Goal: Contribute content

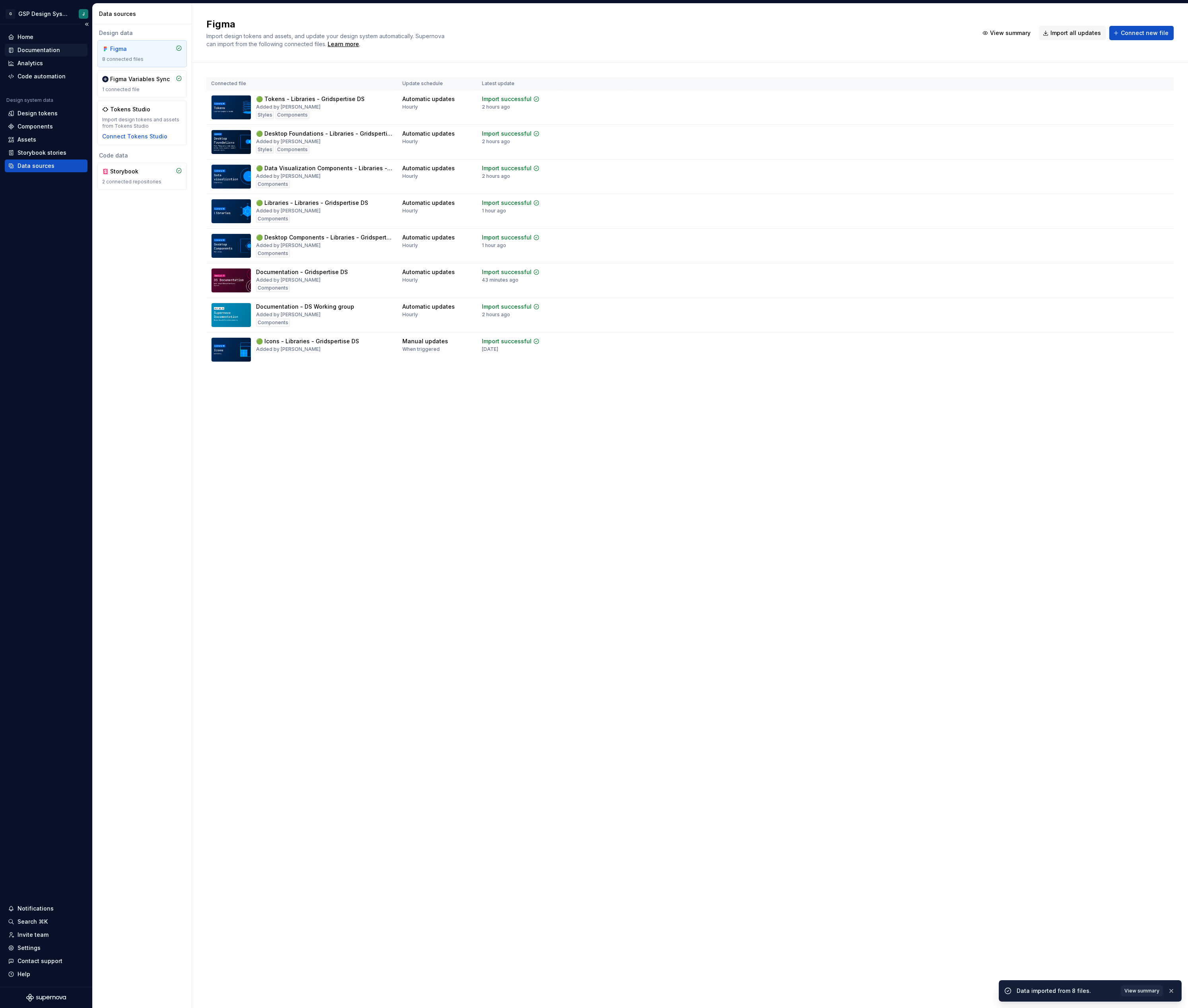
click at [32, 48] on div "Documentation" at bounding box center [39, 50] width 42 height 8
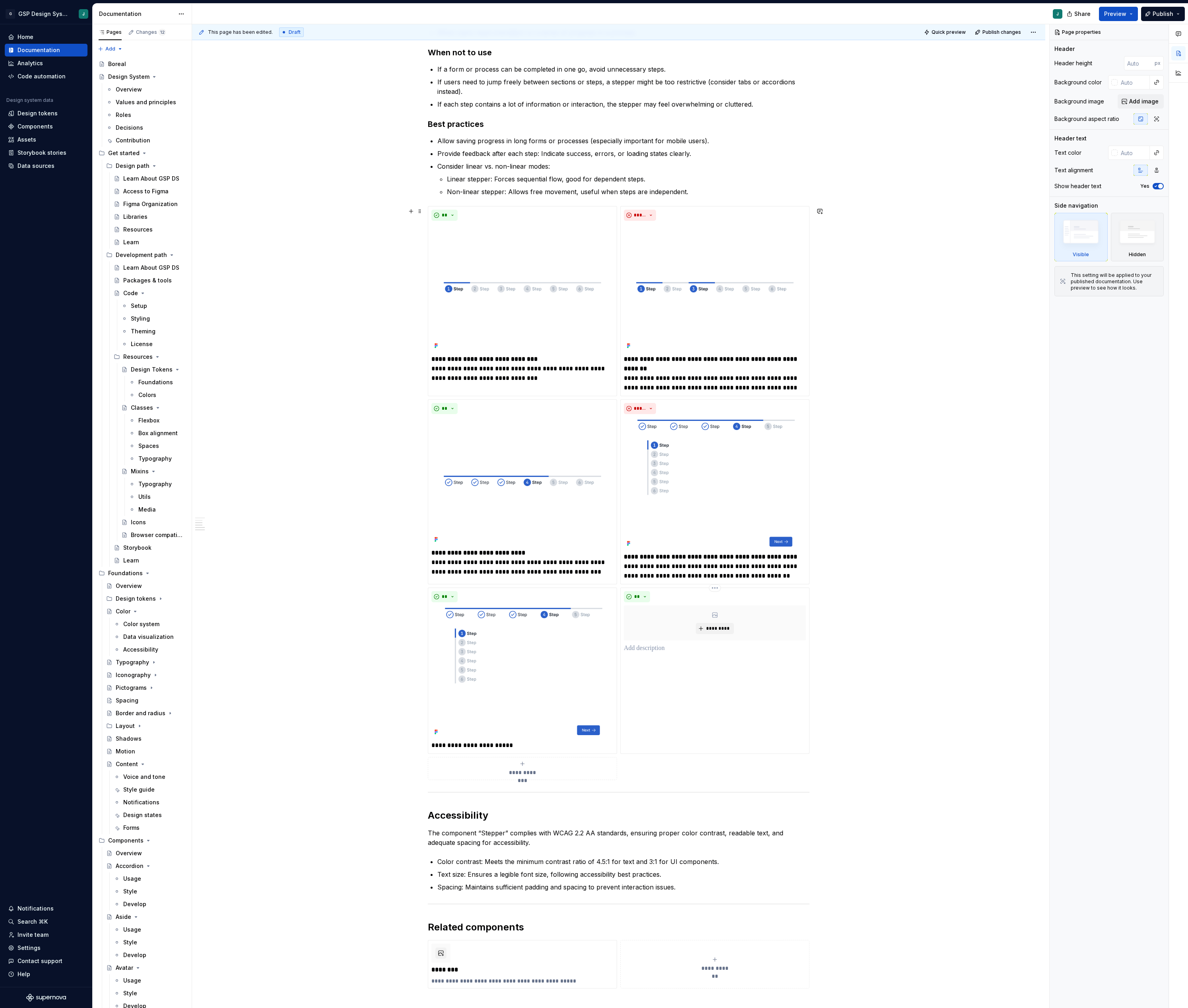
scroll to position [281, 0]
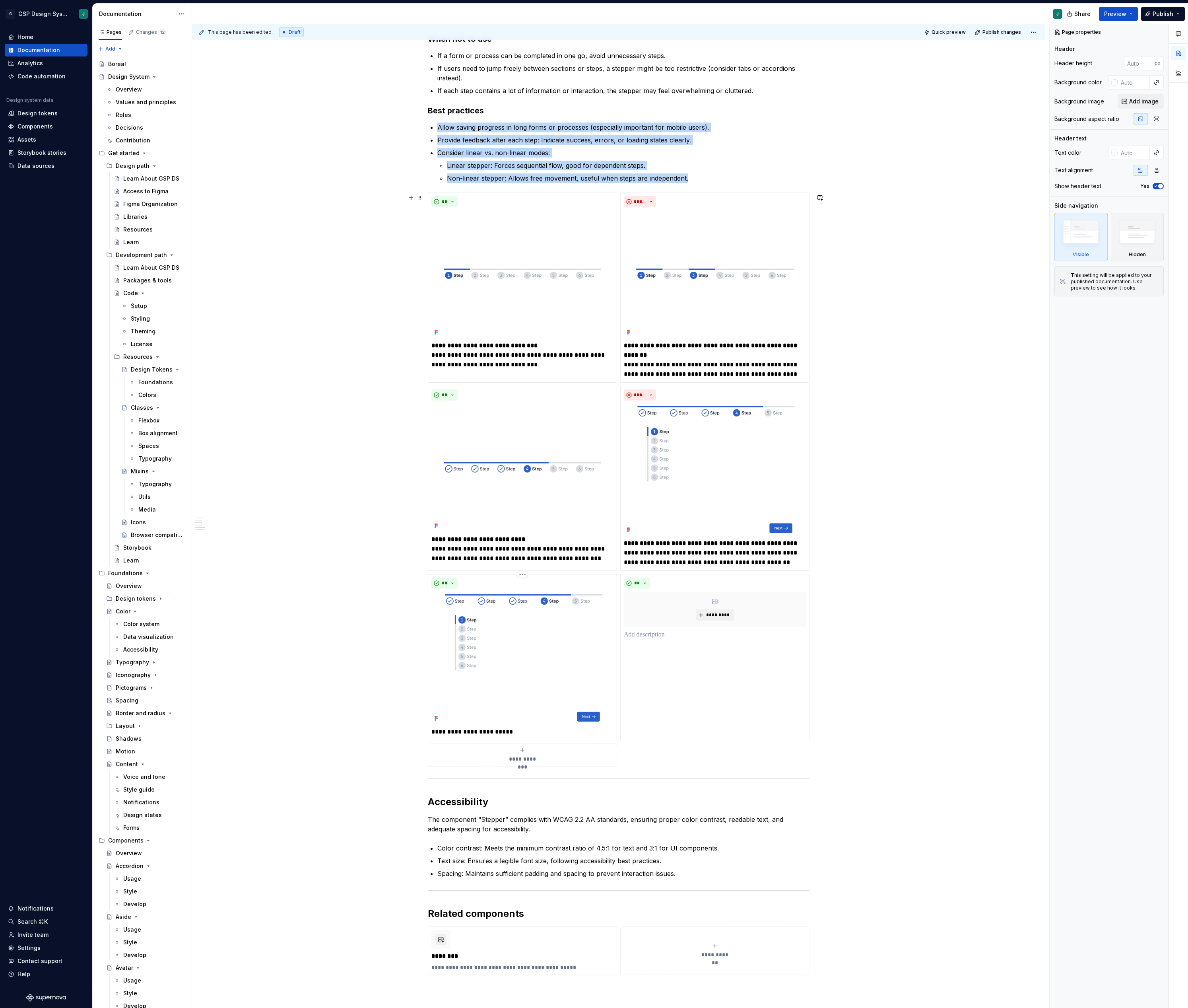
click at [523, 646] on img at bounding box center [522, 657] width 182 height 131
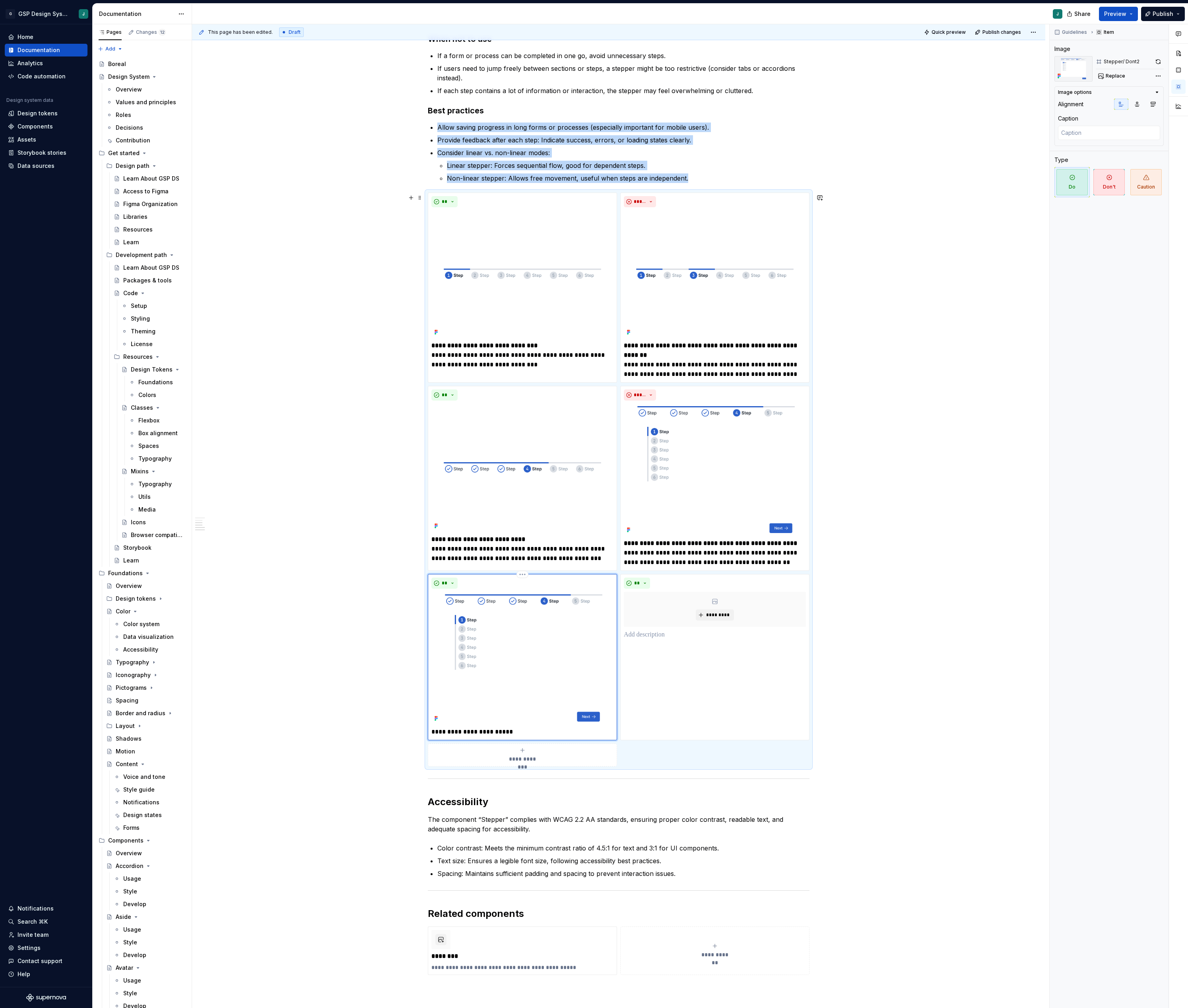
click at [523, 619] on img at bounding box center [522, 657] width 182 height 131
click at [1120, 73] on span "Replace" at bounding box center [1116, 76] width 19 height 6
type textarea "*"
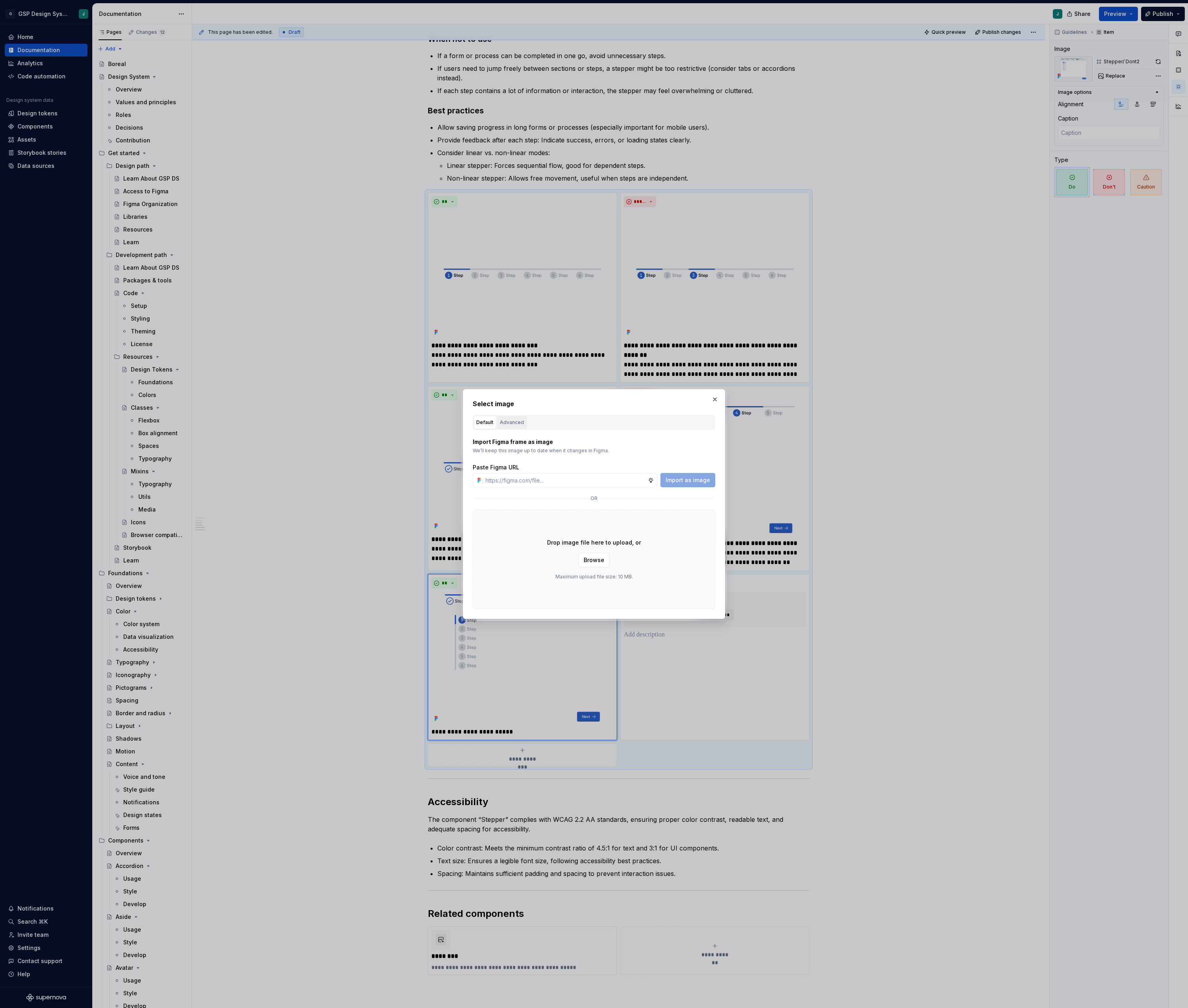
click at [517, 421] on div "Advanced" at bounding box center [512, 422] width 24 height 8
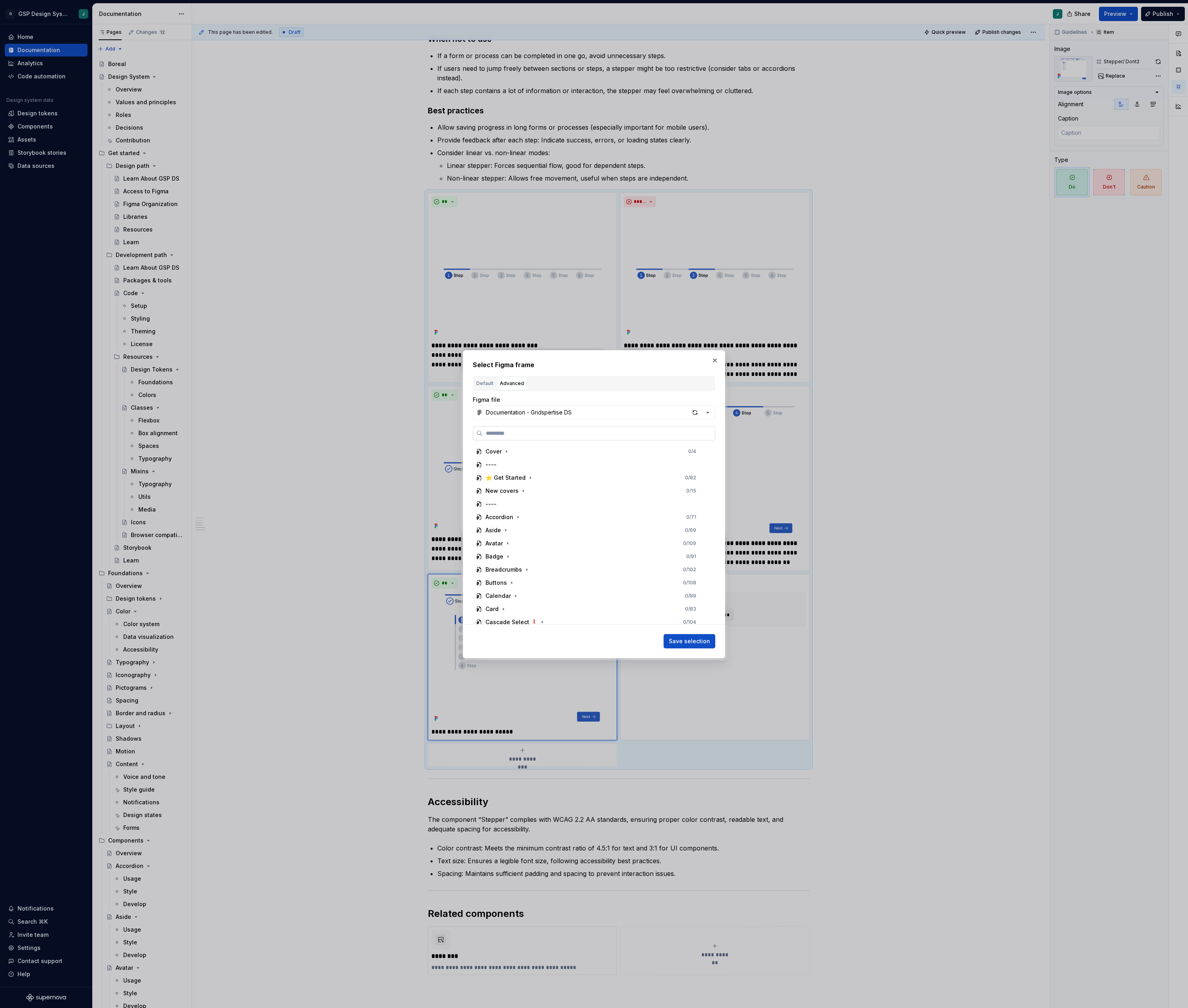
type input "*"
type input "*******"
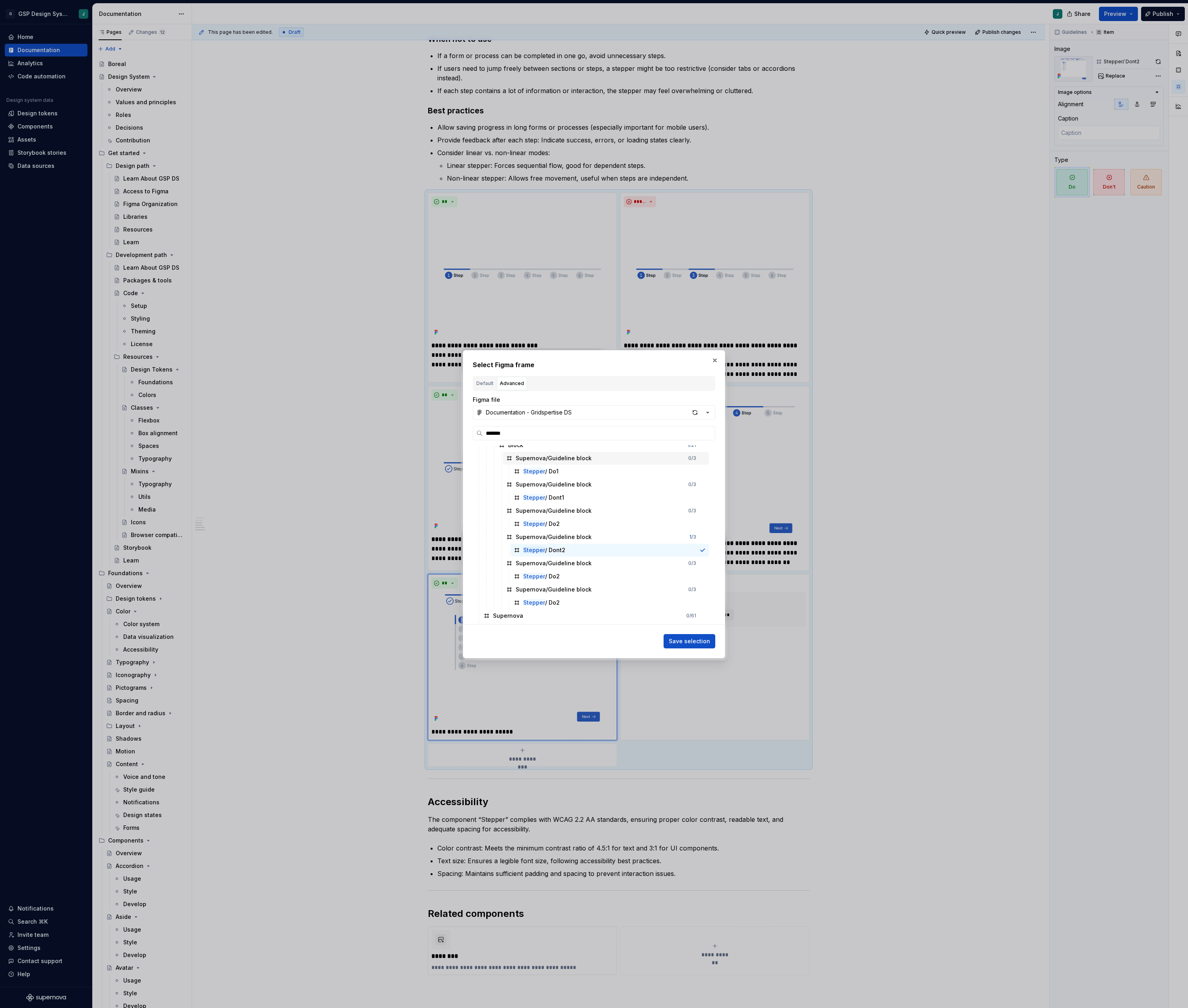
scroll to position [79, 0]
click at [693, 414] on div "button" at bounding box center [695, 412] width 11 height 11
click at [563, 551] on div "Stepper/ Dont3" at bounding box center [610, 556] width 198 height 13
click at [678, 638] on span "Save selection" at bounding box center [689, 641] width 42 height 8
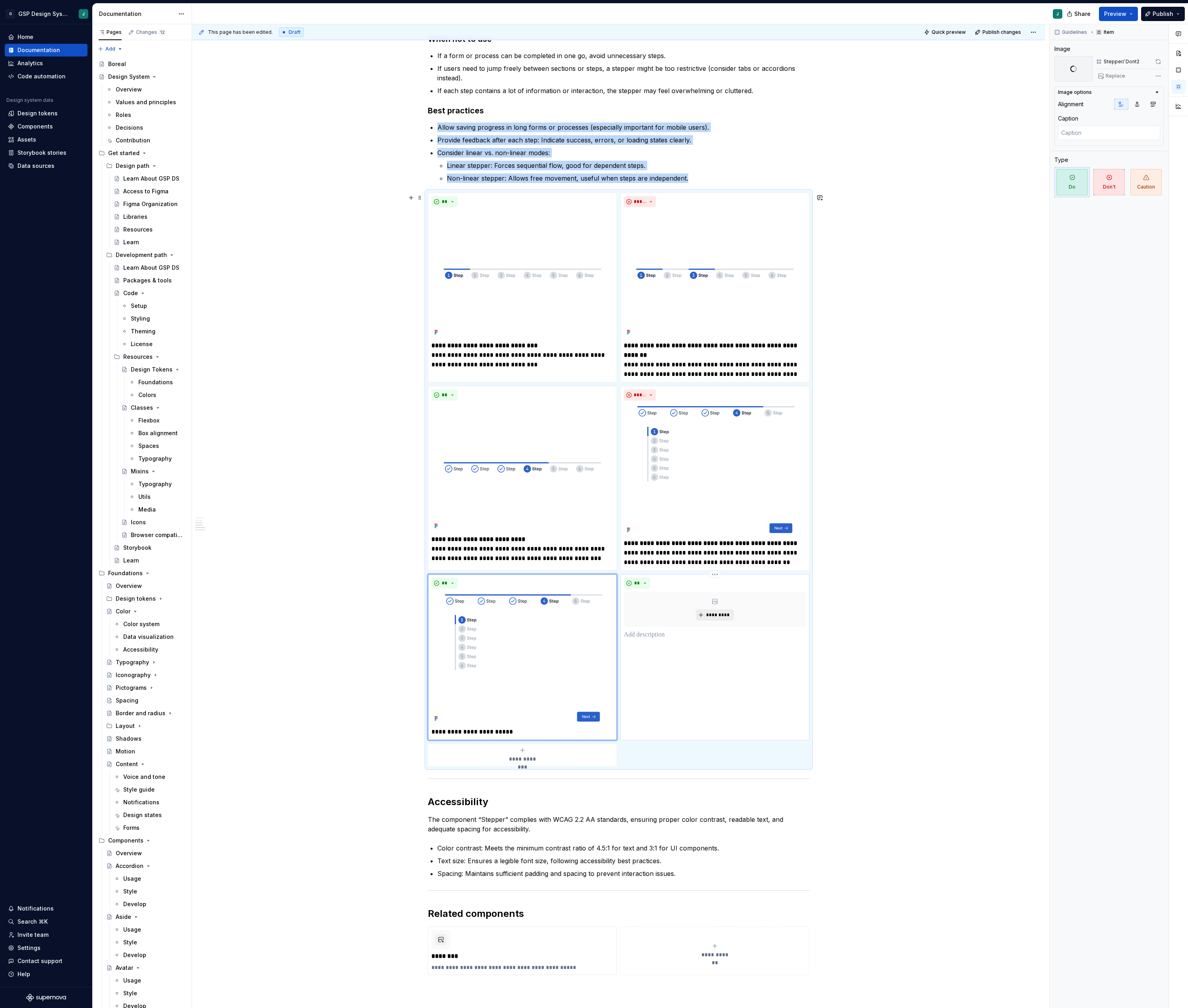
click at [716, 616] on span "*********" at bounding box center [718, 615] width 24 height 6
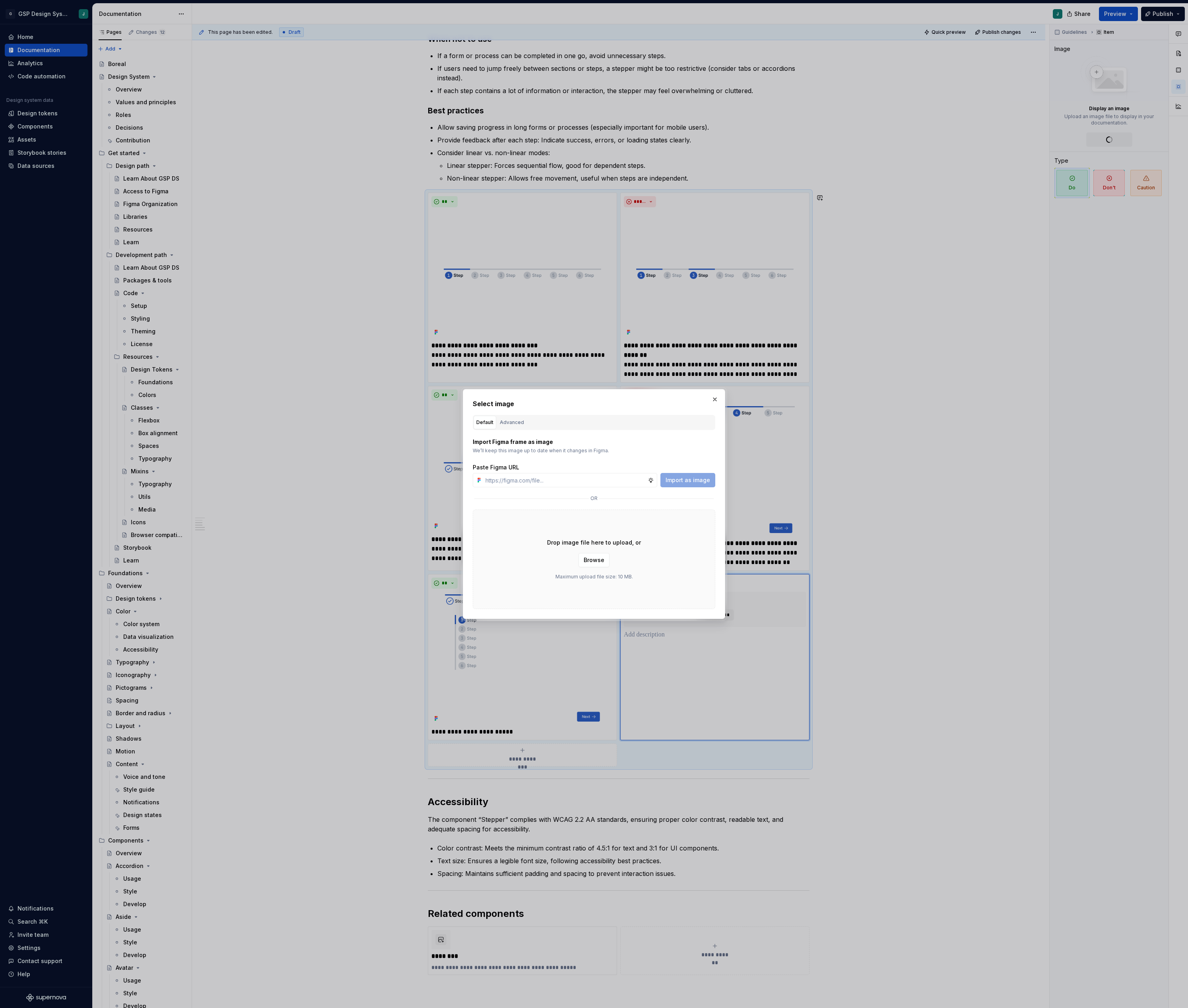
type textarea "*"
click at [514, 419] on div "Advanced" at bounding box center [512, 422] width 24 height 8
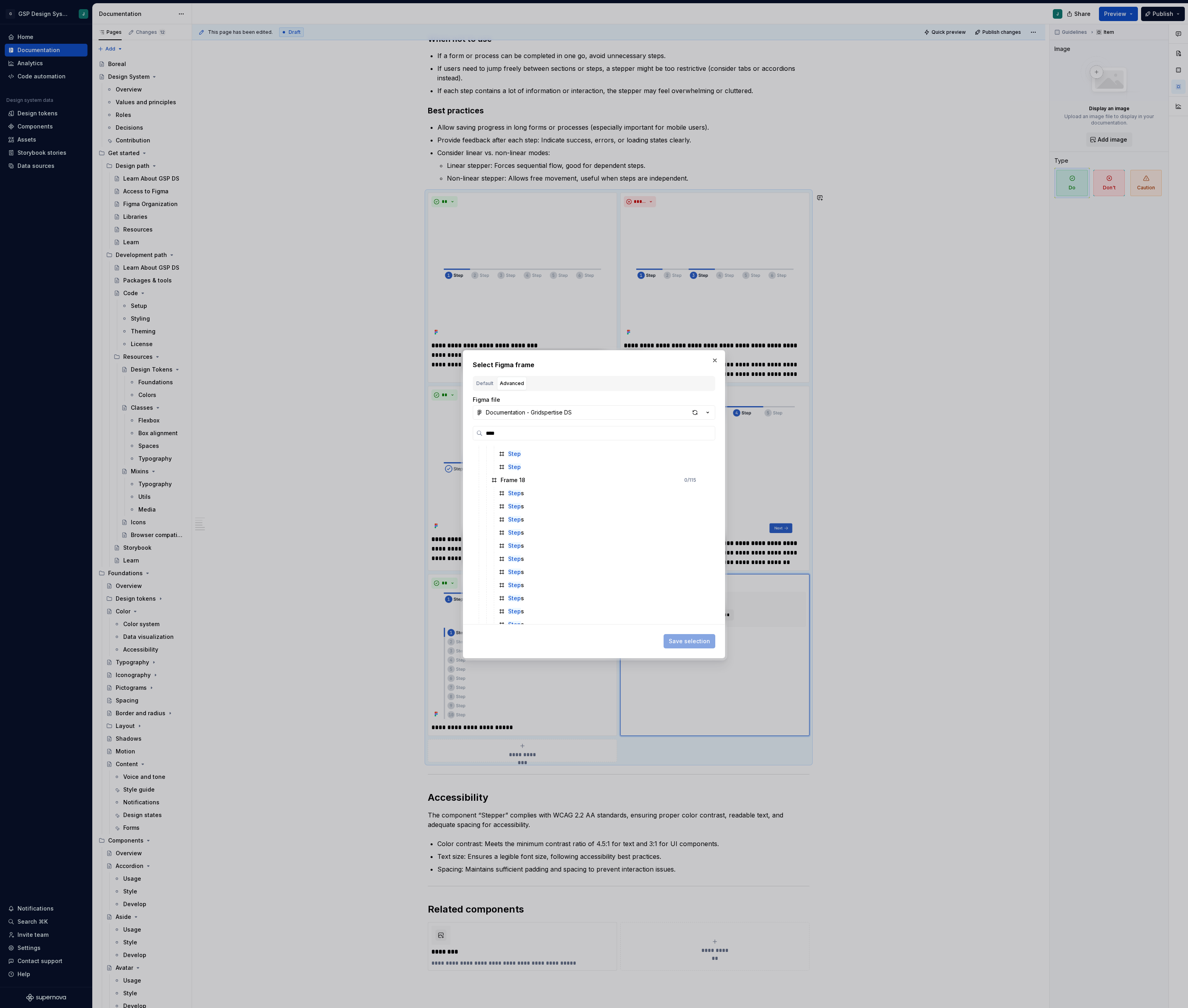
scroll to position [502, 0]
click at [551, 411] on div "Documentation - Gridspertise DS" at bounding box center [529, 412] width 86 height 8
click at [523, 478] on div "Documentation - Gridspertise DS" at bounding box center [541, 482] width 92 height 8
type input "*******"
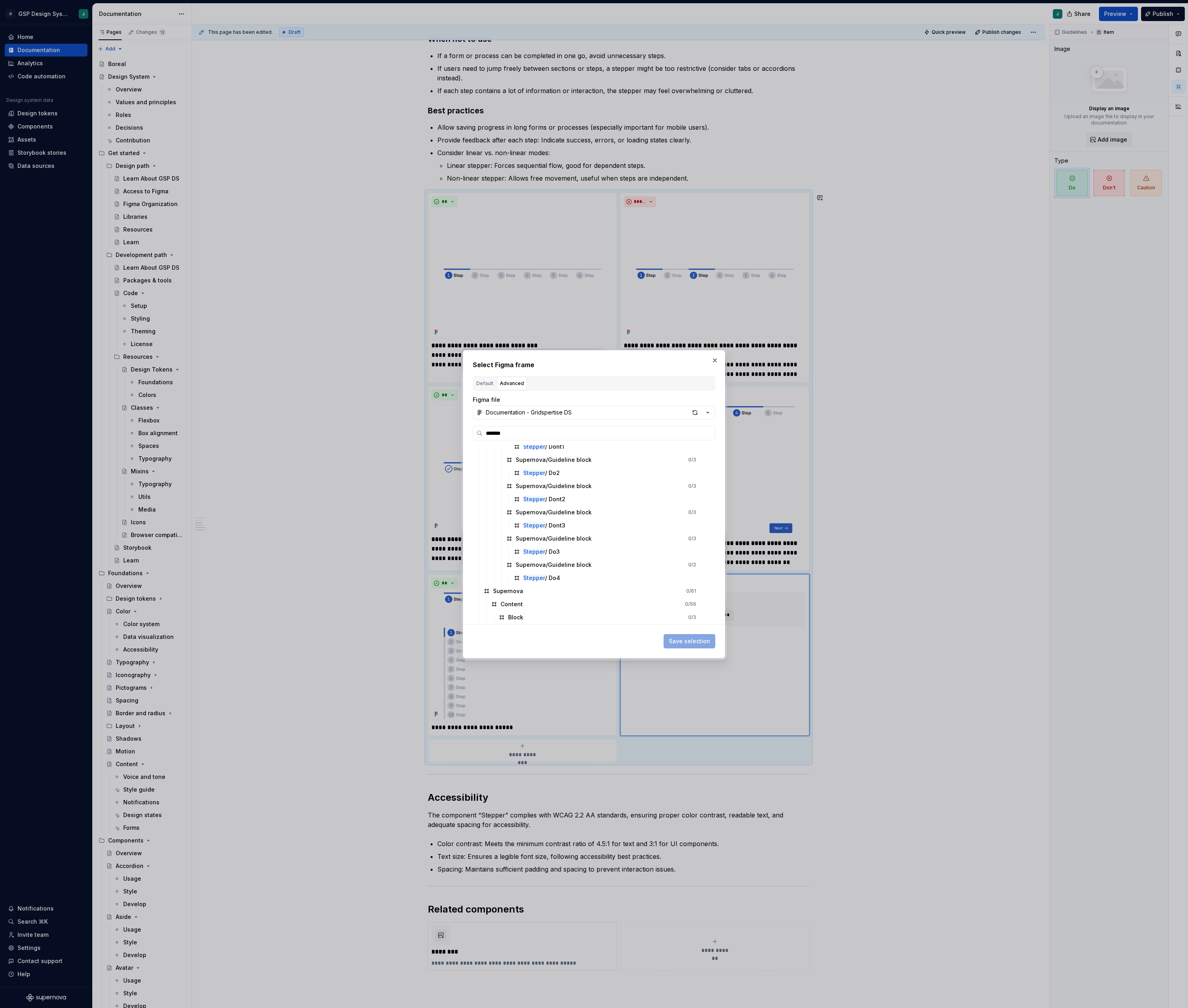
scroll to position [137, 0]
click at [563, 550] on div "Stepper / Do3" at bounding box center [610, 550] width 198 height 13
click at [690, 640] on span "Save selection" at bounding box center [689, 641] width 42 height 8
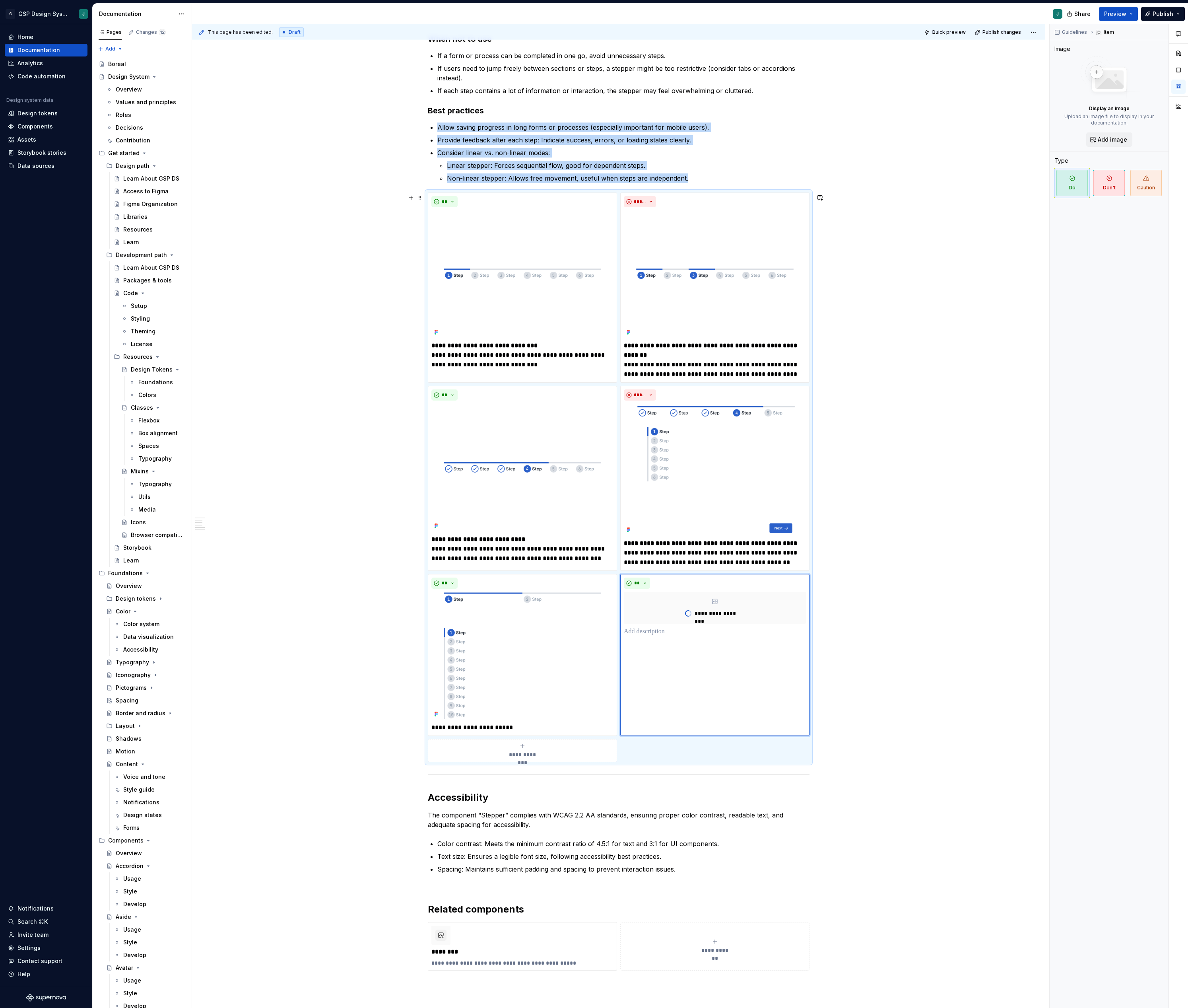
click at [535, 752] on div "**********" at bounding box center [522, 751] width 182 height 16
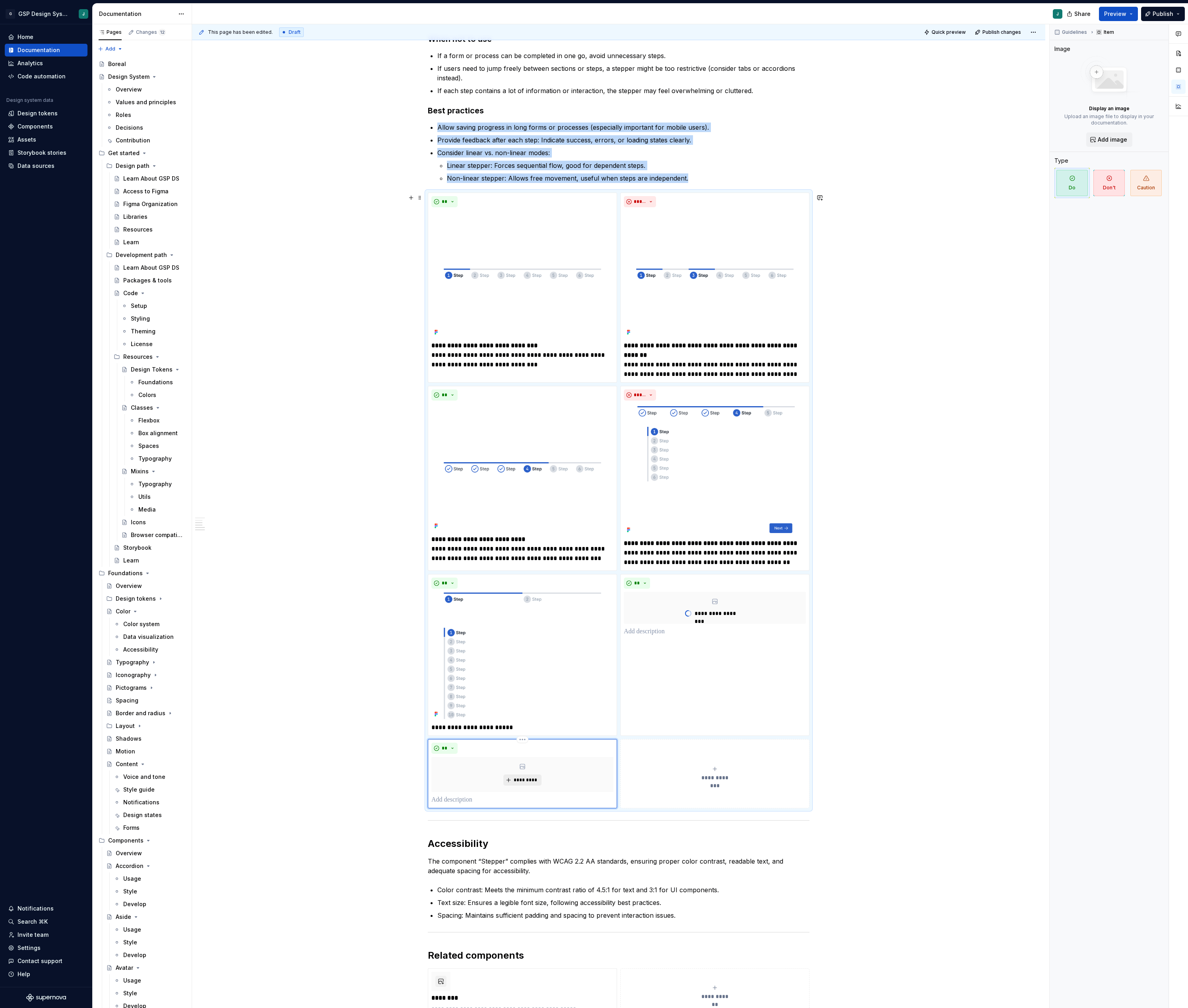
click at [525, 783] on span "*********" at bounding box center [525, 780] width 24 height 6
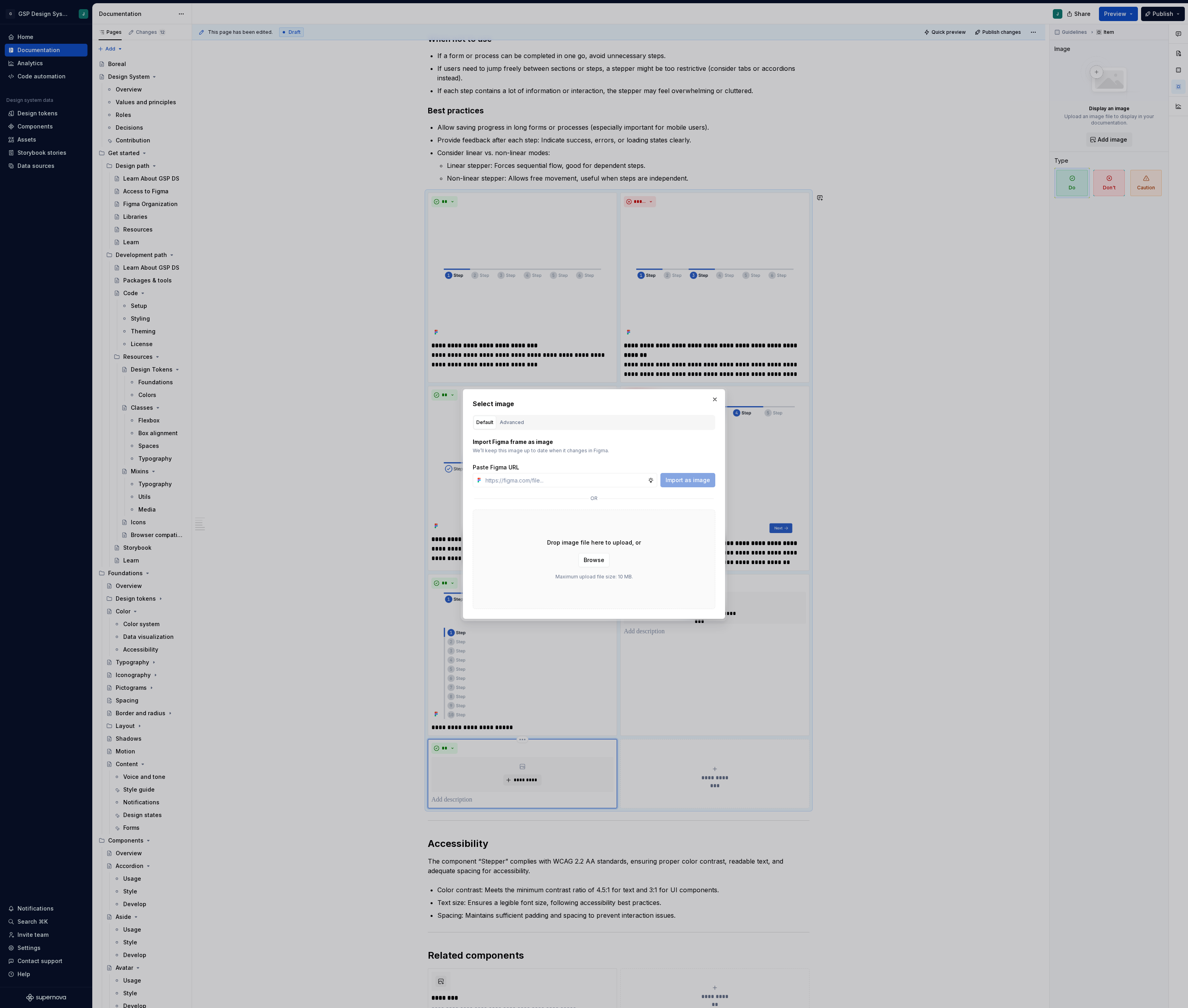
click at [510, 432] on div "Import Figma frame as image We’ll keep this image up to date when it changes in…" at bounding box center [594, 519] width 243 height 179
click at [510, 425] on div "Advanced" at bounding box center [512, 422] width 24 height 8
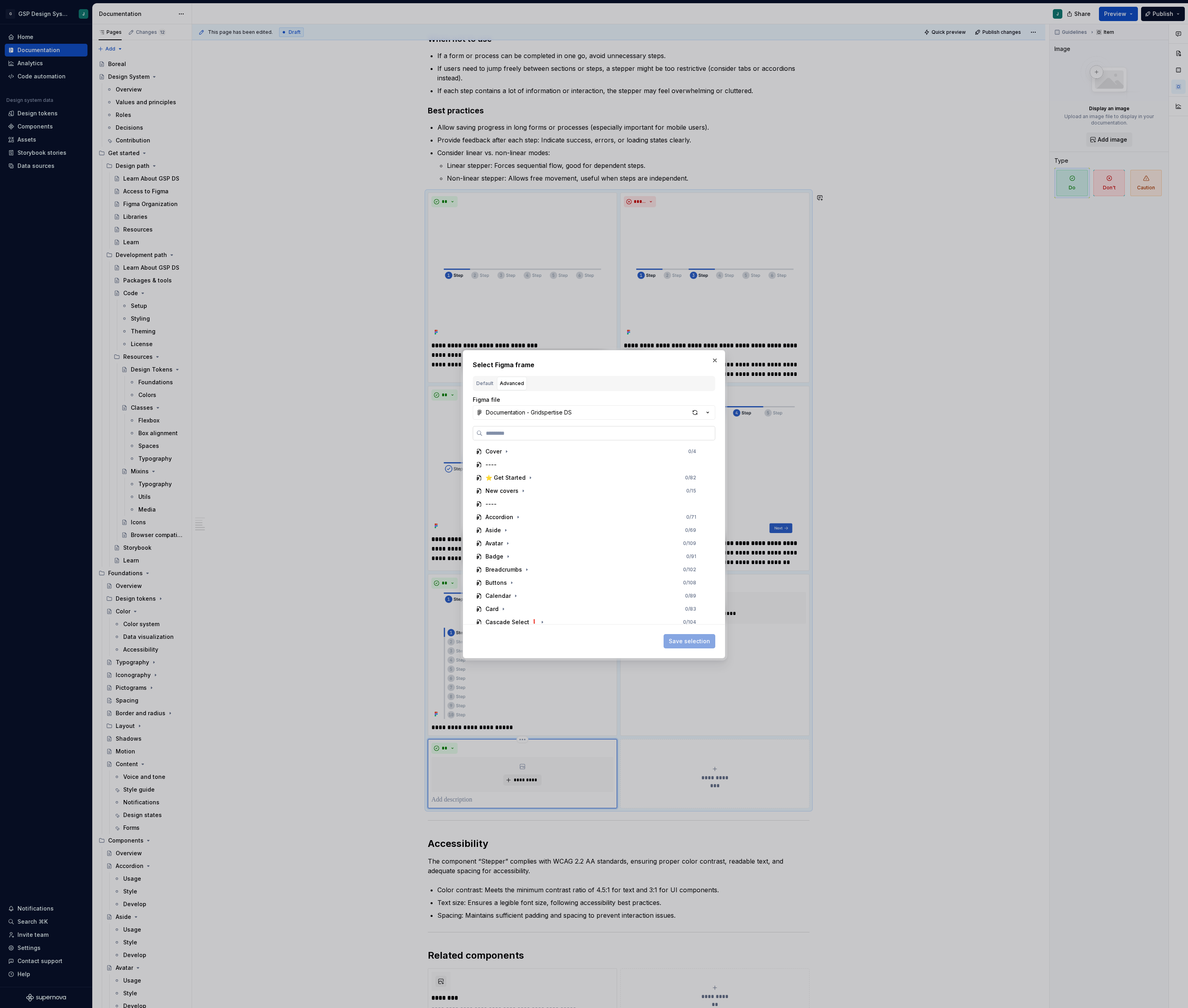
click at [503, 438] on label at bounding box center [594, 433] width 243 height 14
click at [503, 437] on input "search" at bounding box center [599, 433] width 232 height 8
type input "*******"
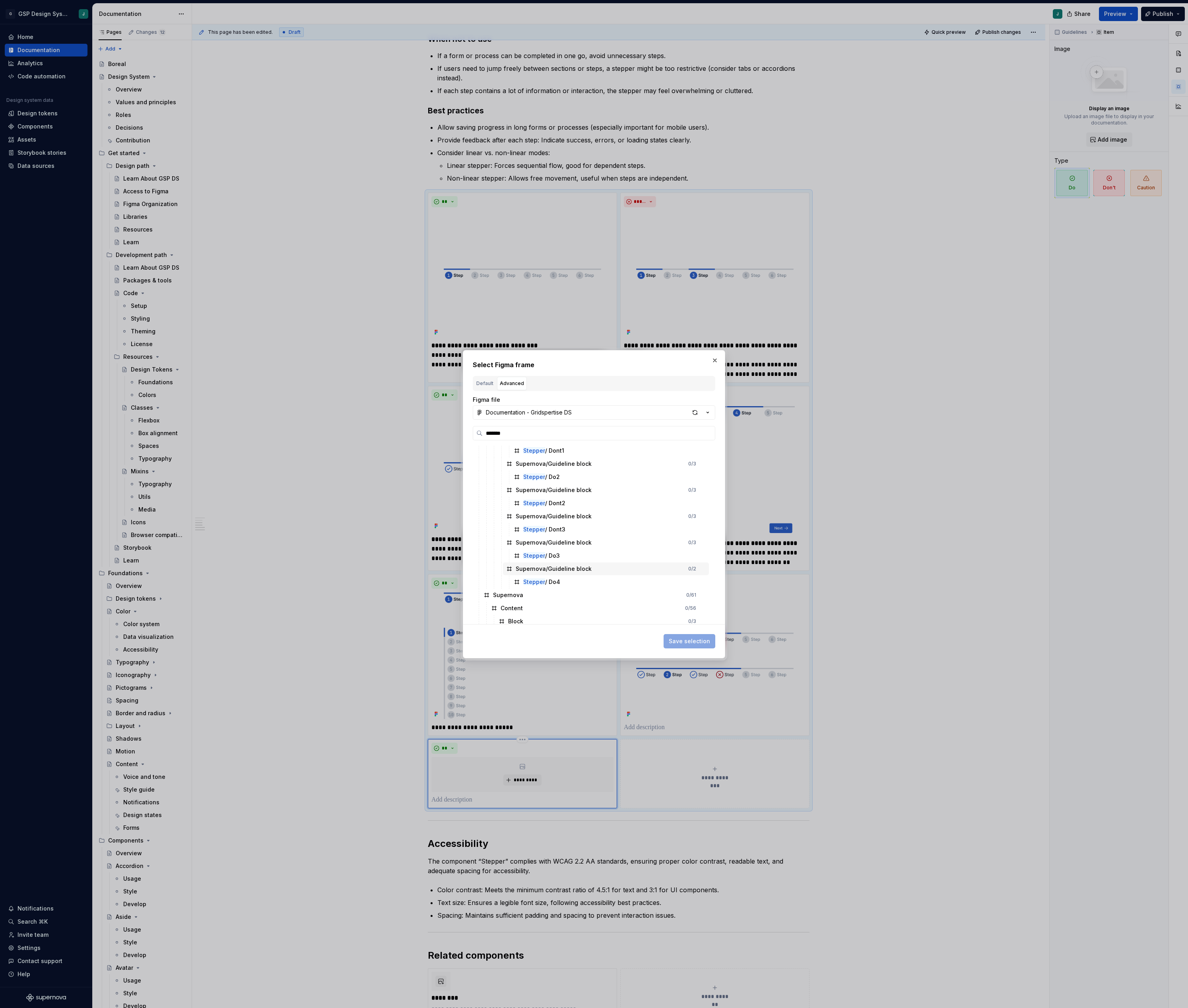
scroll to position [137, 0]
click at [564, 576] on div "Stepper / Do4" at bounding box center [610, 577] width 198 height 13
click at [695, 643] on span "Save selection" at bounding box center [689, 641] width 42 height 8
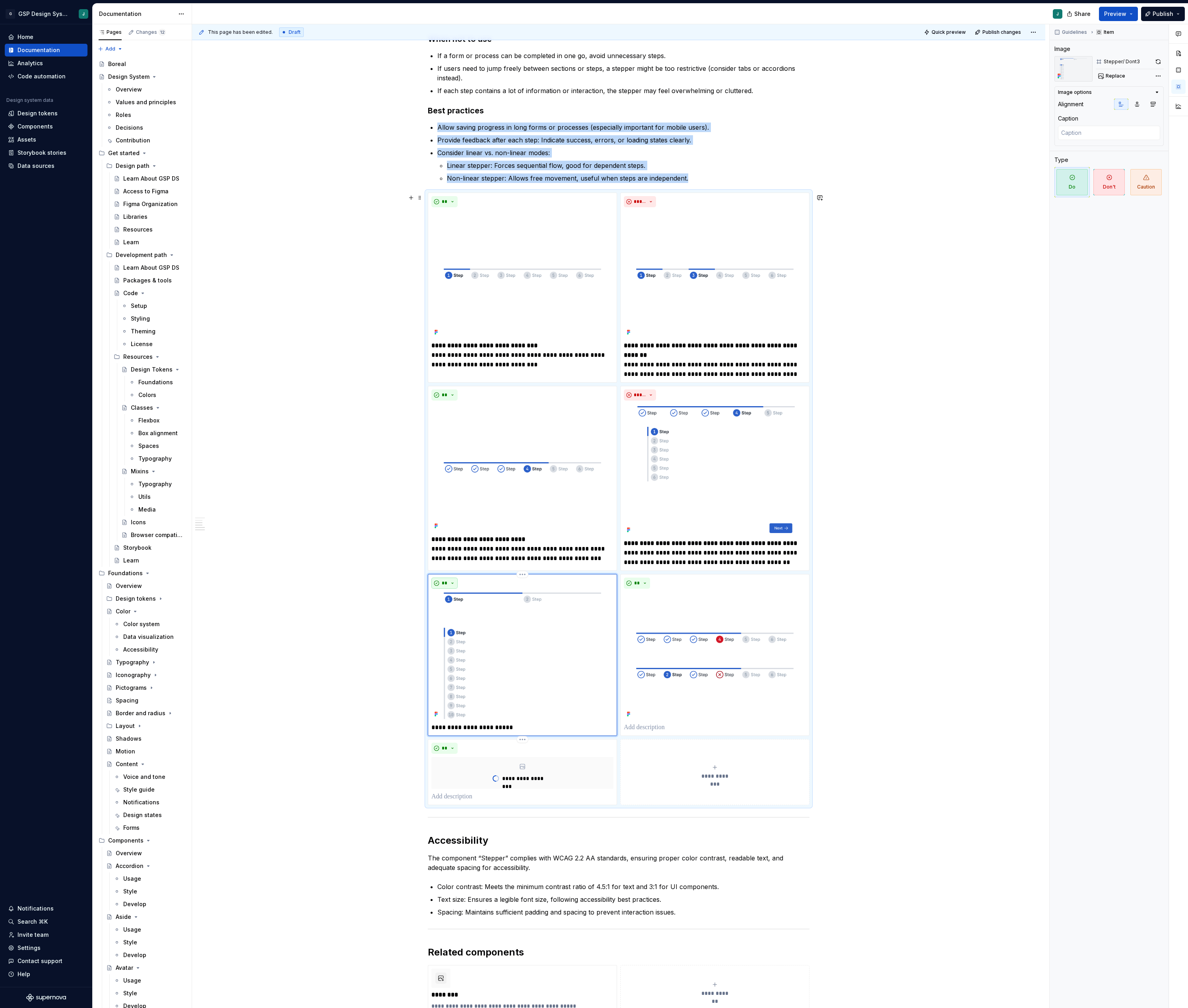
click at [448, 586] on span "**" at bounding box center [445, 583] width 6 height 6
click at [457, 617] on span "Don't" at bounding box center [470, 615] width 68 height 13
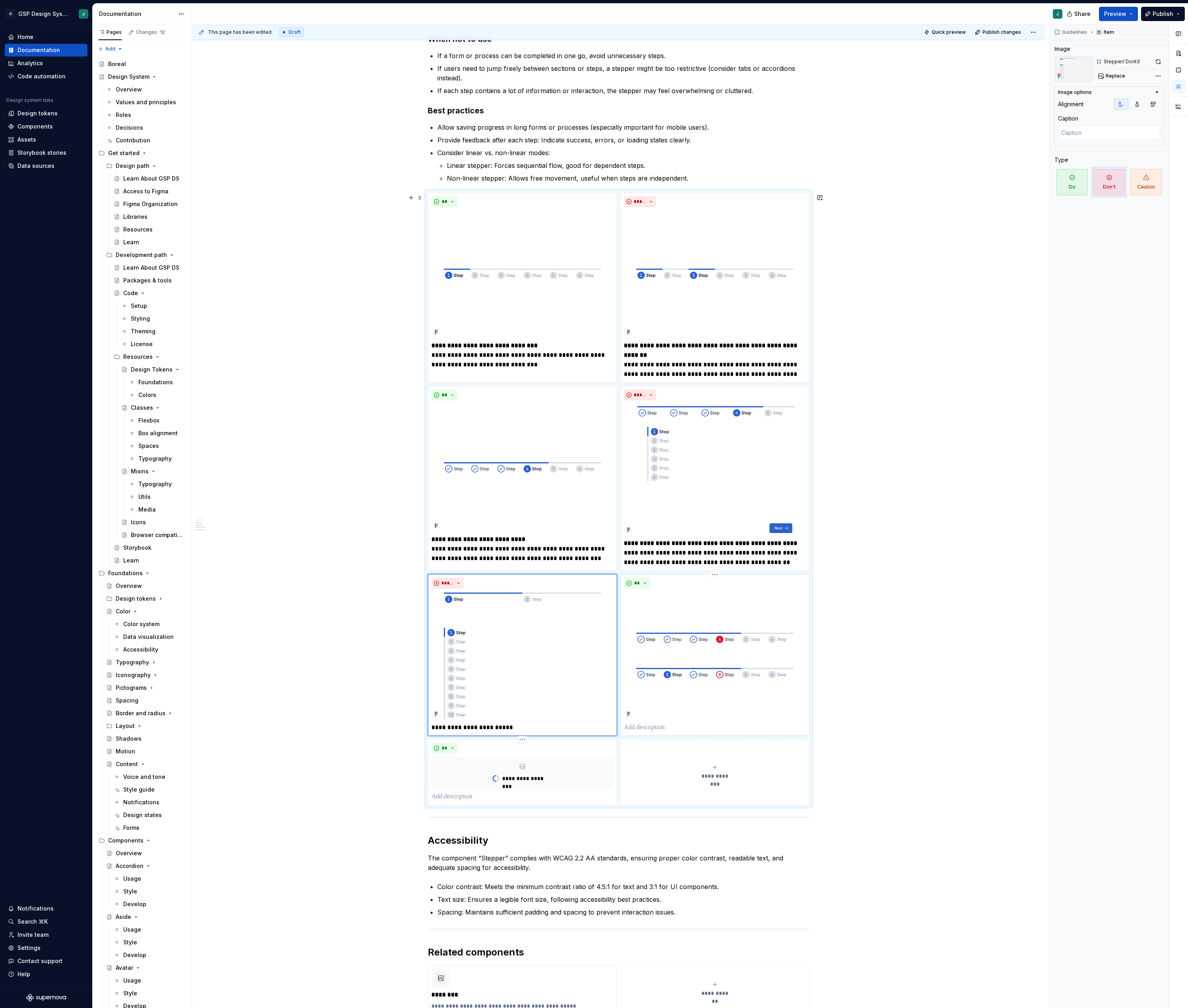
click at [653, 732] on p at bounding box center [715, 727] width 182 height 10
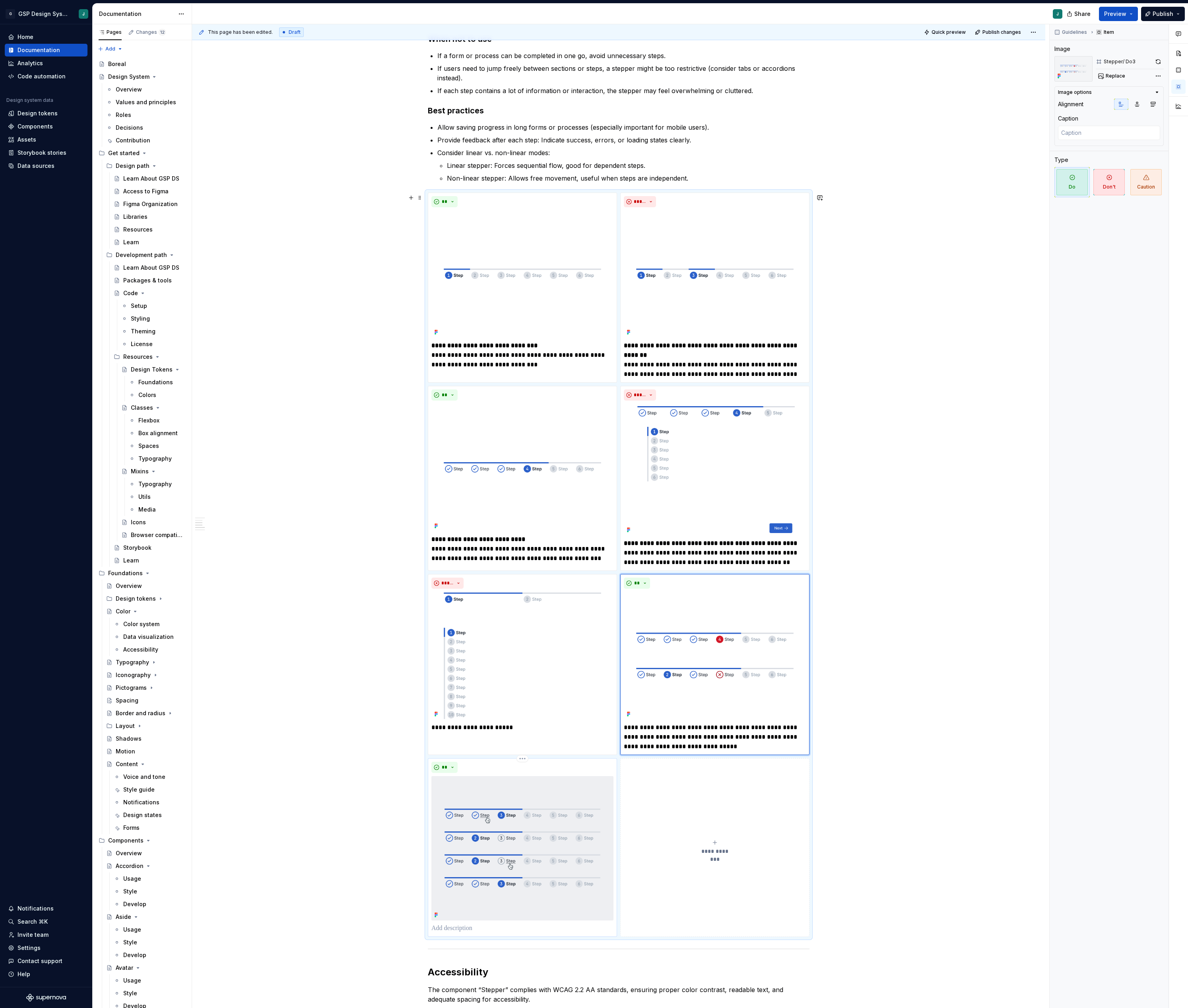
click at [457, 932] on p at bounding box center [522, 928] width 182 height 10
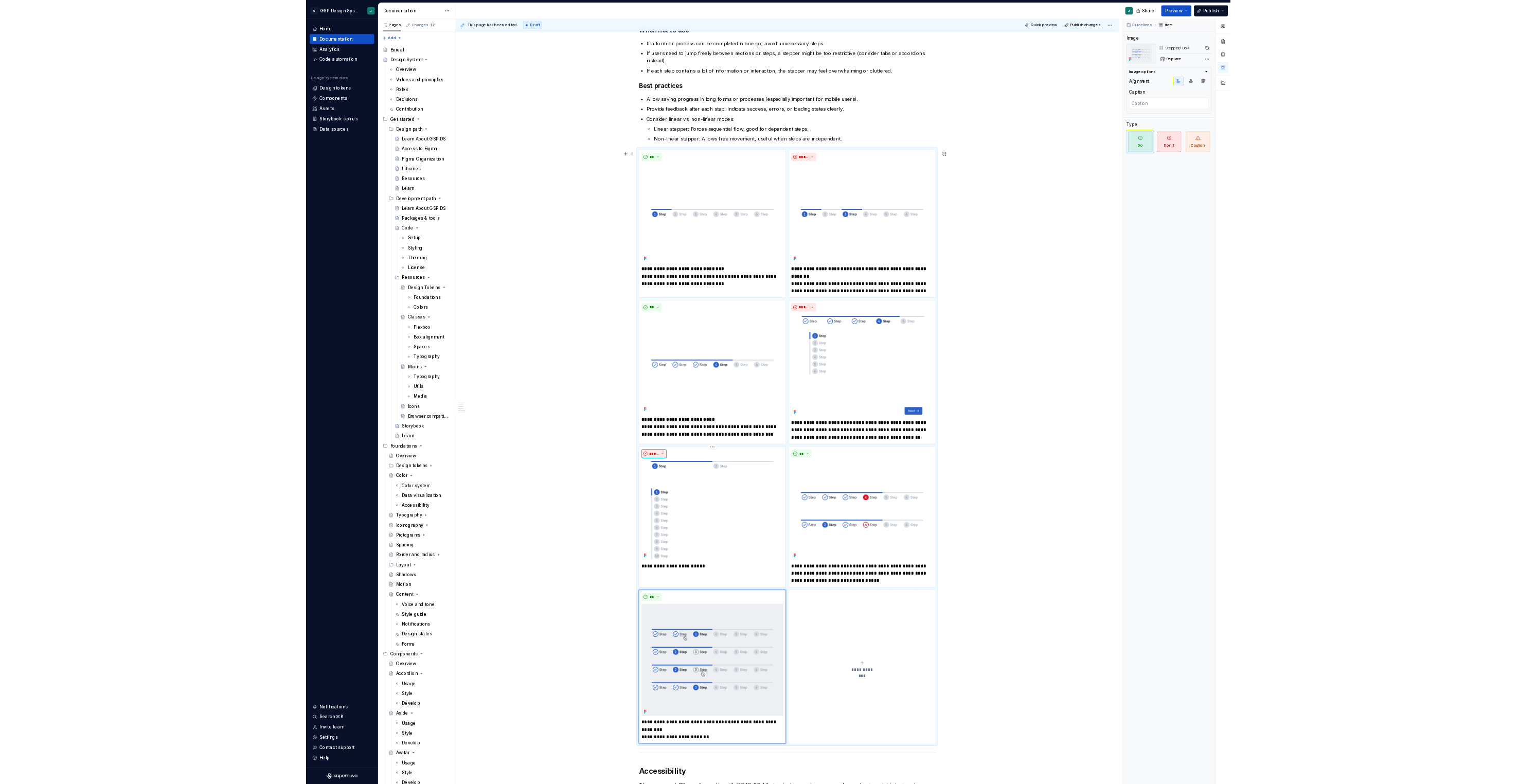
scroll to position [0, 0]
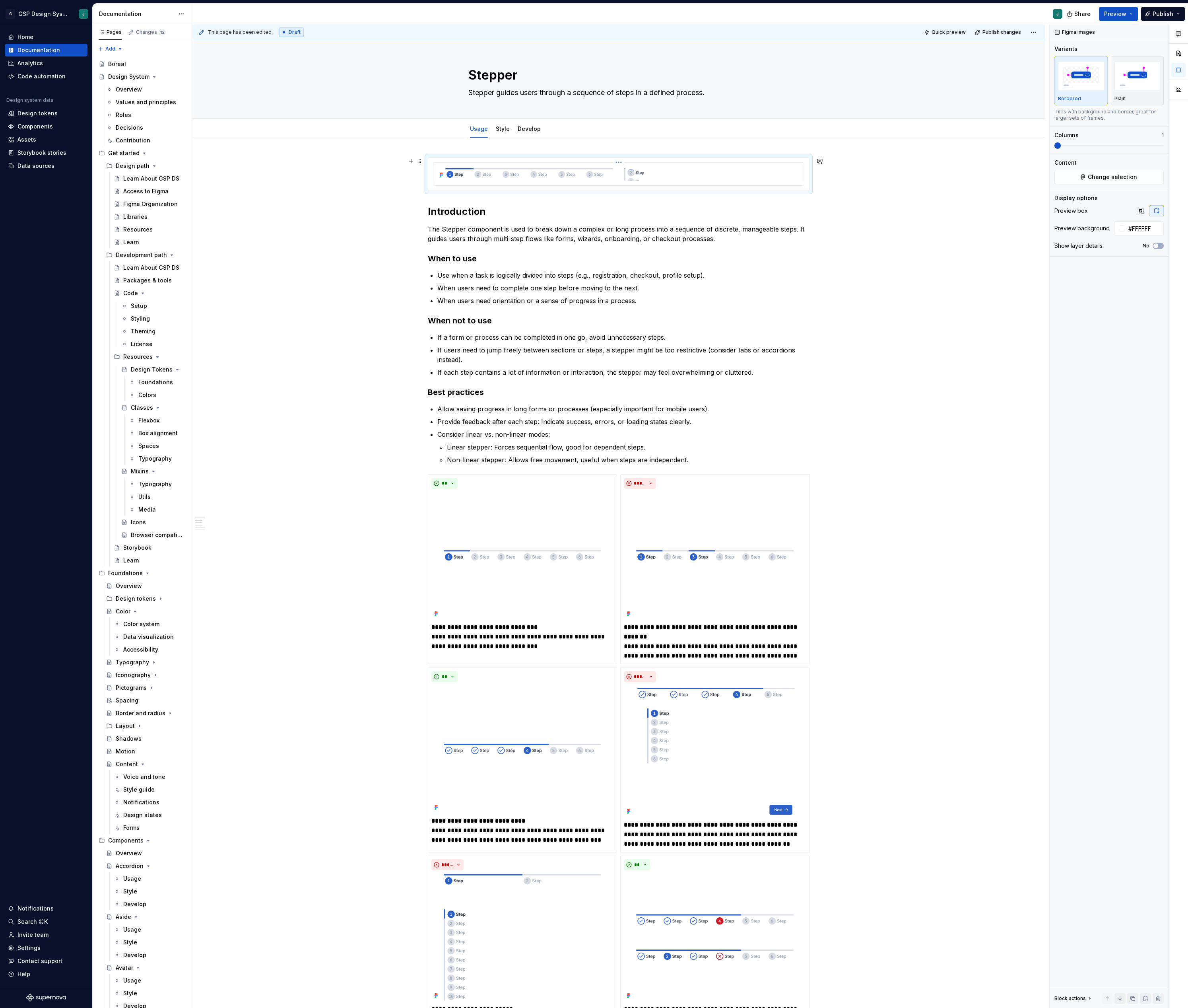
click at [633, 180] on img at bounding box center [619, 173] width 364 height 15
click at [1140, 210] on icon "button" at bounding box center [1141, 211] width 6 height 6
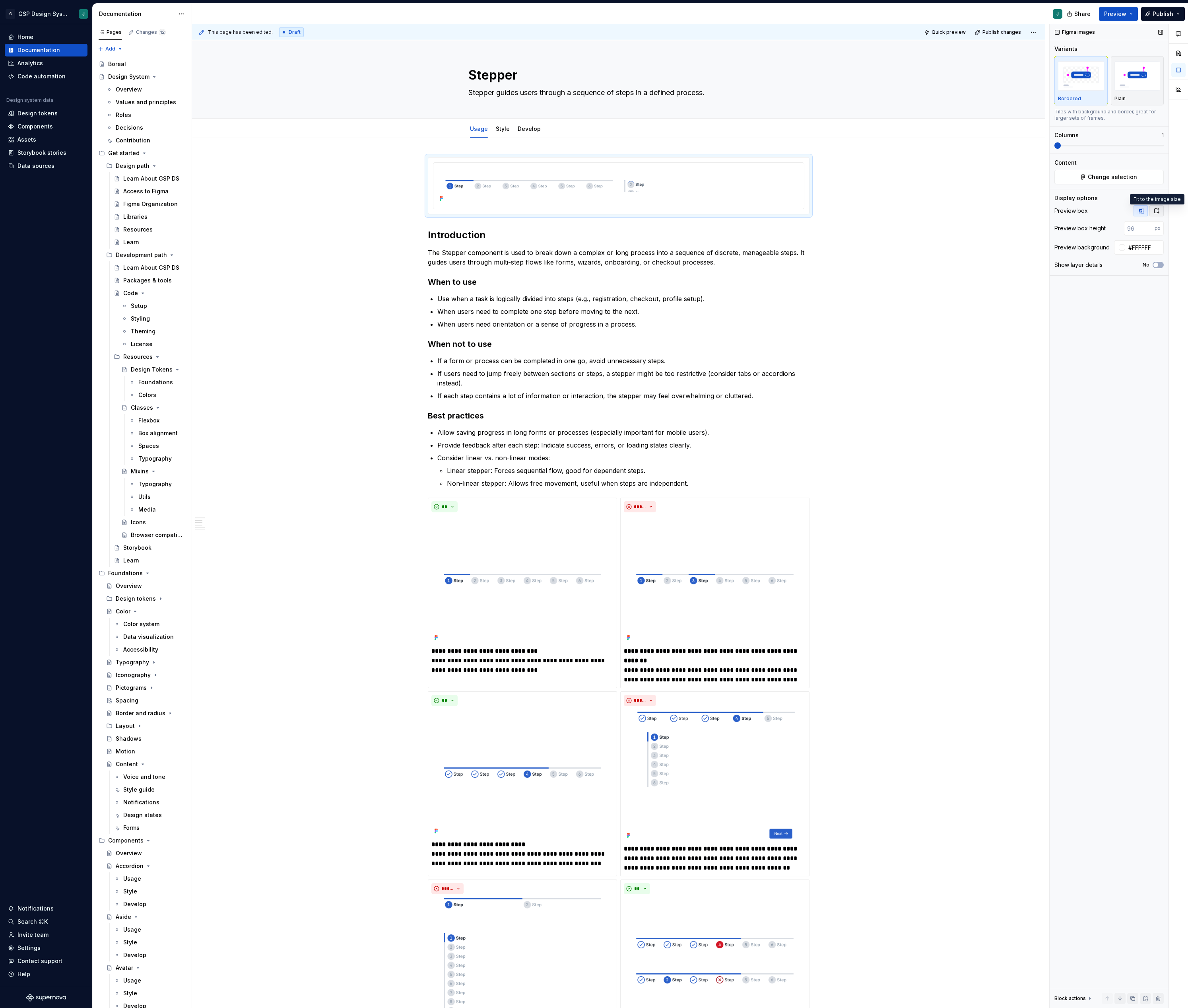
click at [1158, 212] on icon "button" at bounding box center [1157, 211] width 6 height 6
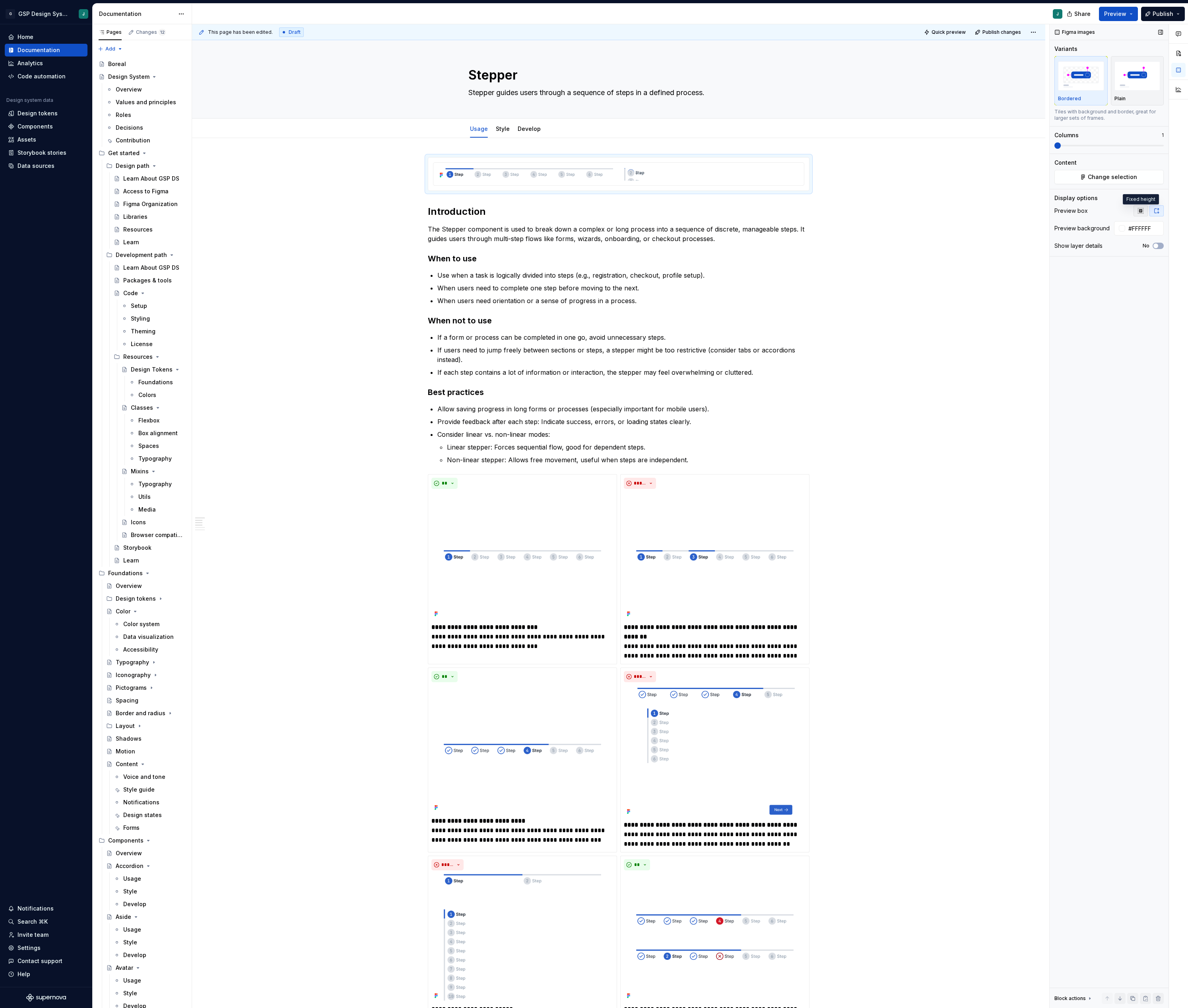
click at [1140, 212] on icon "button" at bounding box center [1141, 211] width 6 height 6
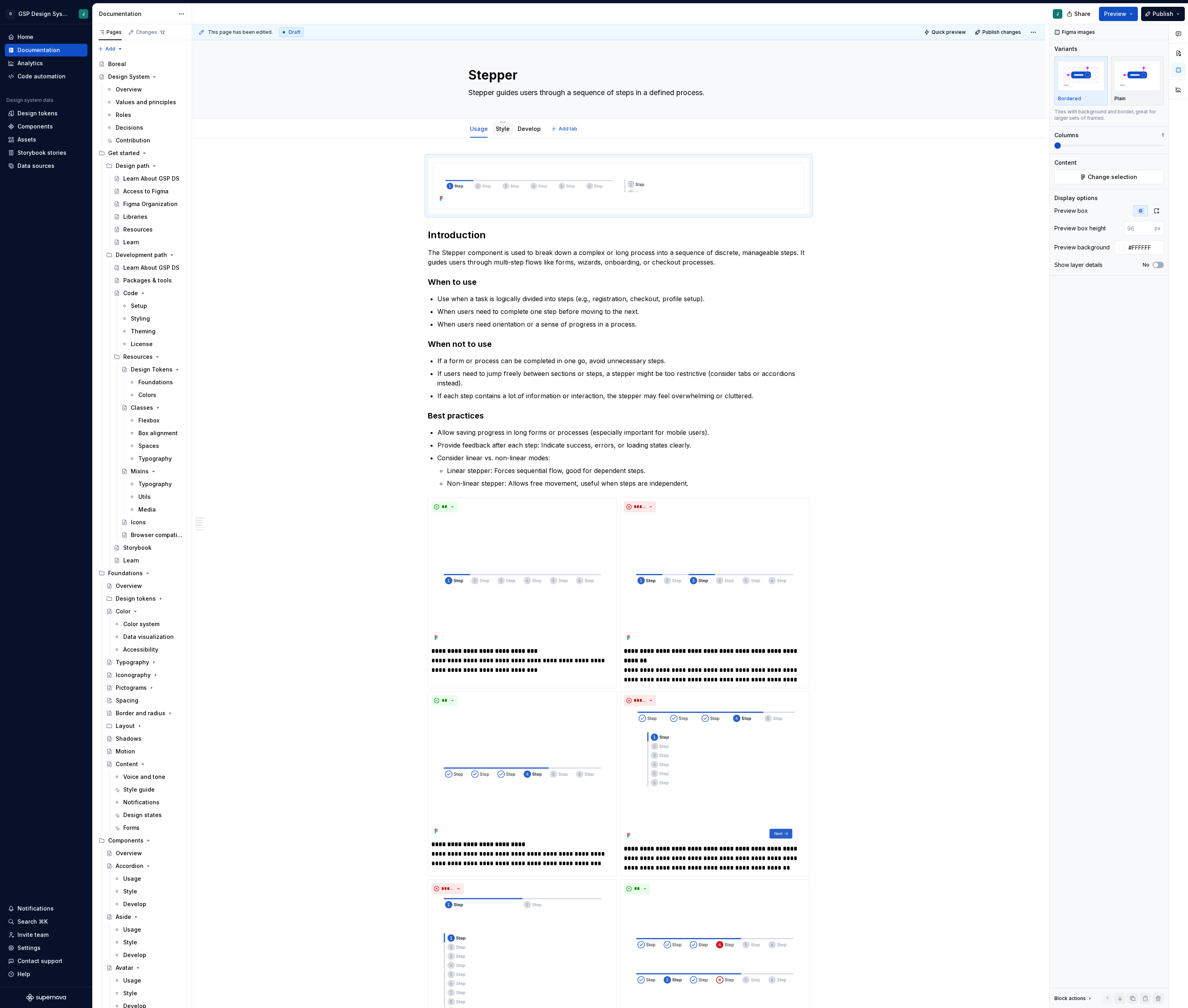
click at [502, 131] on link "Style" at bounding box center [503, 129] width 14 height 7
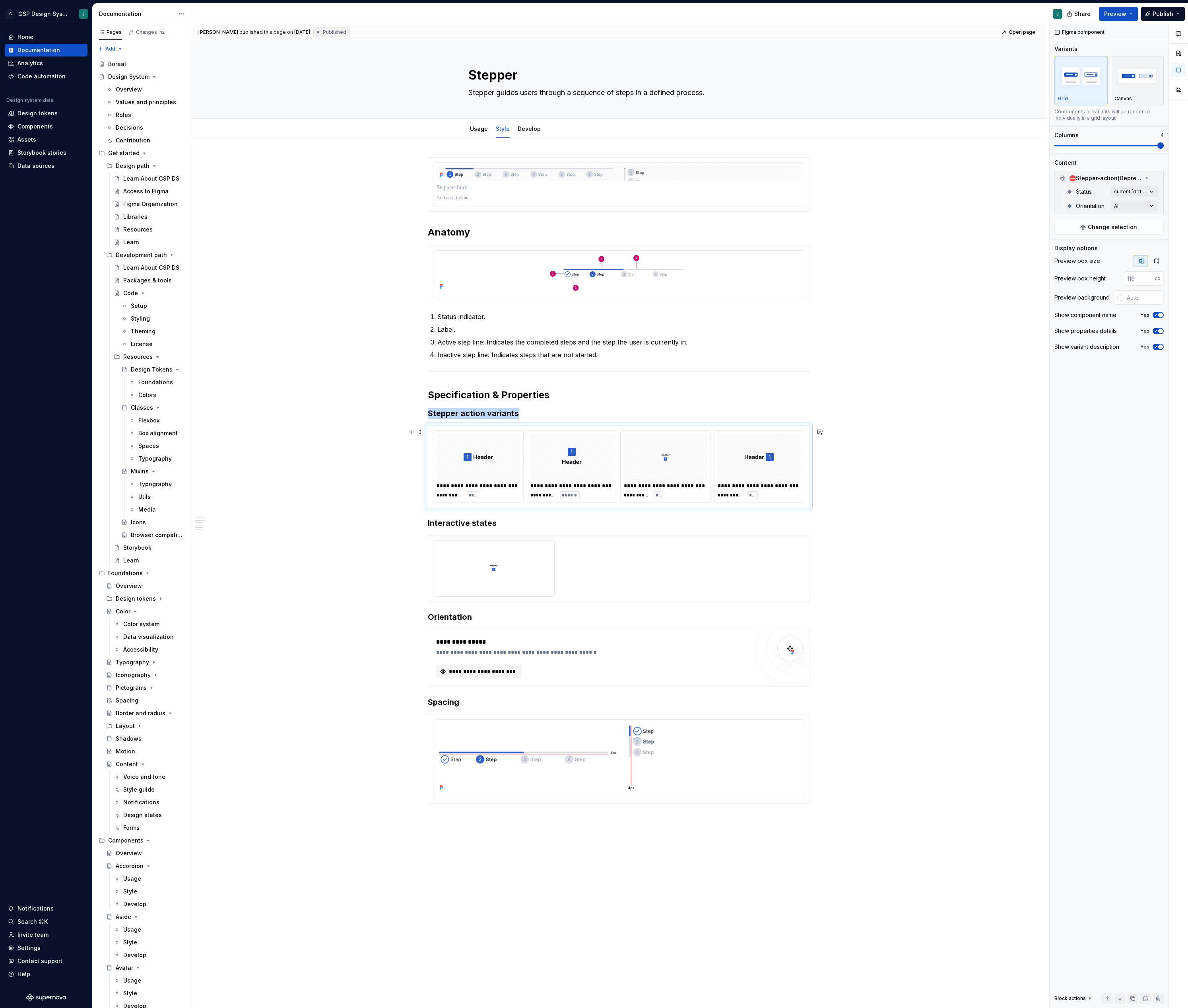
click at [523, 462] on div "**********" at bounding box center [478, 466] width 91 height 72
click at [1114, 179] on span "⛔️Stepper-action(Deprecated)" at bounding box center [1105, 178] width 73 height 8
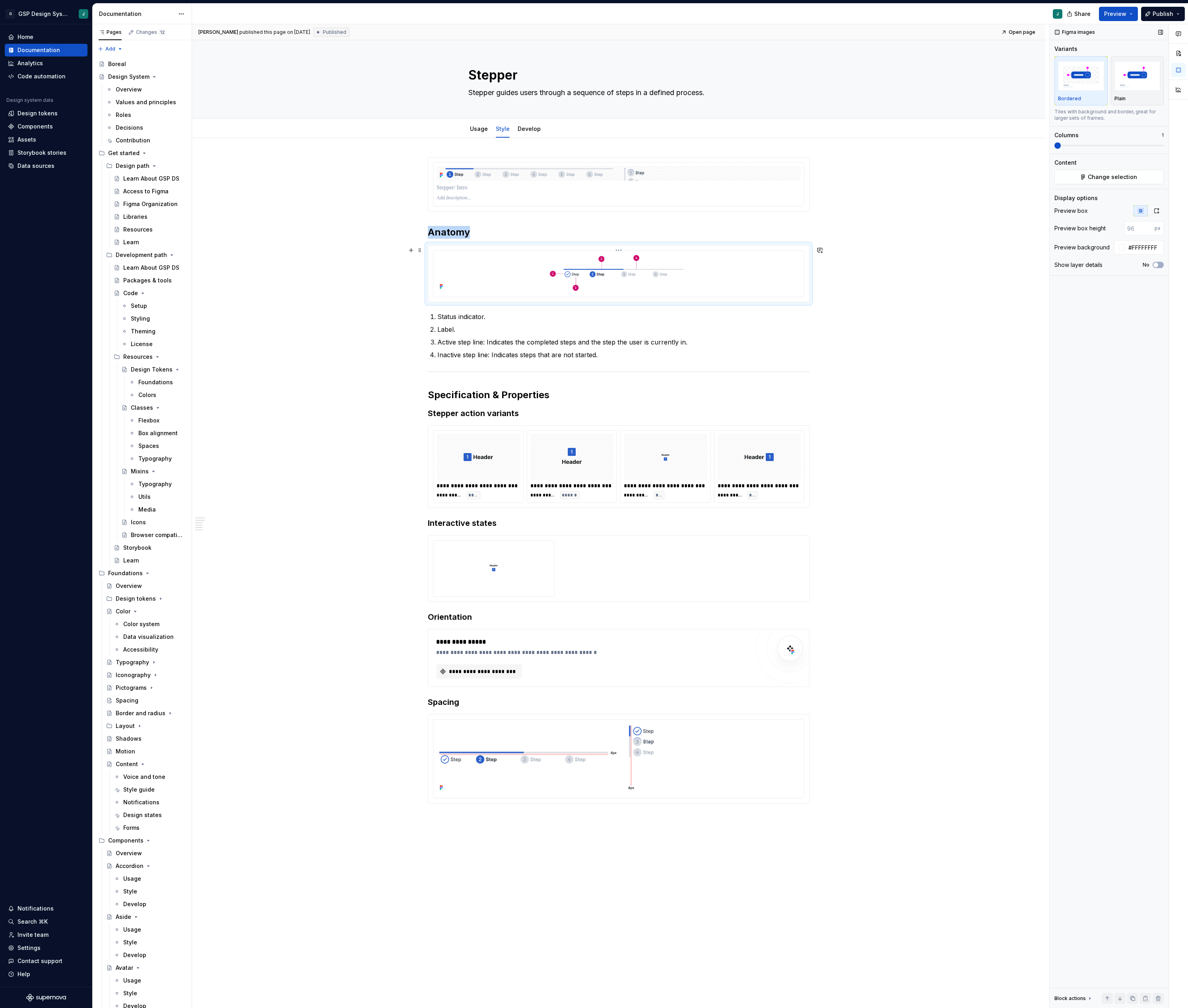
click at [685, 275] on img at bounding box center [618, 273] width 233 height 38
click at [1157, 209] on icon "button" at bounding box center [1157, 211] width 6 height 6
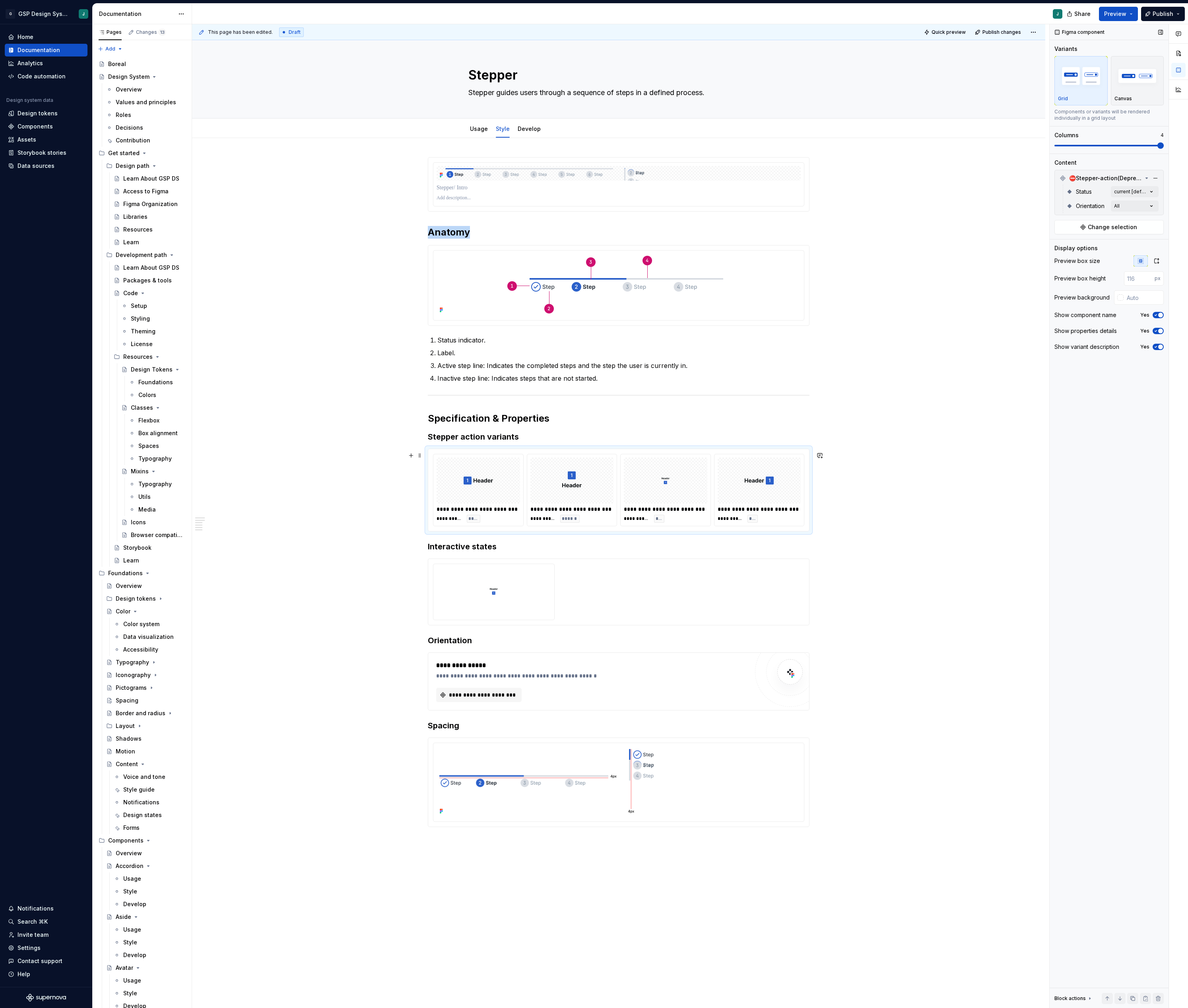
click at [506, 503] on div at bounding box center [478, 480] width 83 height 46
click at [1118, 178] on span "⛔️Stepper-action(Deprecated)" at bounding box center [1105, 178] width 73 height 8
click at [428, 647] on div "**********" at bounding box center [620, 516] width 857 height 984
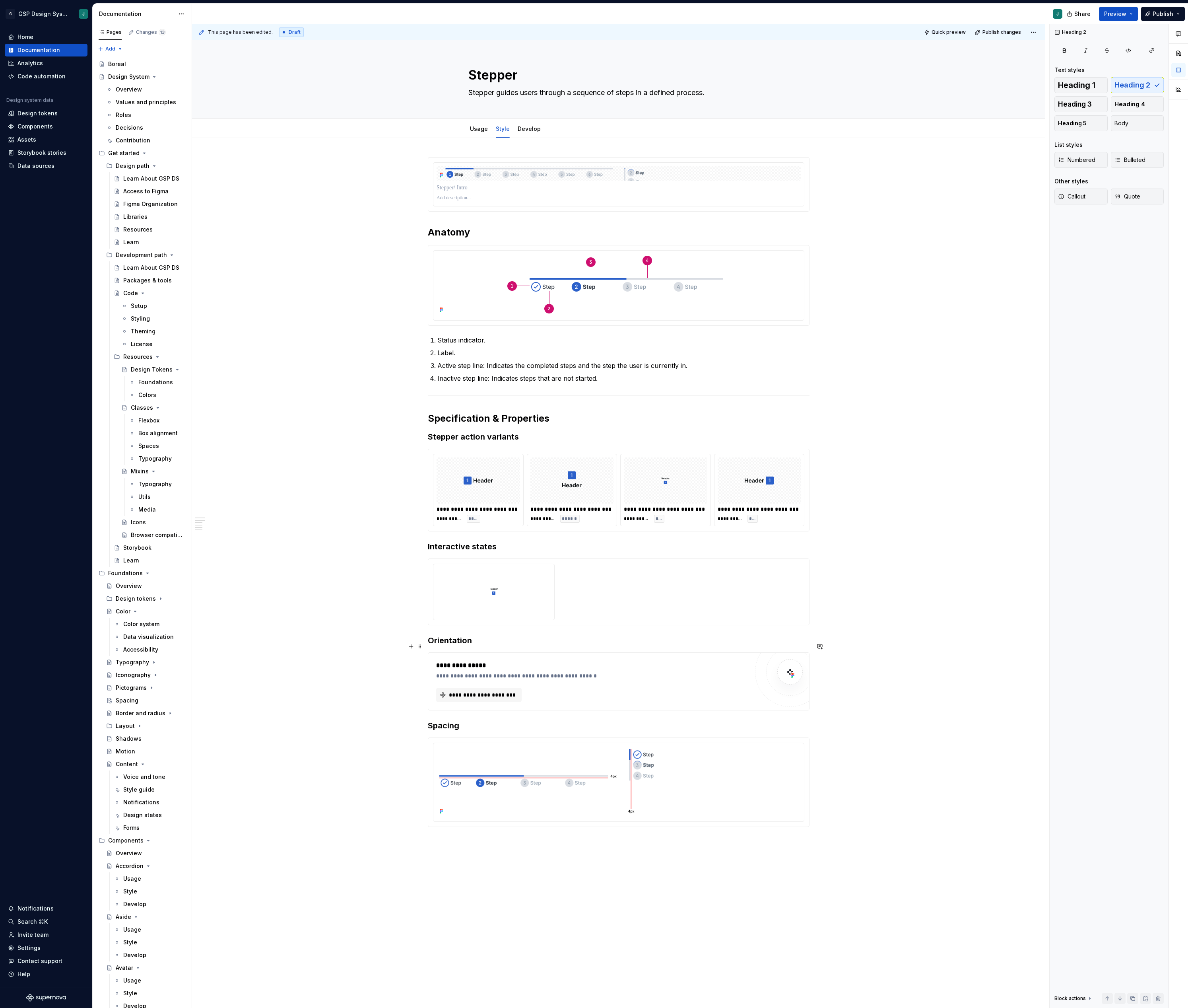
click at [431, 646] on h3 "Orientation" at bounding box center [619, 640] width 382 height 11
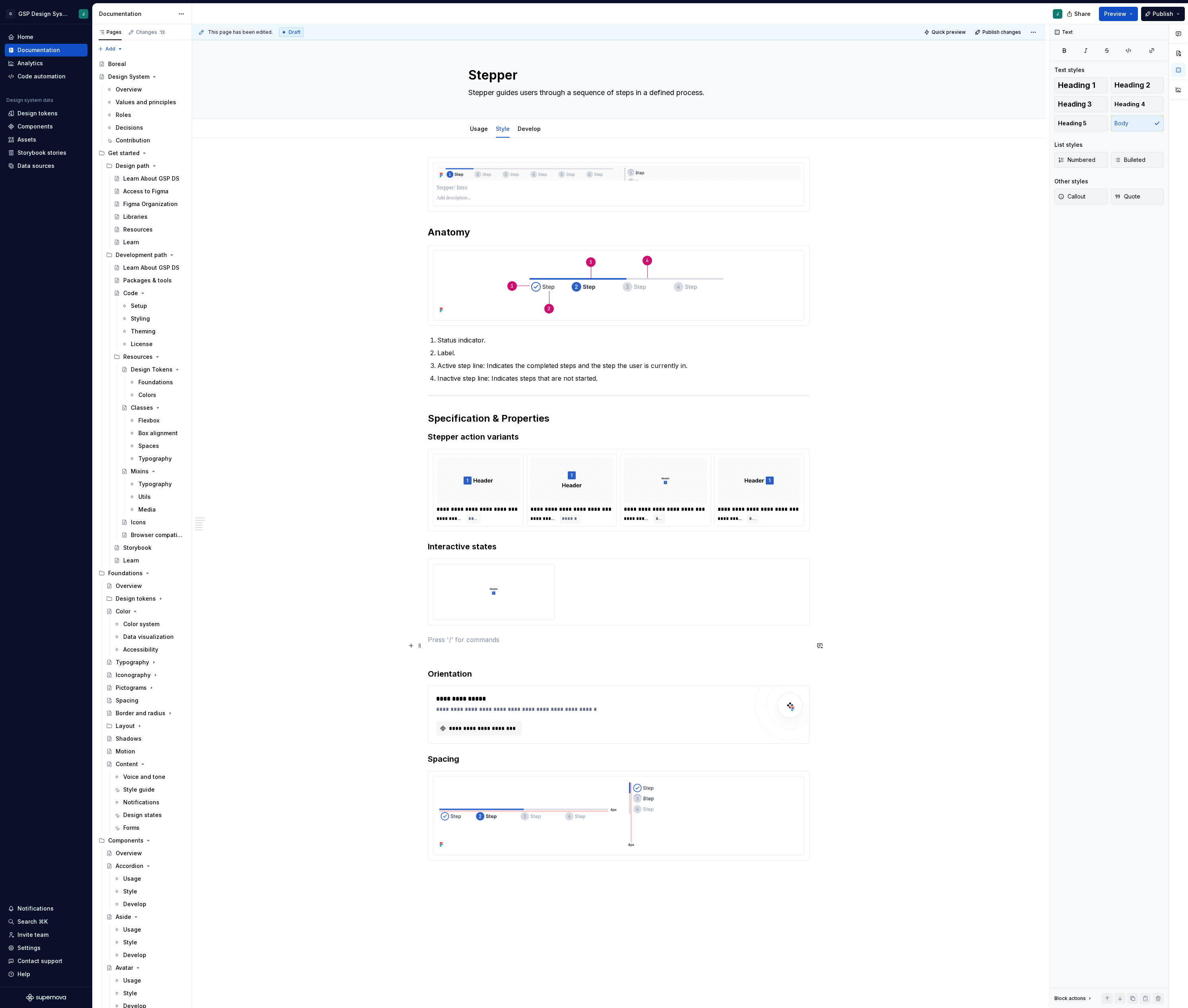
click at [445, 644] on p at bounding box center [619, 639] width 382 height 10
click at [445, 644] on p "Stepper separator" at bounding box center [619, 639] width 382 height 10
click at [492, 633] on button "button" at bounding box center [493, 631] width 11 height 11
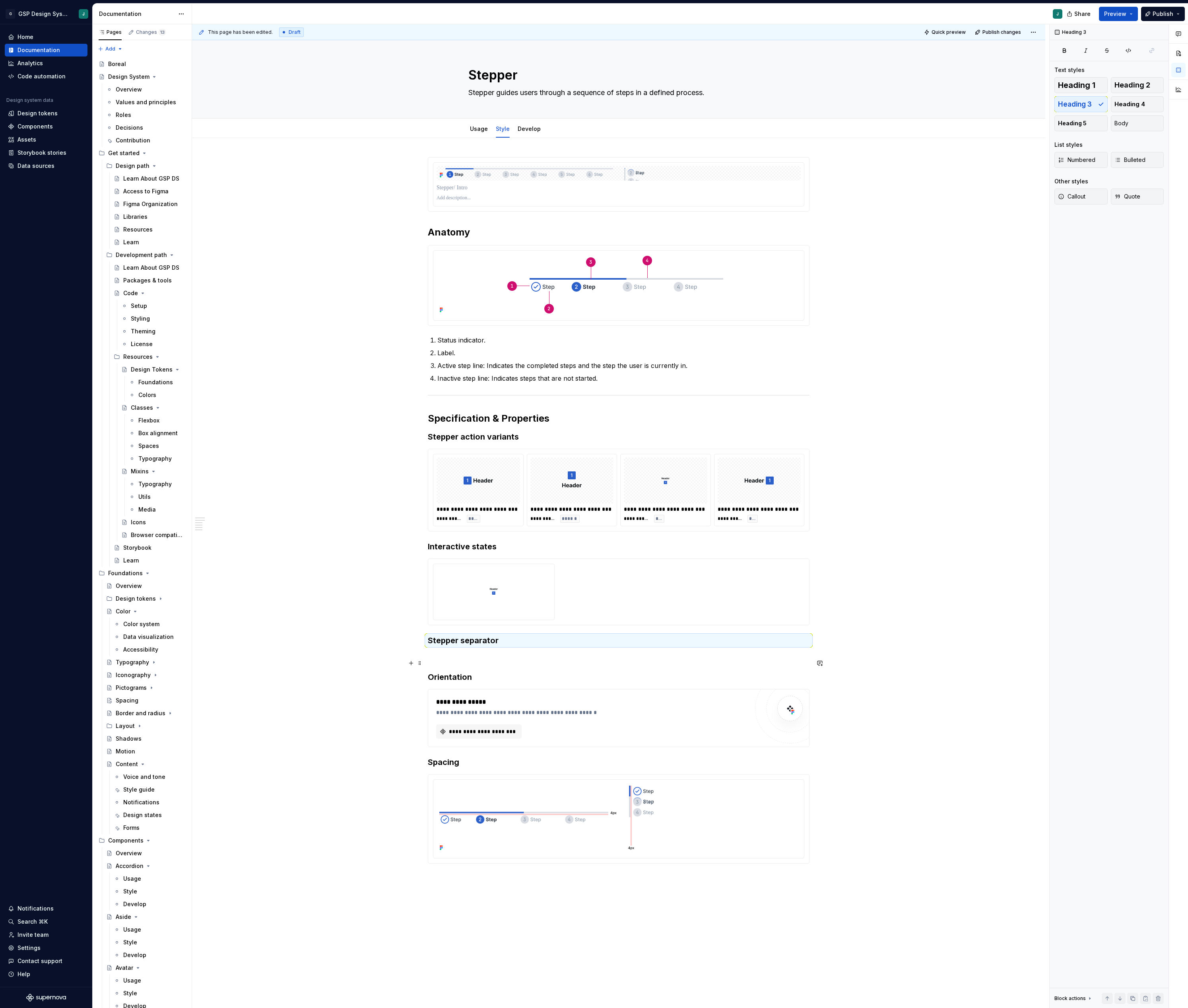
click at [476, 670] on div "**********" at bounding box center [619, 527] width 382 height 740
click at [434, 661] on p at bounding box center [619, 657] width 382 height 10
click at [421, 701] on span at bounding box center [420, 699] width 6 height 11
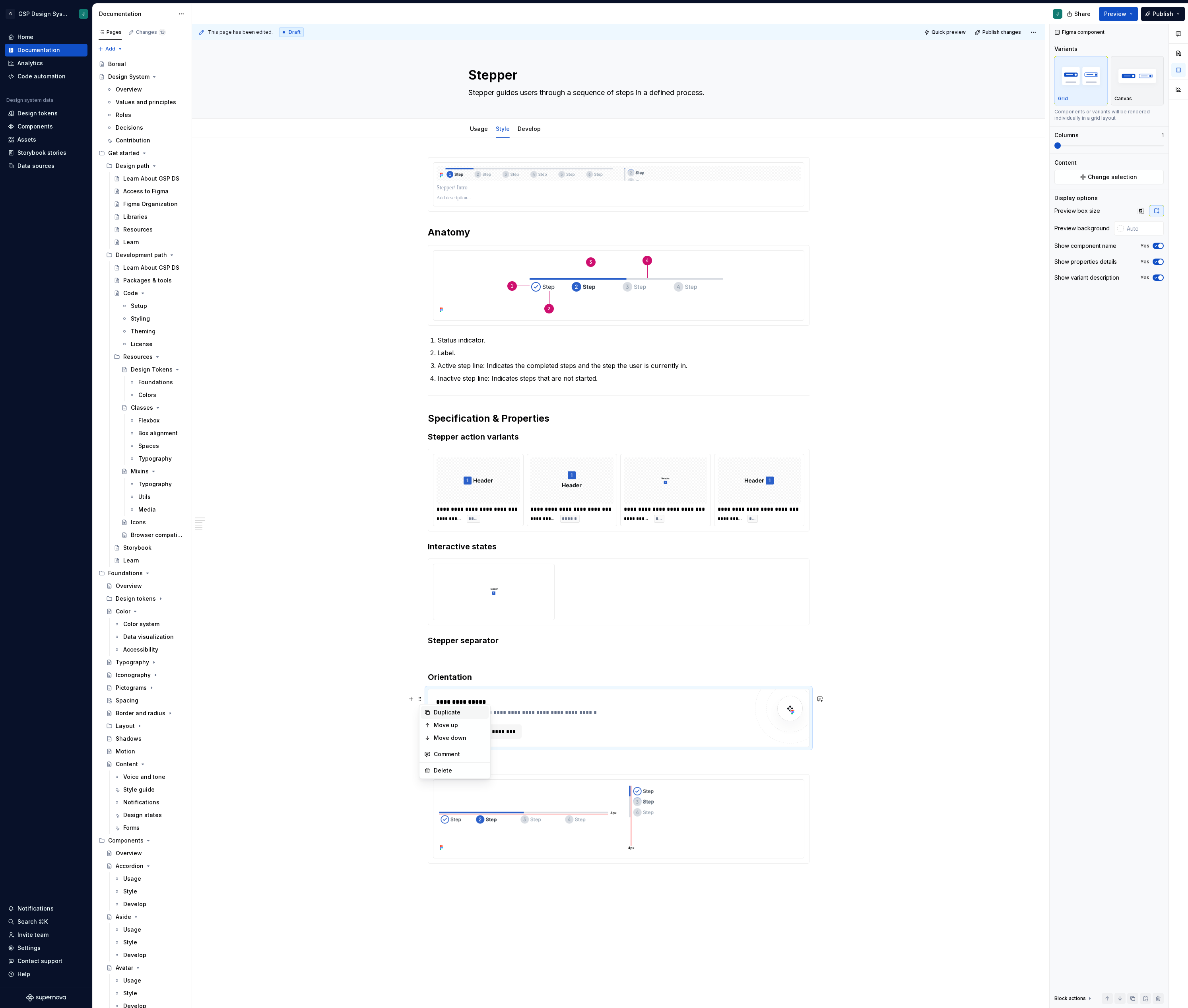
click at [461, 712] on div "Duplicate" at bounding box center [460, 712] width 52 height 8
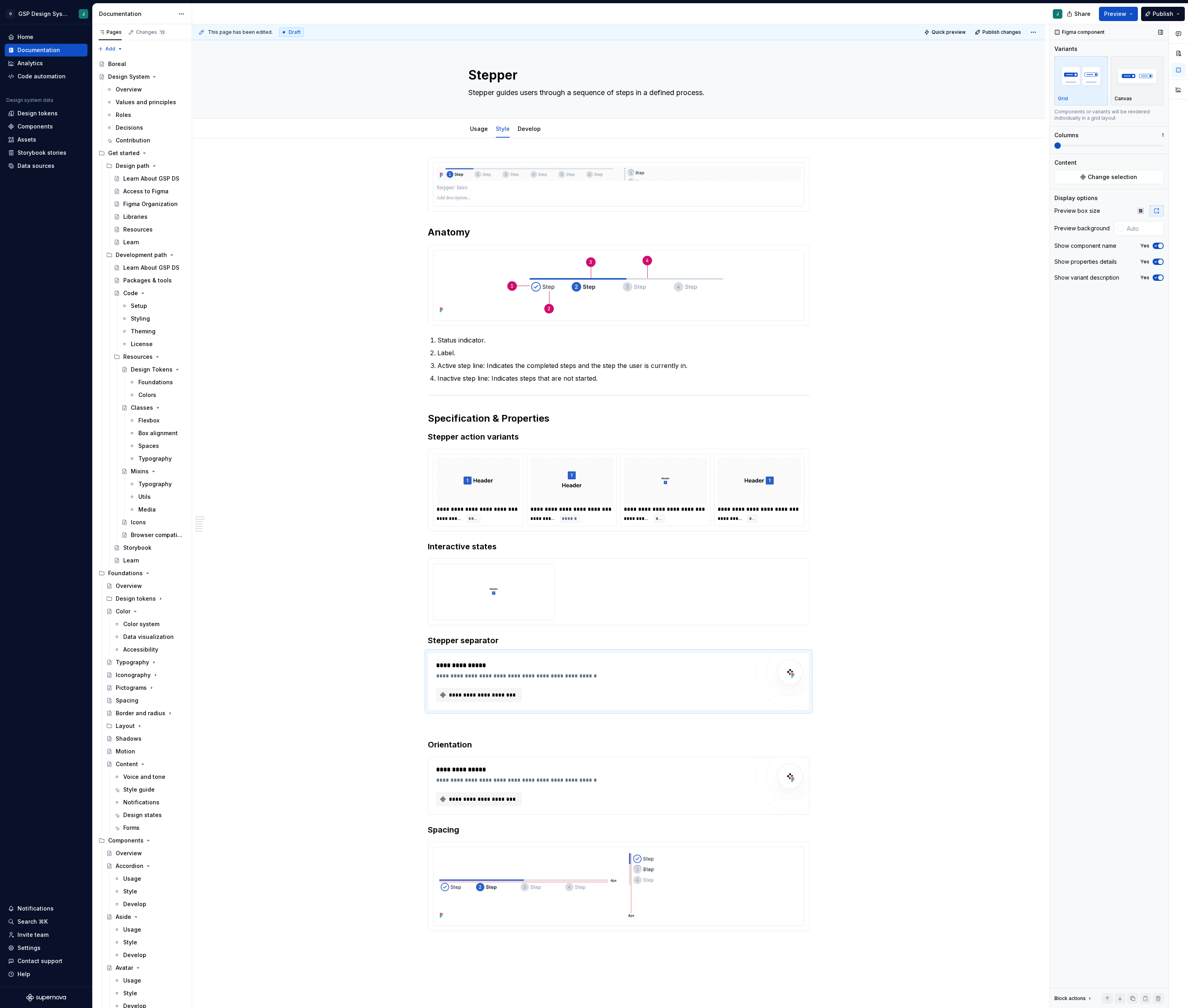
drag, startPoint x: 420, startPoint y: 773, endPoint x: 1146, endPoint y: 441, distance: 798.3
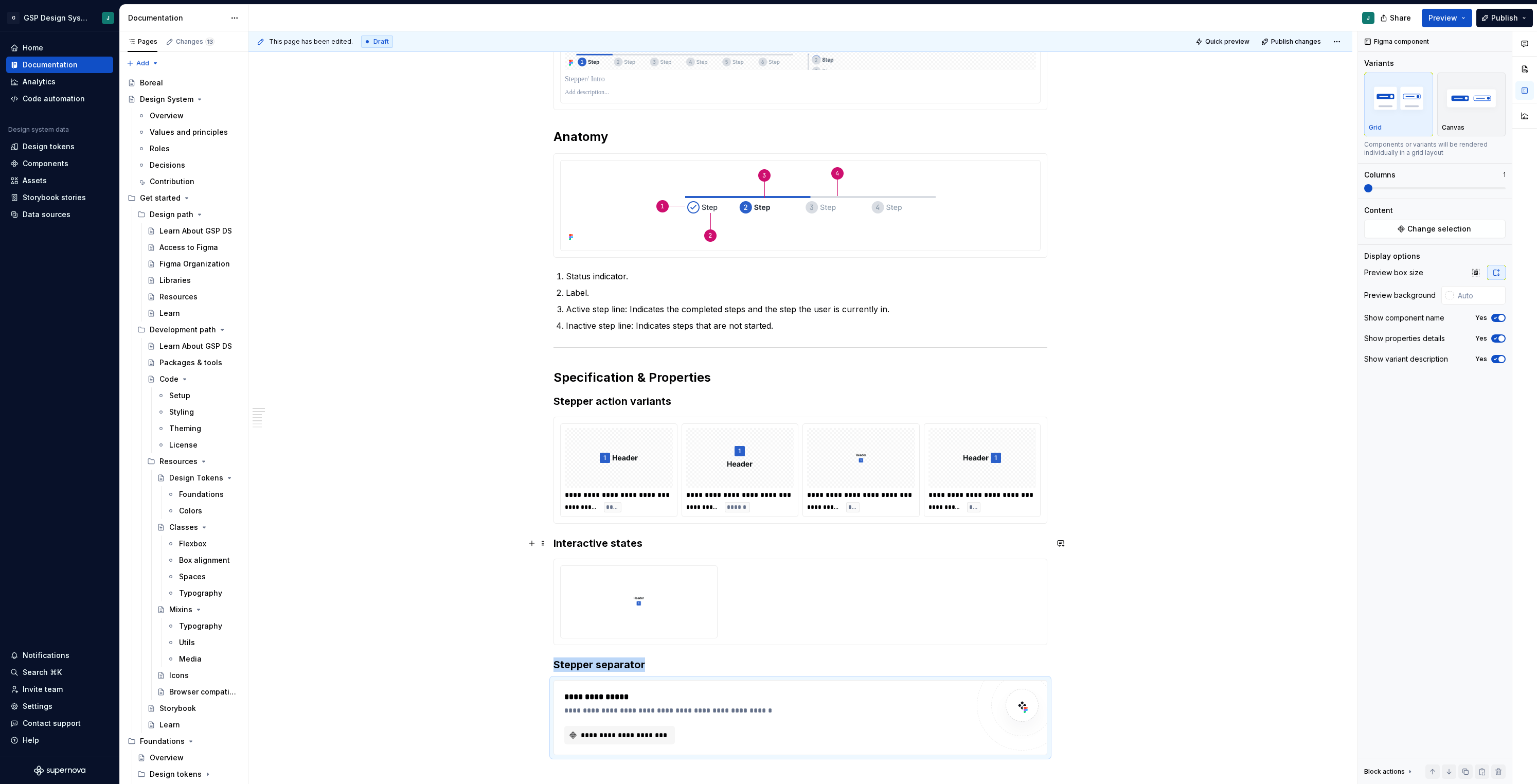
scroll to position [174, 0]
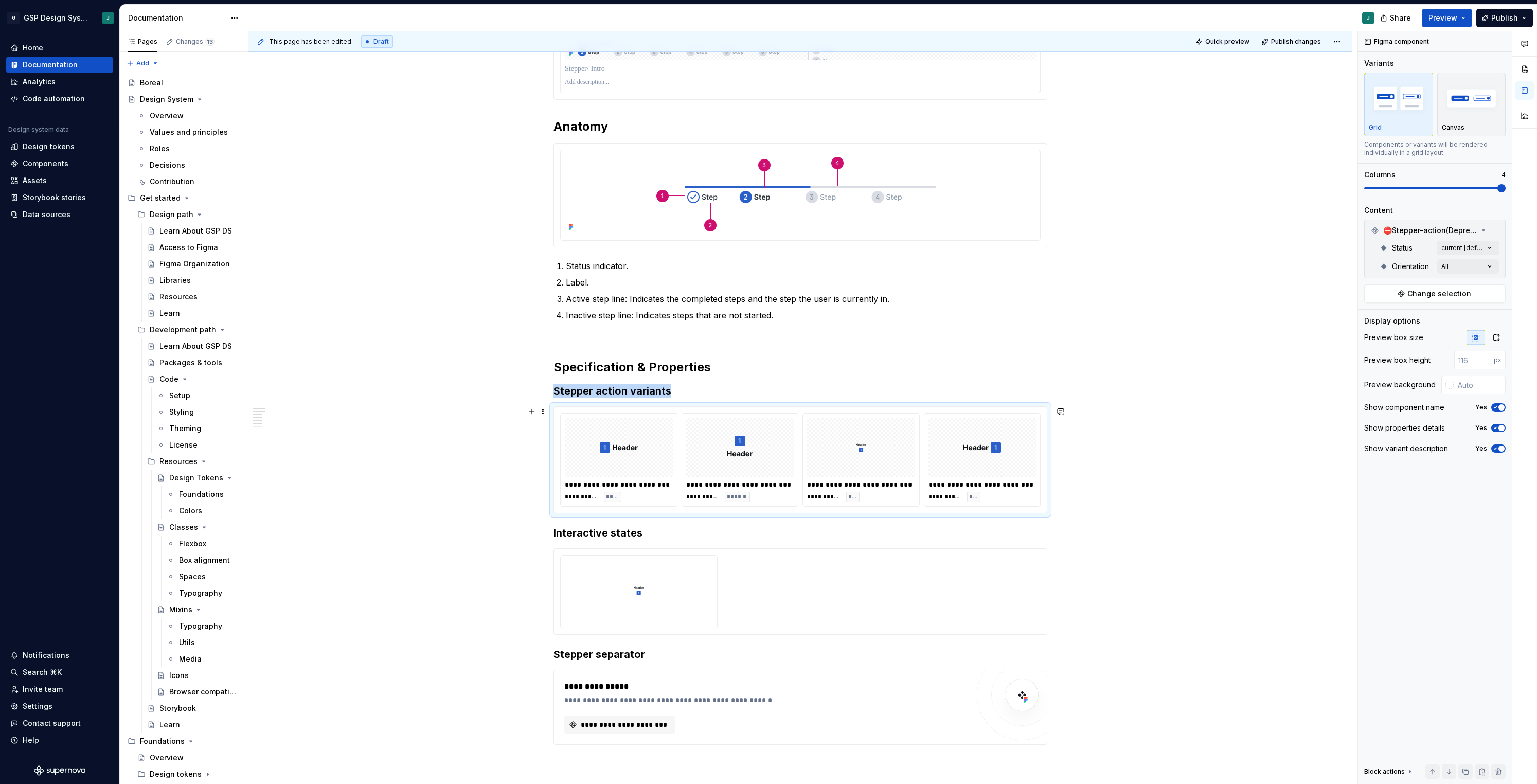
click at [606, 453] on img at bounding box center [619, 447] width 38 height 51
click at [1426, 221] on div "⛔️Stepper-action(Deprecated) Status current [default] Orientation All" at bounding box center [1434, 249] width 141 height 58
click at [1428, 224] on div "⛔️Stepper-action(Deprecated)" at bounding box center [1435, 230] width 136 height 17
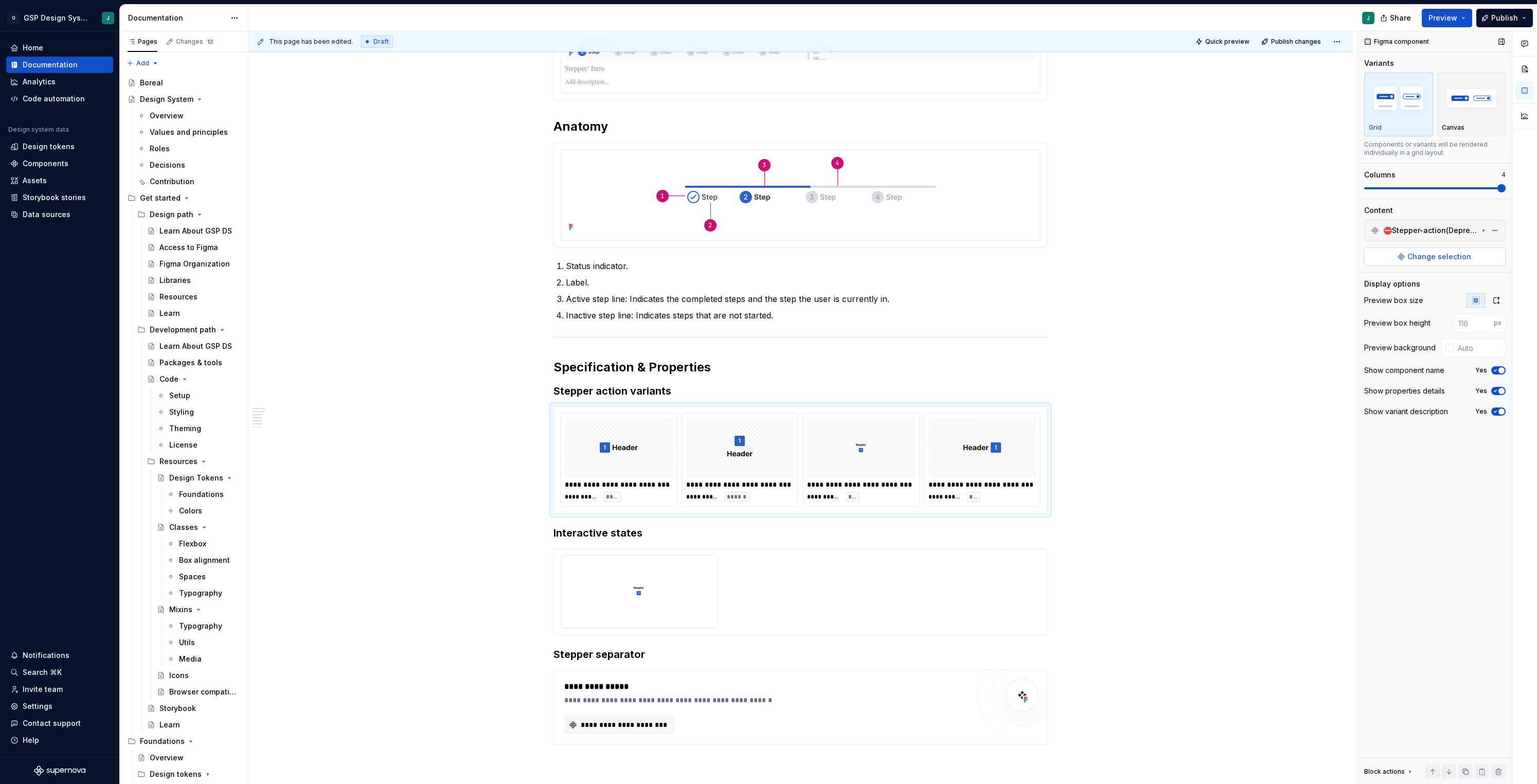
click at [1425, 254] on span "Change selection" at bounding box center [1439, 257] width 64 height 10
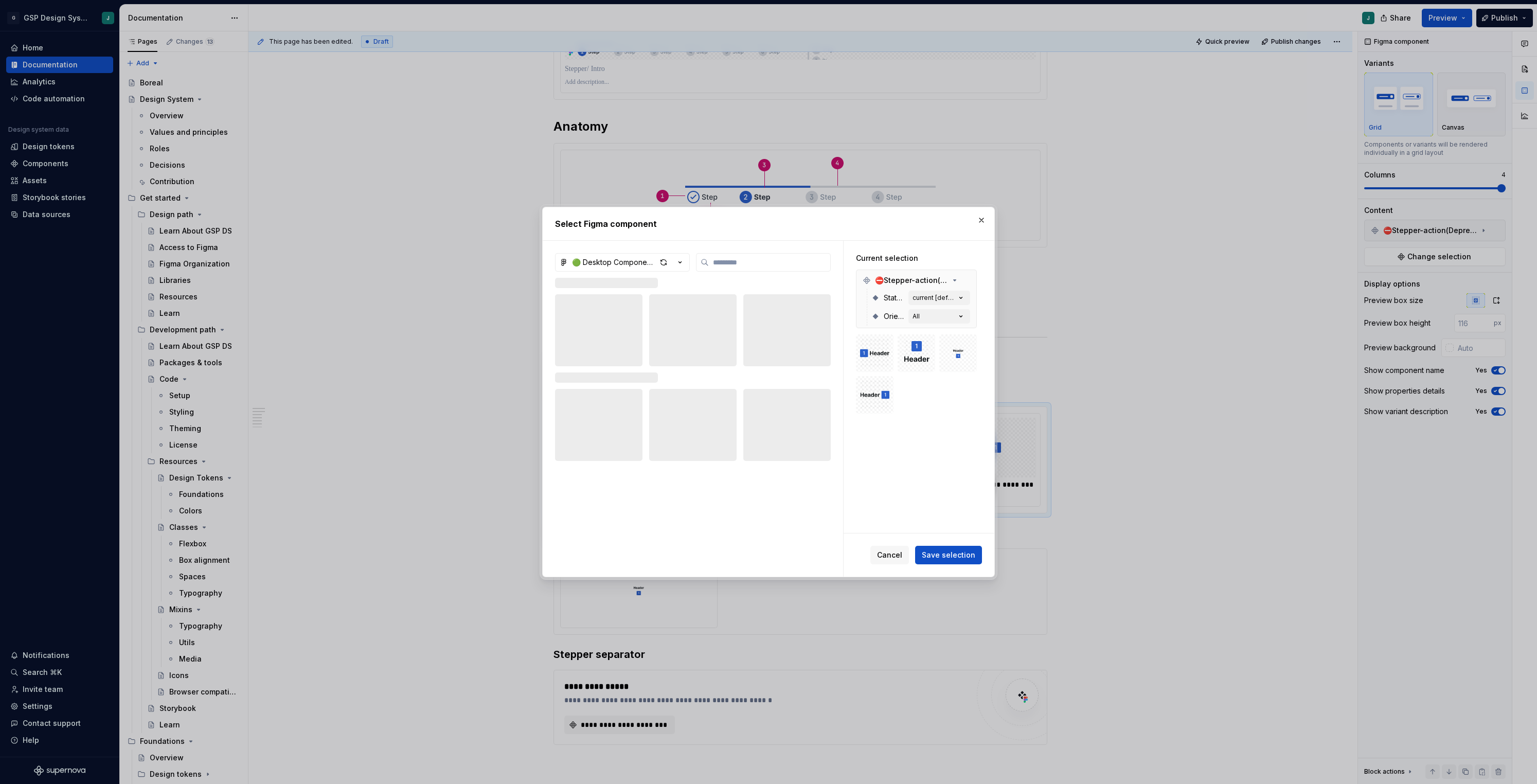
type textarea "*"
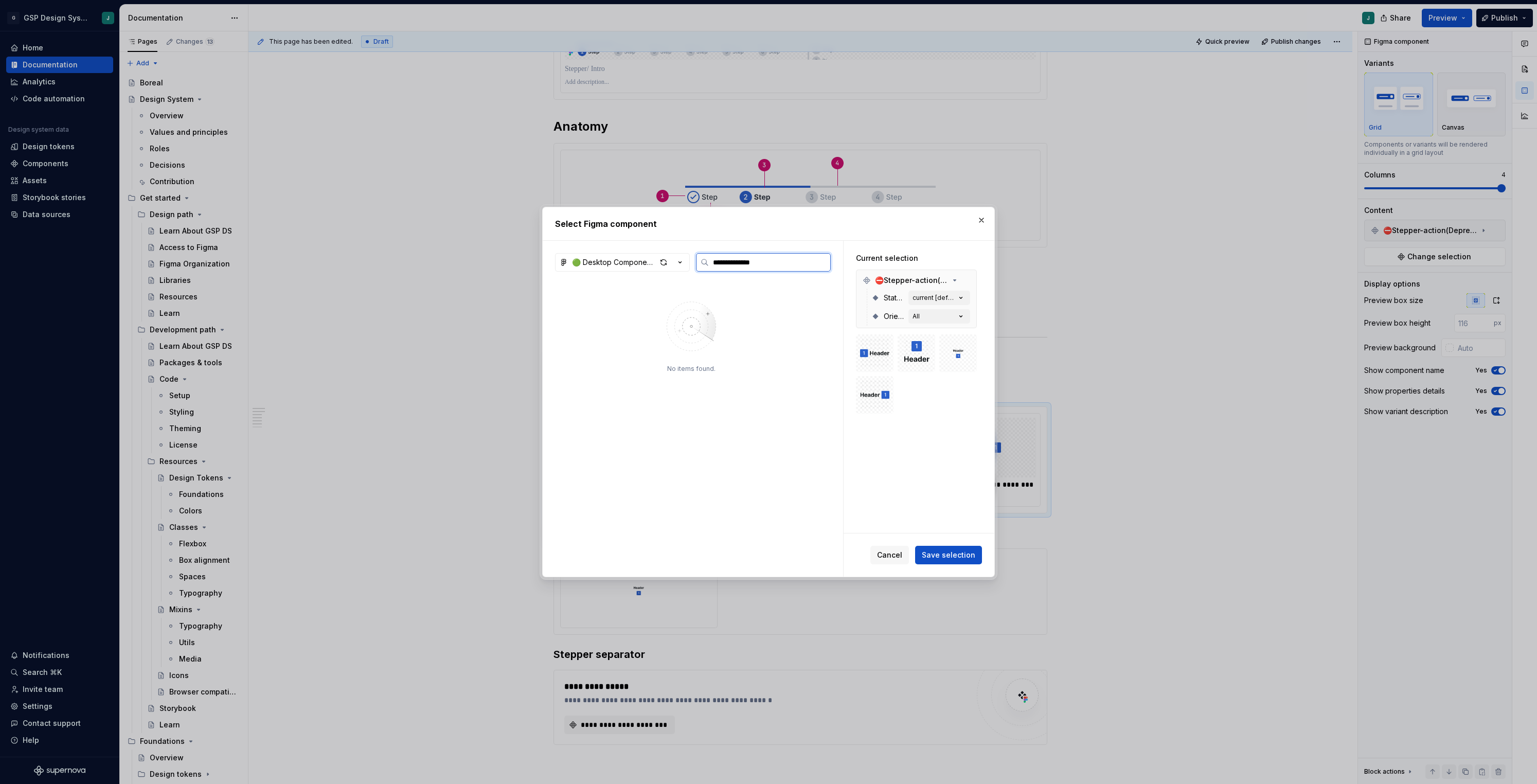
click at [740, 261] on input "**********" at bounding box center [769, 262] width 121 height 10
type input "**********"
click at [699, 314] on img at bounding box center [690, 325] width 18 height 27
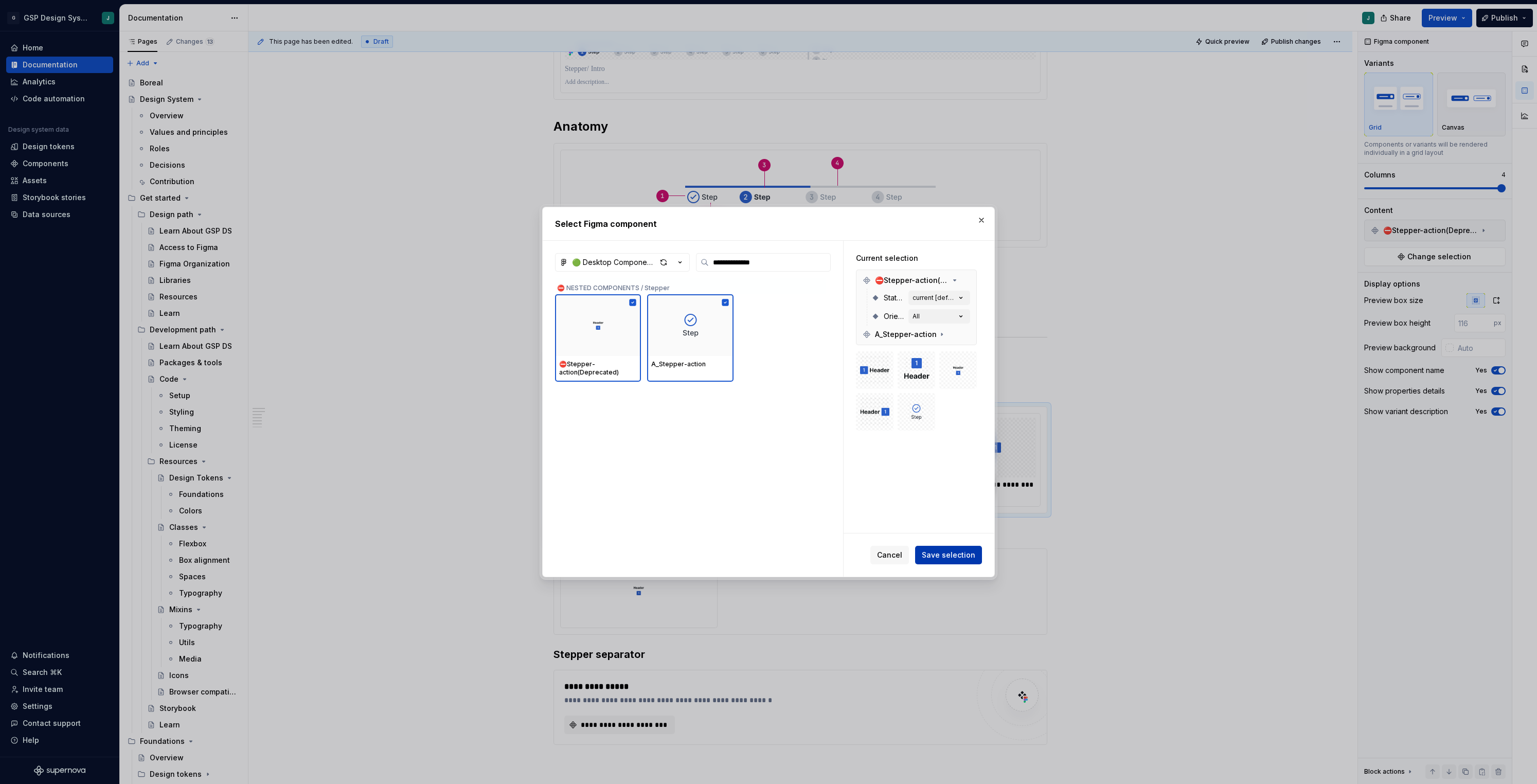
click at [946, 554] on span "Save selection" at bounding box center [949, 555] width 54 height 10
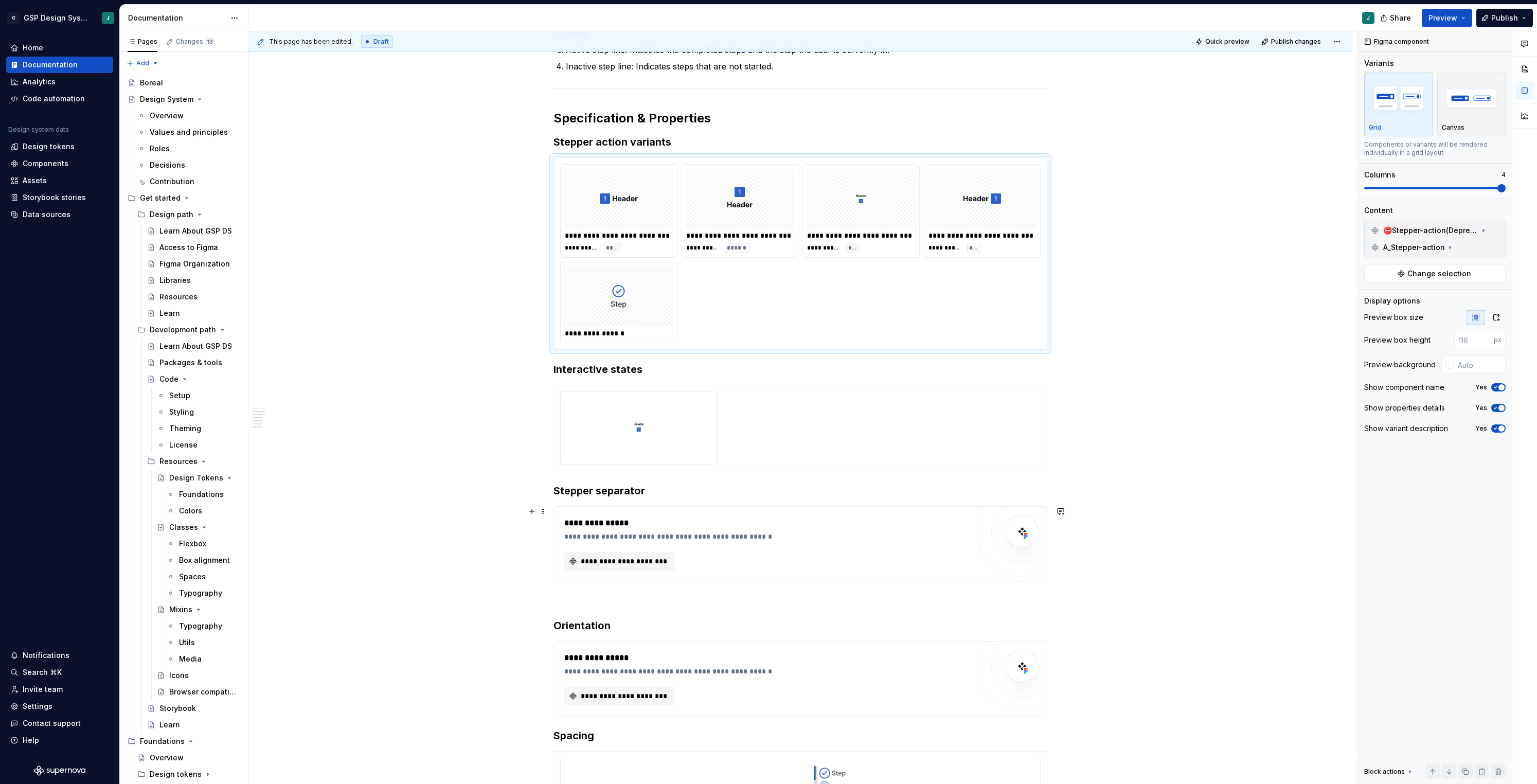
scroll to position [427, 0]
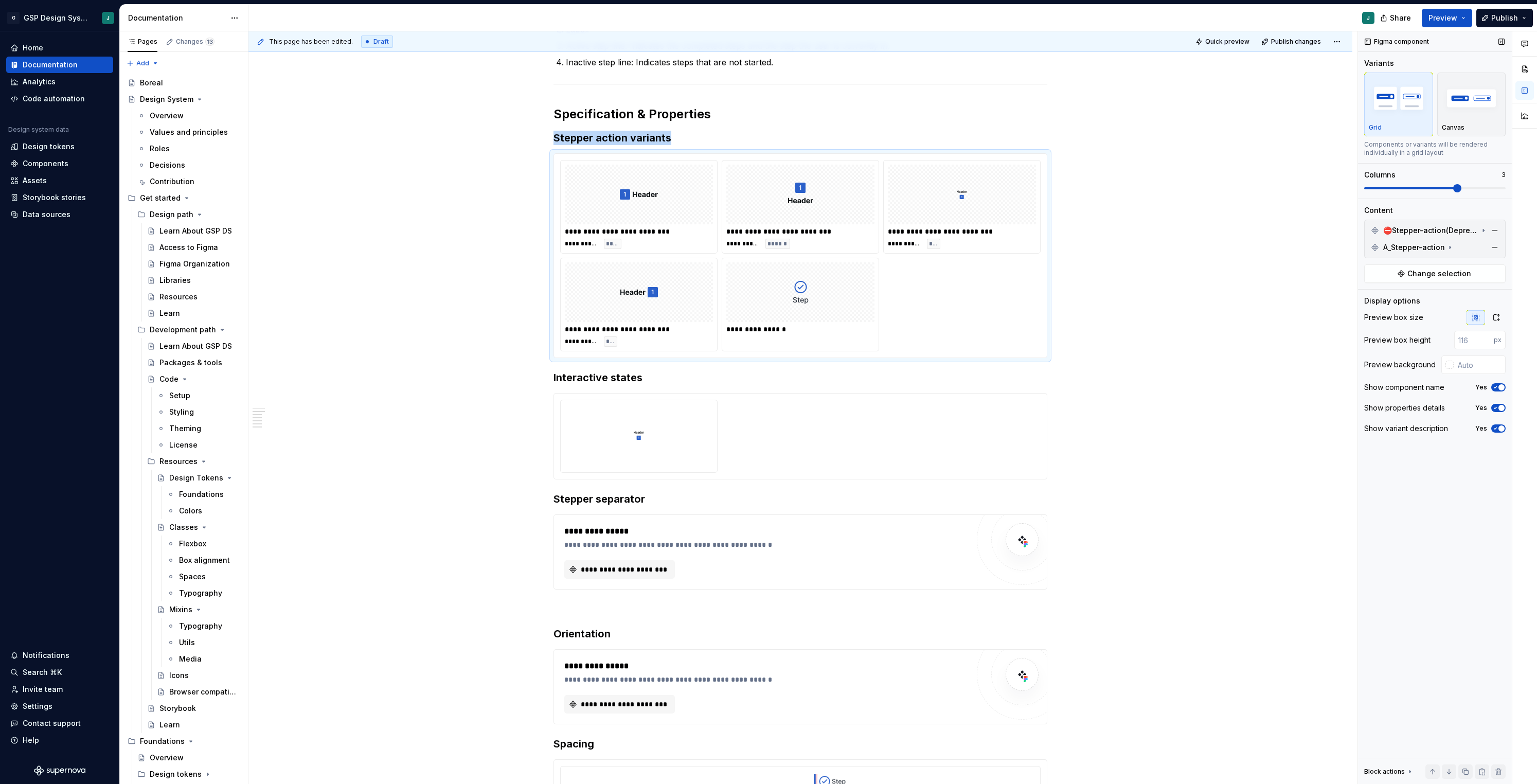
click at [1446, 184] on span at bounding box center [1434, 189] width 141 height 8
click at [658, 424] on div at bounding box center [639, 435] width 148 height 61
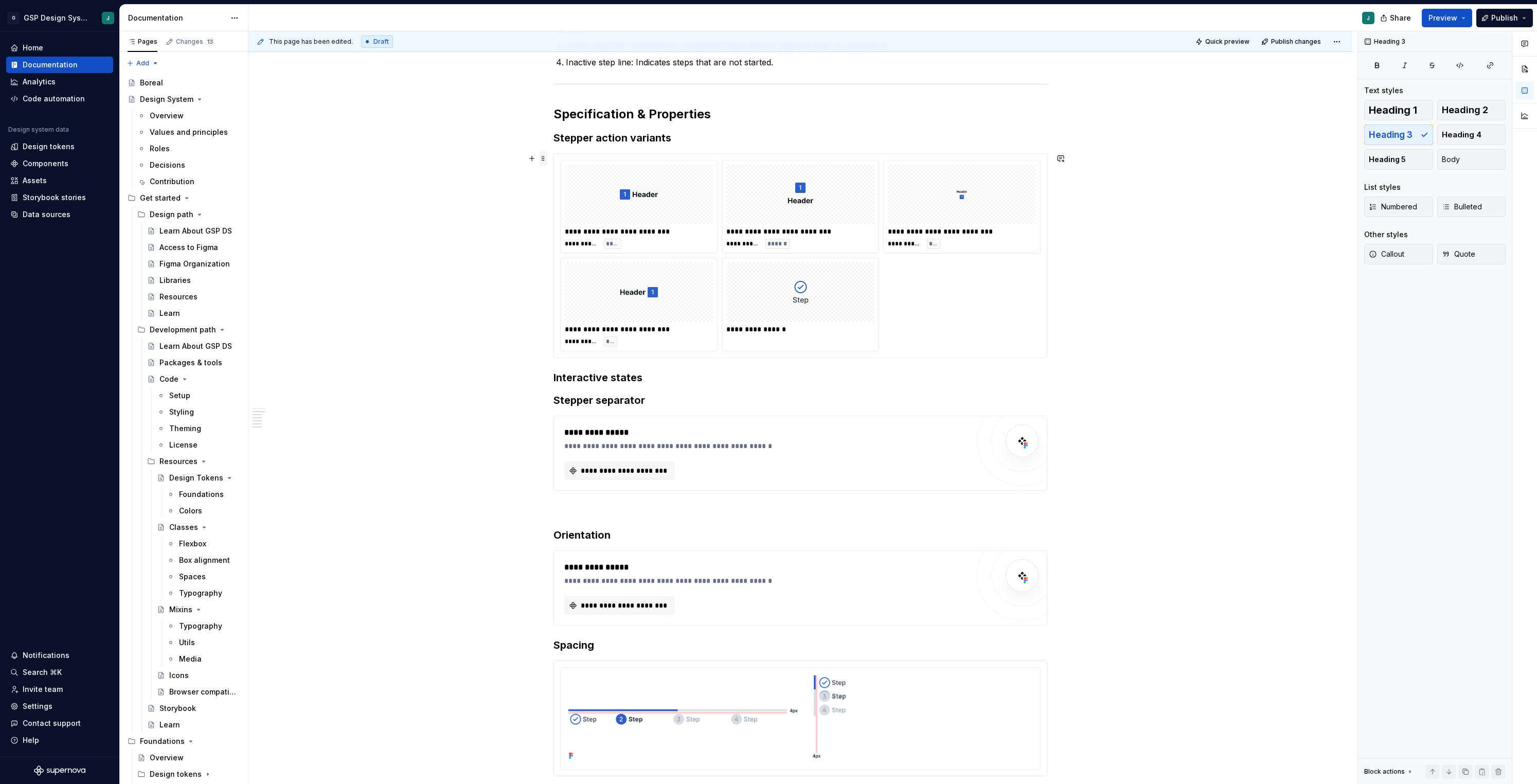
click at [547, 159] on span at bounding box center [543, 158] width 8 height 14
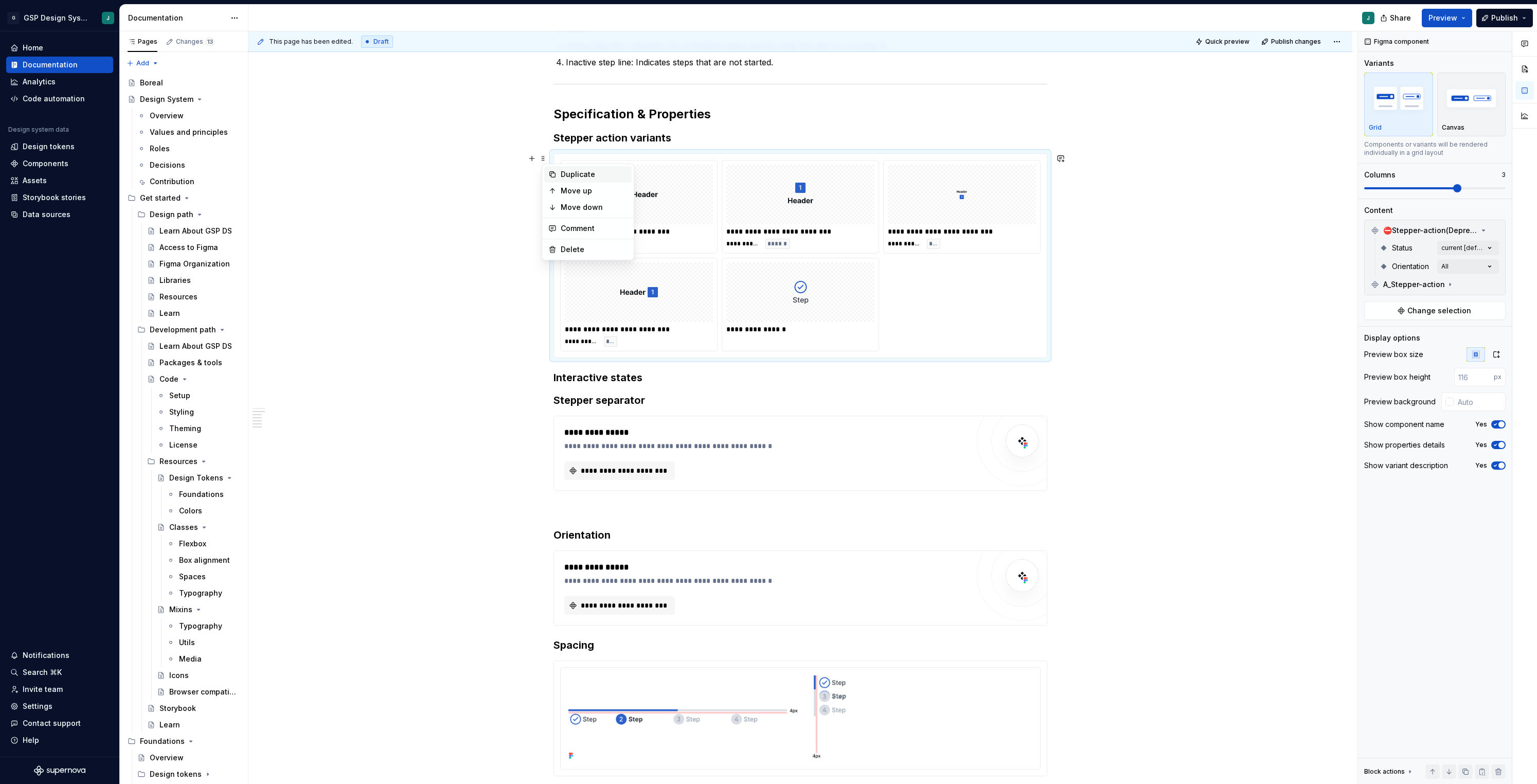
click at [584, 170] on div "Duplicate" at bounding box center [594, 174] width 67 height 10
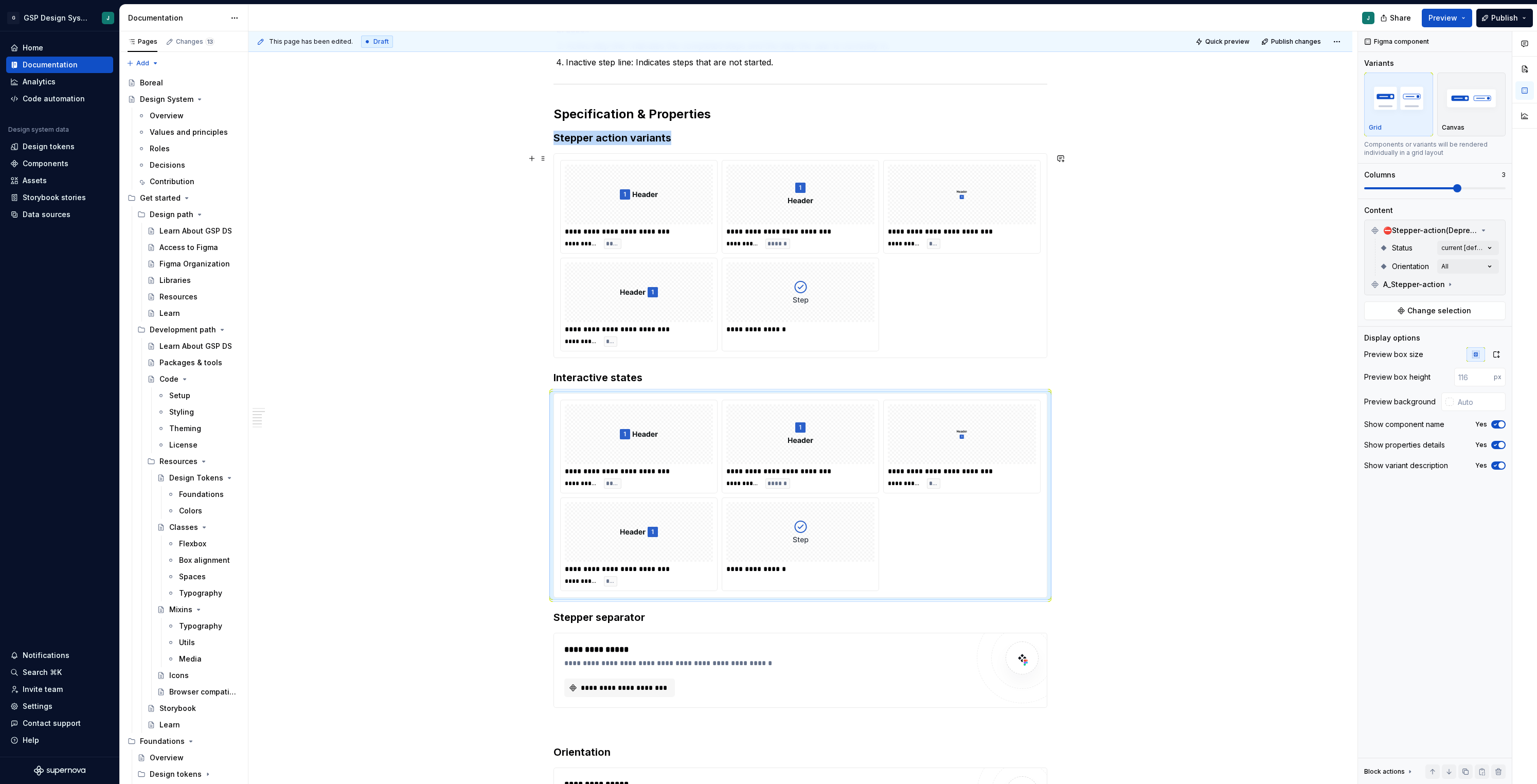
click at [647, 199] on img at bounding box center [639, 195] width 38 height 51
click at [1412, 227] on span "⛔️Stepper-action(Deprecated)" at bounding box center [1430, 230] width 95 height 10
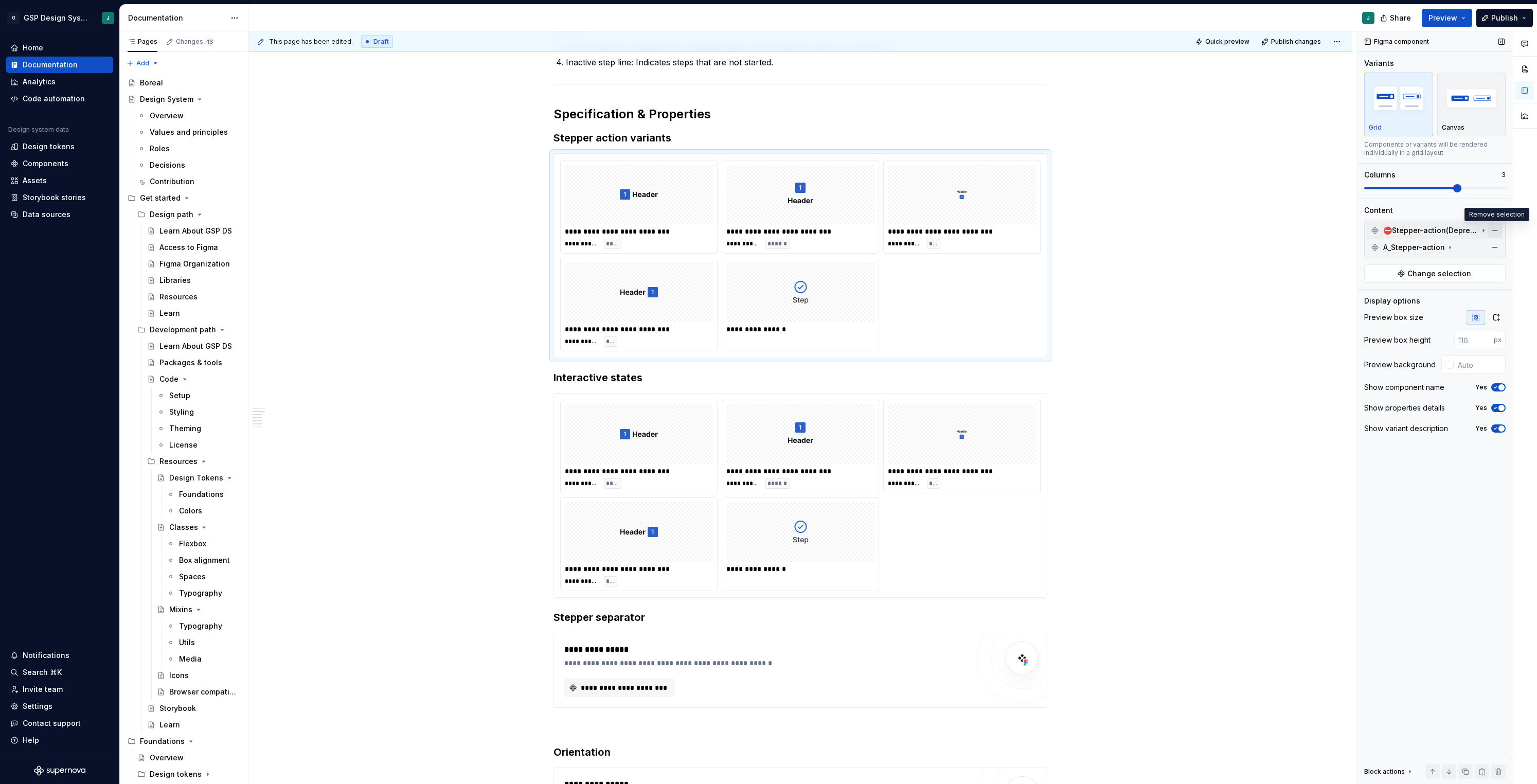
click at [1494, 227] on button "button" at bounding box center [1495, 230] width 14 height 14
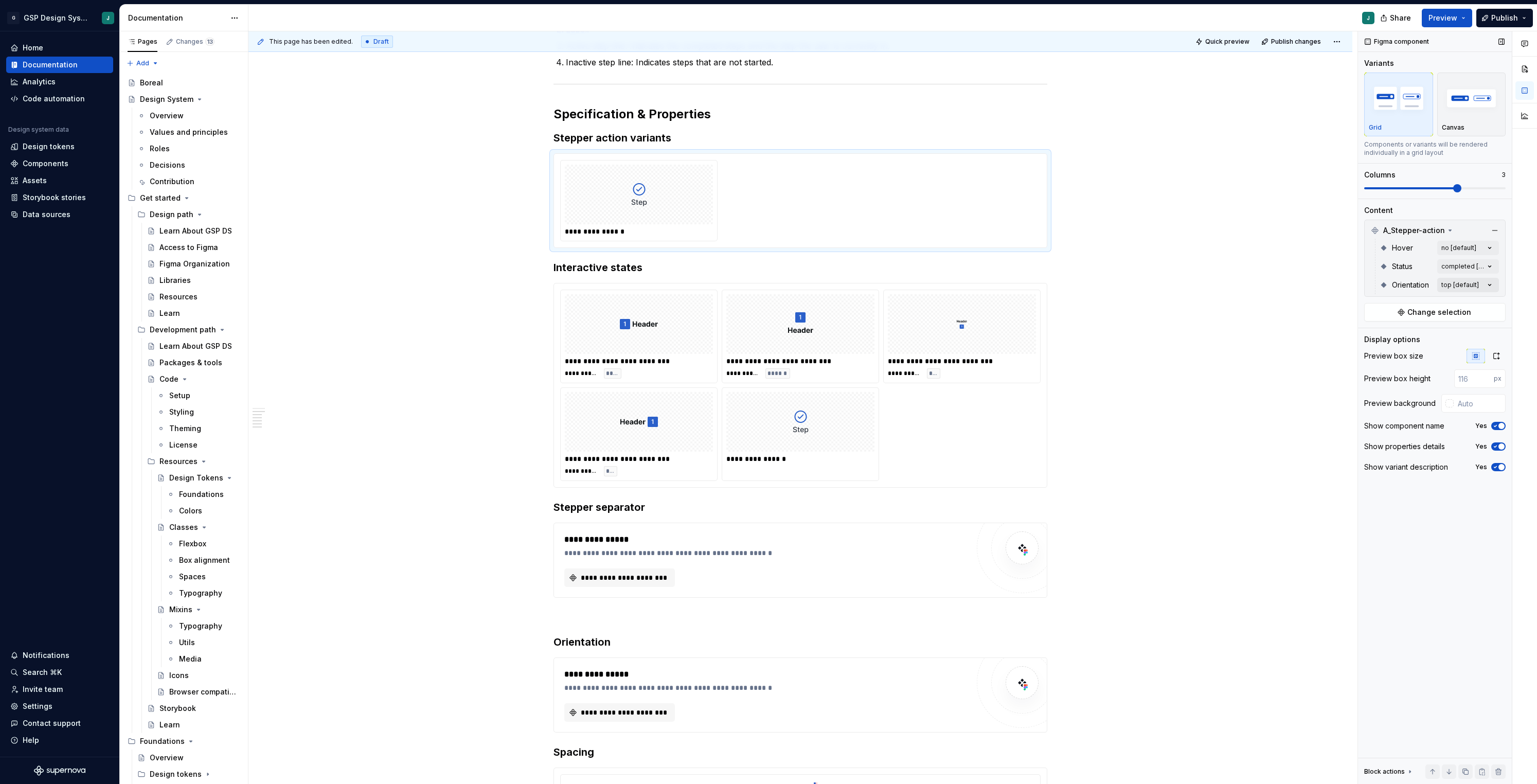
click at [1462, 287] on div "Comments Open comments No comments yet Select ‘Comment’ from the block context …" at bounding box center [1448, 408] width 179 height 753
click at [1482, 305] on span "button" at bounding box center [1482, 303] width 6 height 6
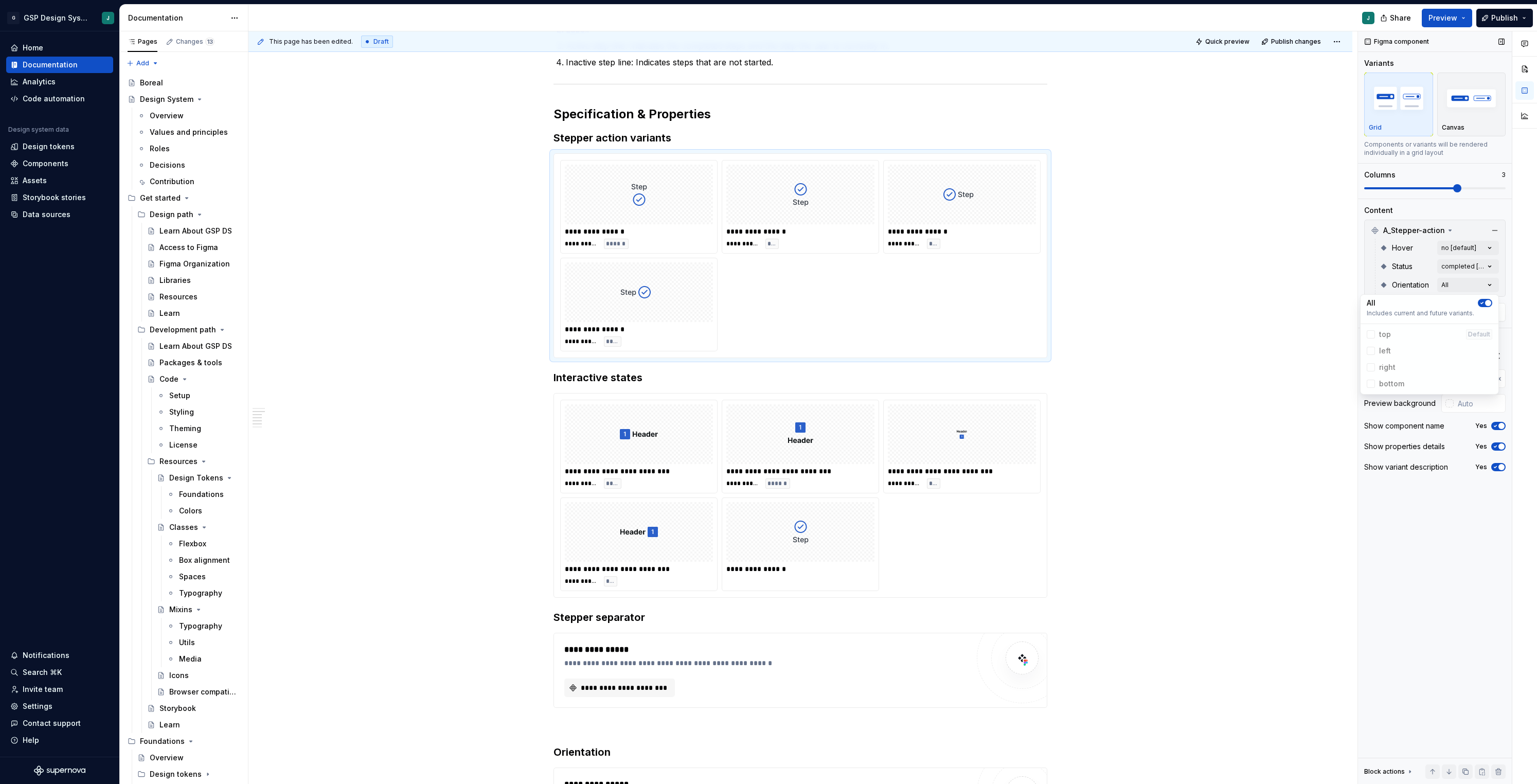
click at [1485, 185] on div "Comments Open comments No comments yet Select ‘Comment’ from the block context …" at bounding box center [1448, 408] width 179 height 753
click at [1486, 192] on div "Variants Grid Canvas Components or variants will be rendered individually in a …" at bounding box center [1434, 128] width 141 height 140
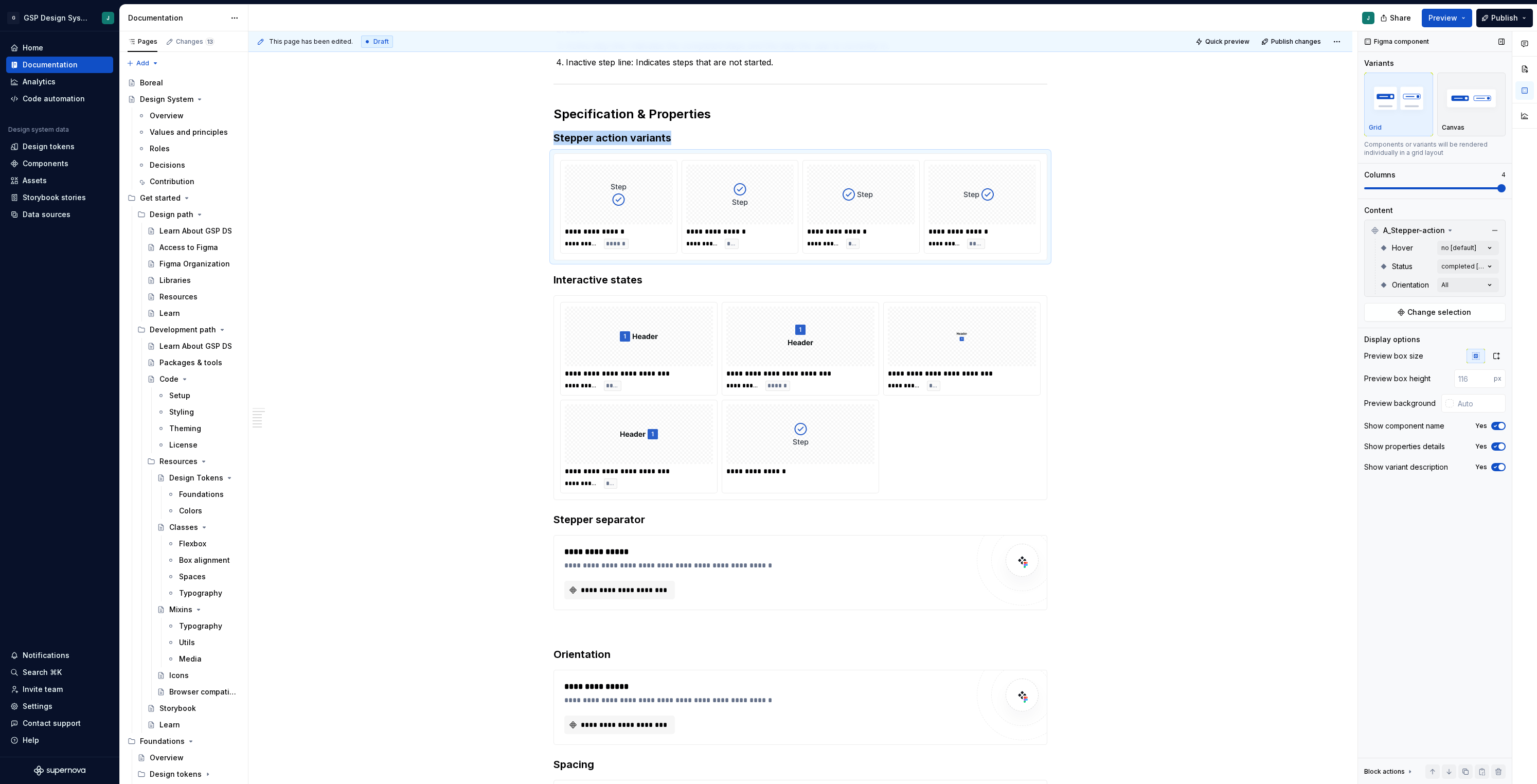
click at [1486, 189] on span at bounding box center [1434, 188] width 141 height 2
click at [663, 368] on div "**********" at bounding box center [639, 348] width 156 height 92
click at [545, 158] on span at bounding box center [543, 158] width 8 height 14
click at [585, 174] on div "Duplicate" at bounding box center [594, 174] width 67 height 10
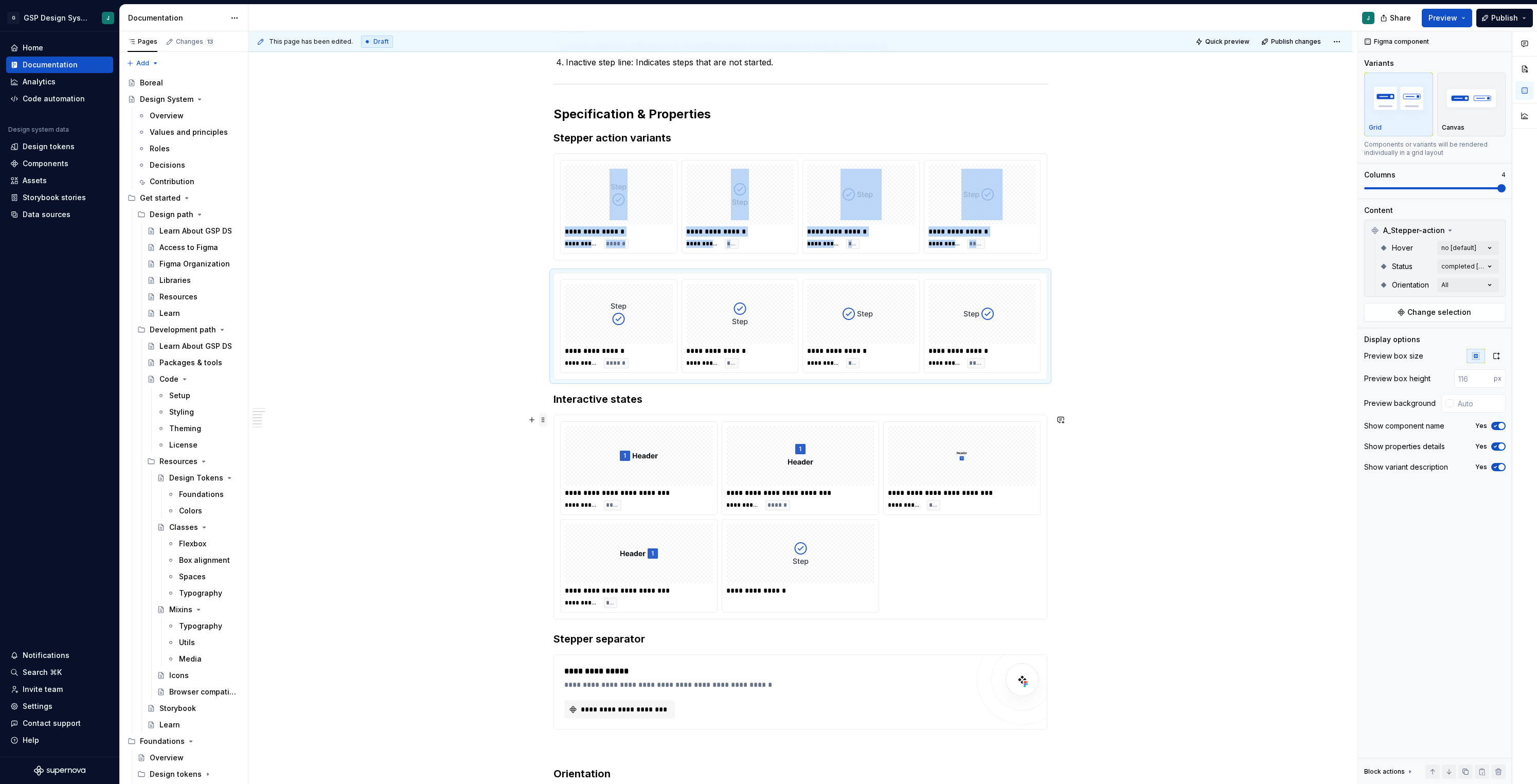
click at [545, 421] on span at bounding box center [543, 419] width 8 height 14
click at [579, 508] on div "Delete" at bounding box center [594, 510] width 67 height 10
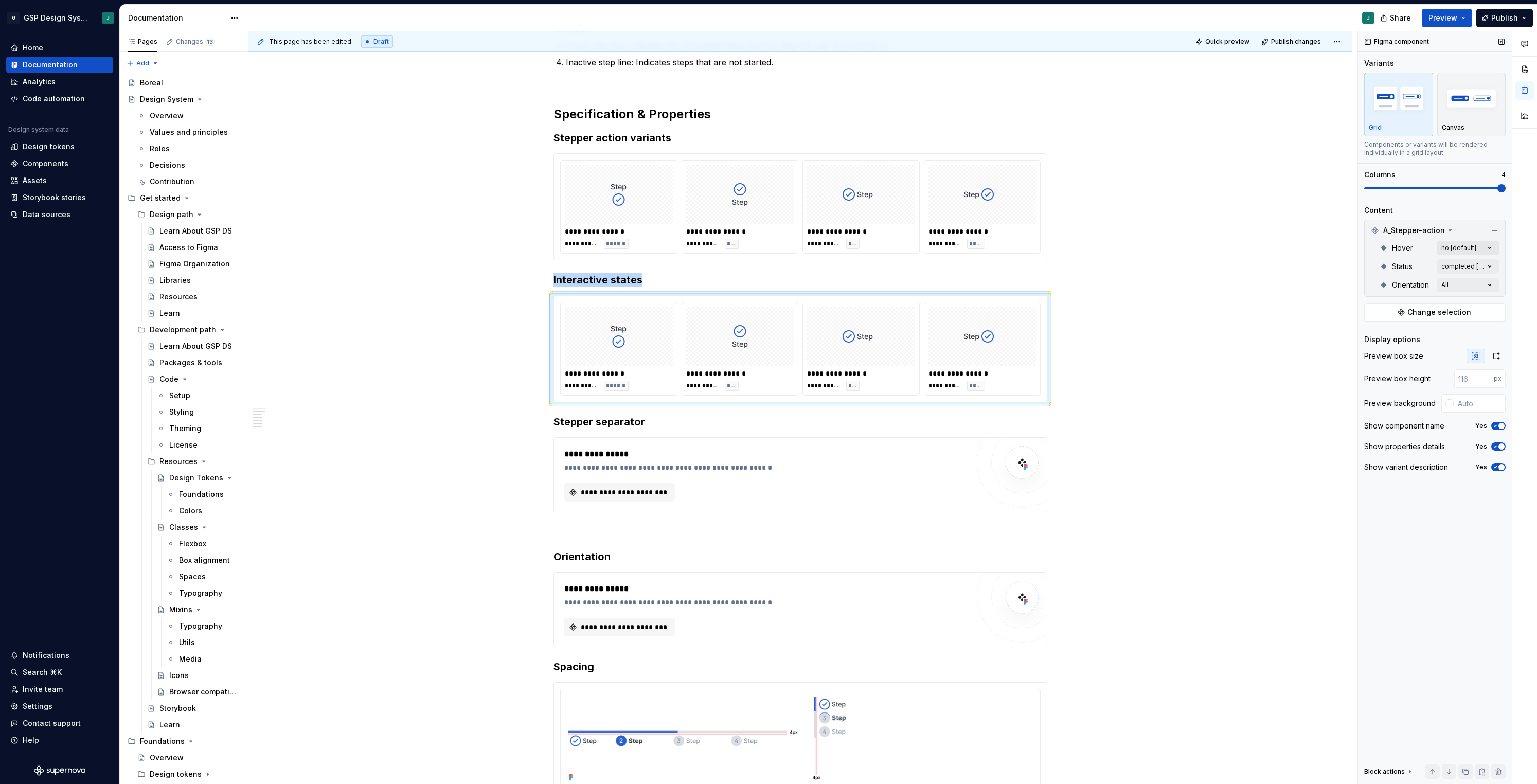
click at [1495, 246] on div "Comments Open comments No comments yet Select ‘Comment’ from the block context …" at bounding box center [1448, 408] width 179 height 753
click at [1440, 230] on div "Comments Open comments No comments yet Select ‘Comment’ from the block context …" at bounding box center [1448, 408] width 179 height 753
click at [1483, 263] on div "Comments Open comments No comments yet Select ‘Comment’ from the block context …" at bounding box center [1448, 408] width 179 height 753
click at [1371, 311] on div at bounding box center [1371, 316] width 8 height 8
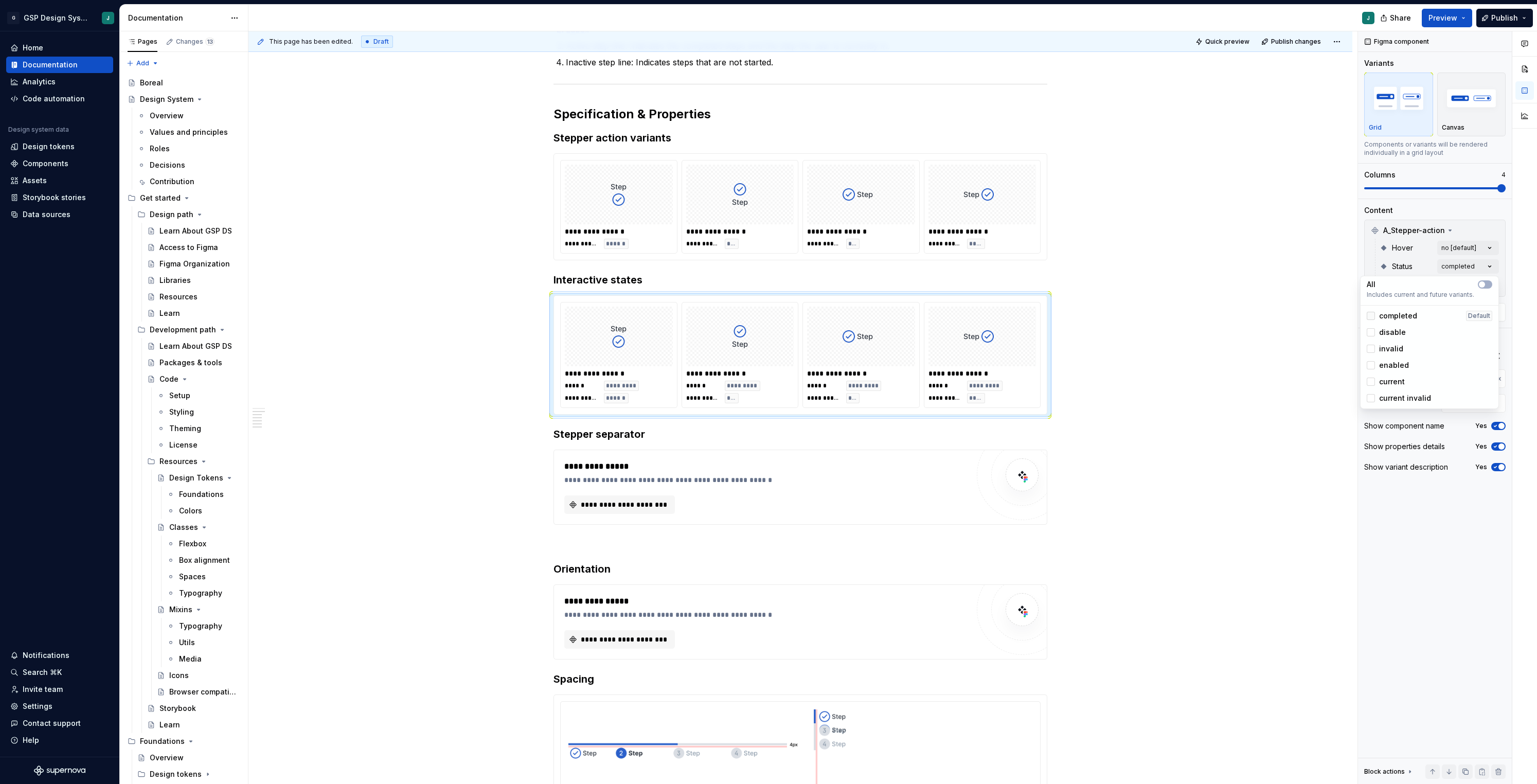
click at [1371, 316] on icon at bounding box center [1371, 316] width 0 height 0
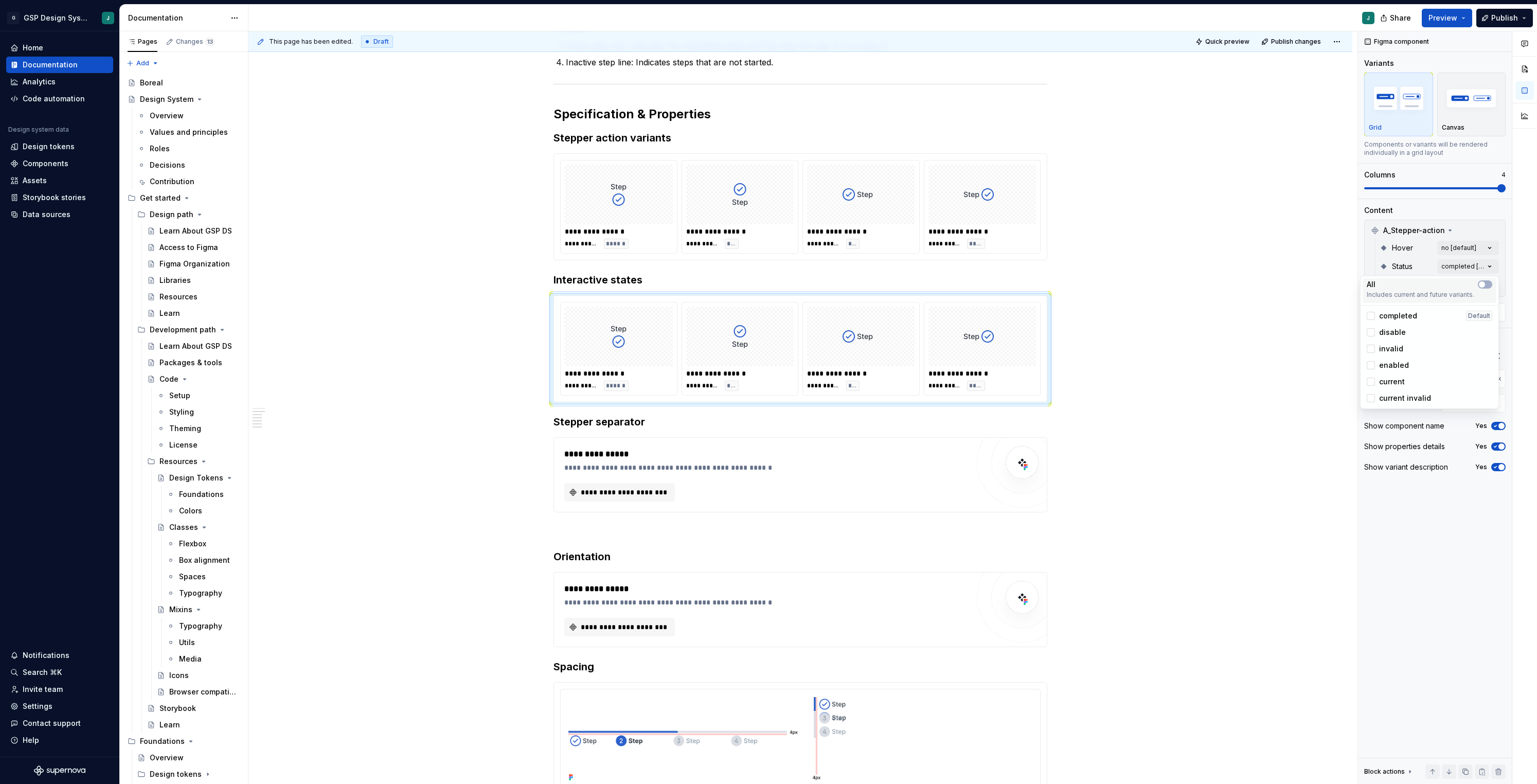
click at [1486, 279] on div "All" at bounding box center [1430, 284] width 125 height 10
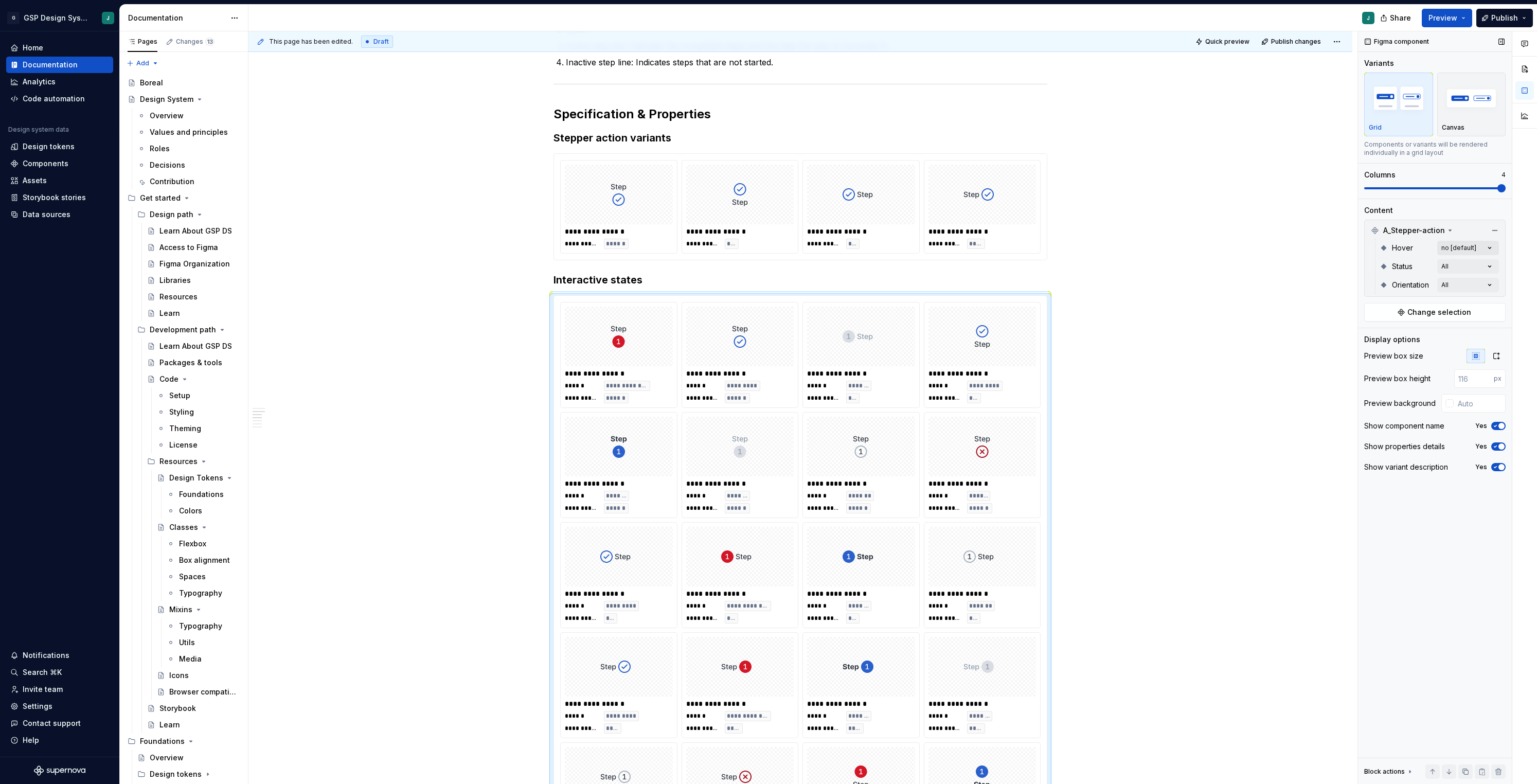
click at [1492, 240] on div "Comments Open comments No comments yet Select ‘Comment’ from the block context …" at bounding box center [1448, 408] width 179 height 753
click at [1490, 242] on div "Comments Open comments No comments yet Select ‘Comment’ from the block context …" at bounding box center [1448, 408] width 179 height 753
click at [1464, 236] on div "Comments Open comments No comments yet Select ‘Comment’ from the block context …" at bounding box center [1448, 408] width 179 height 753
click at [1493, 282] on div "Comments Open comments No comments yet Select ‘Comment’ from the block context …" at bounding box center [1448, 408] width 179 height 753
click at [1484, 305] on icon "button" at bounding box center [1482, 303] width 8 height 6
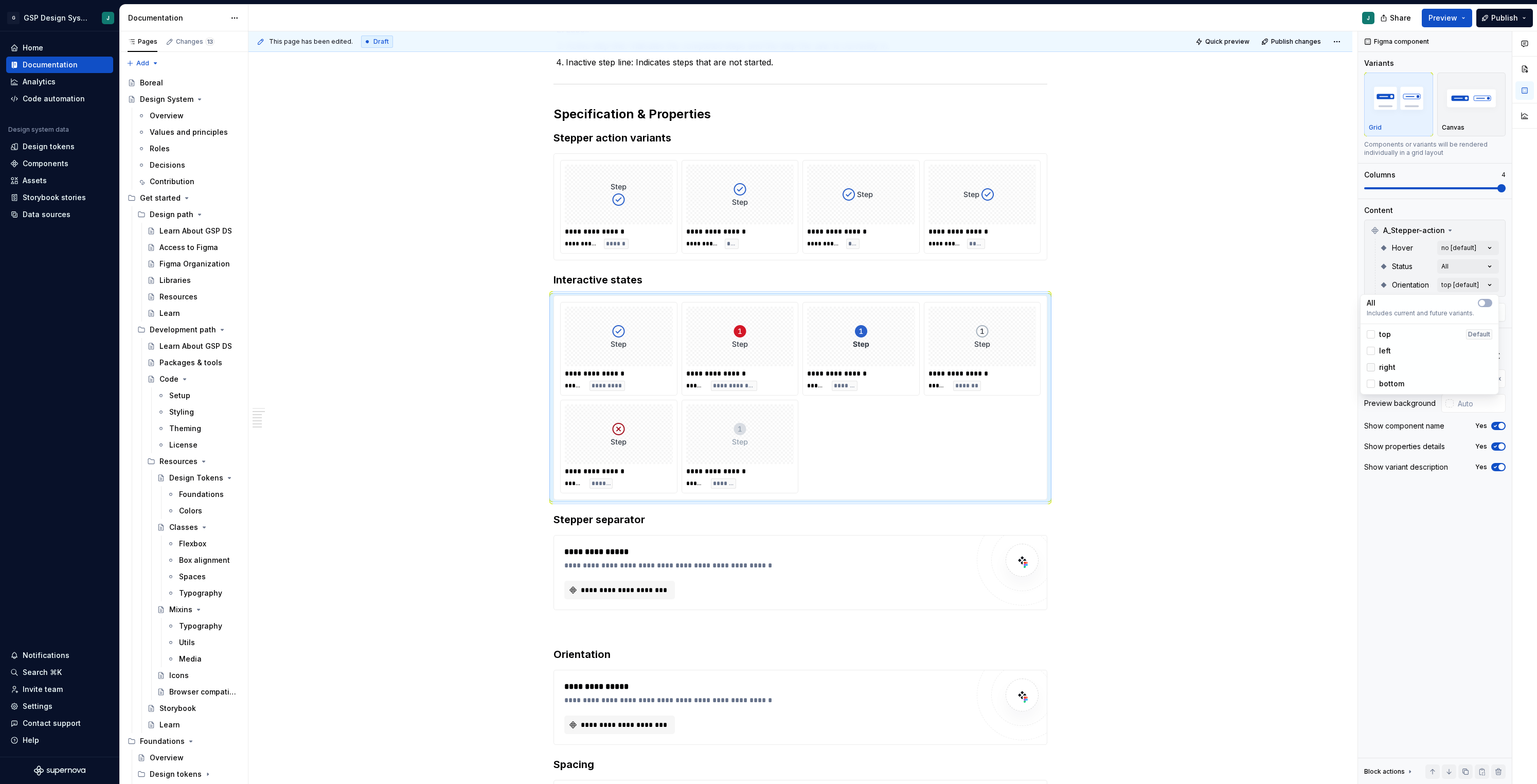
click at [1372, 366] on div at bounding box center [1371, 368] width 8 height 8
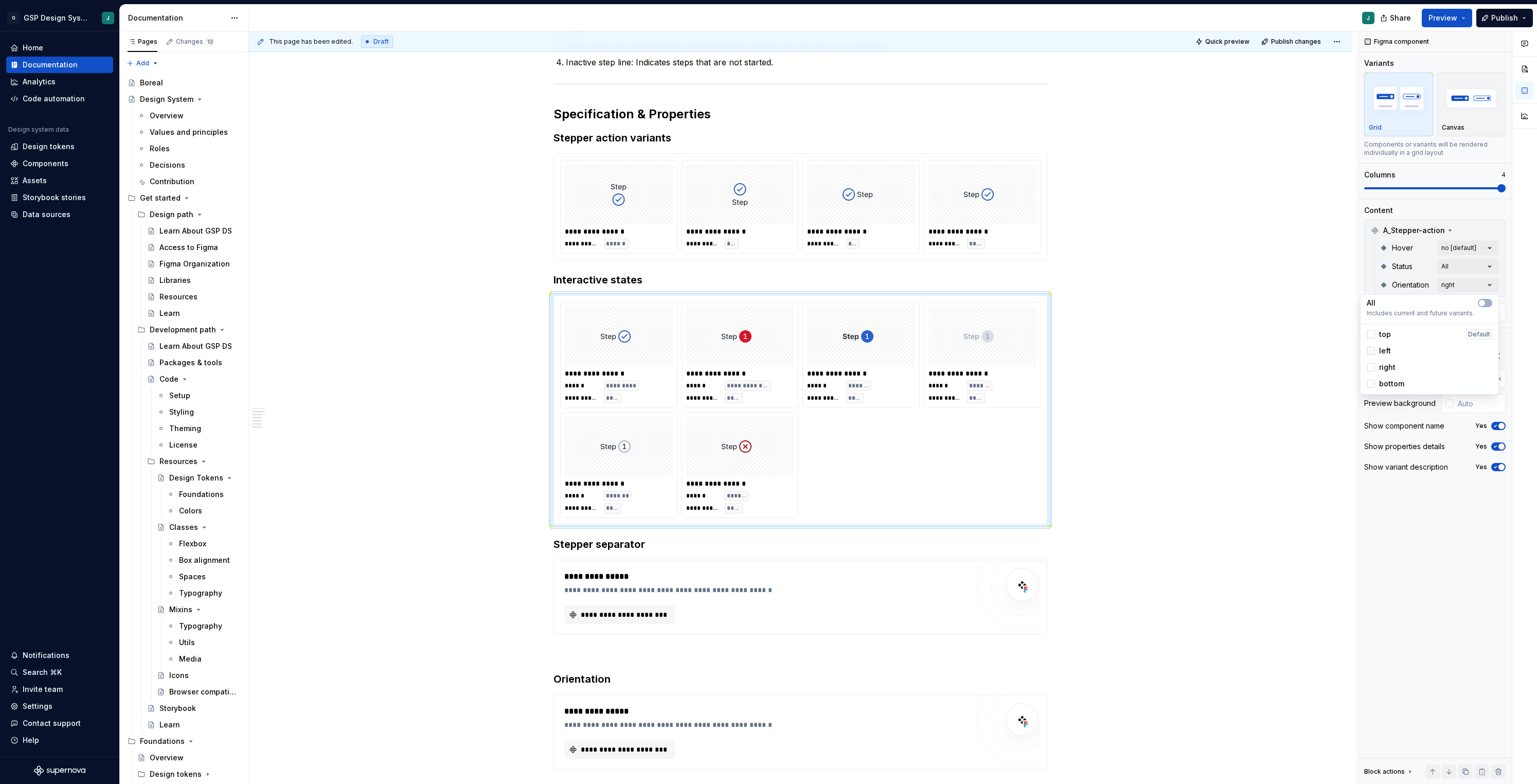
click at [1373, 348] on div at bounding box center [1371, 351] width 8 height 8
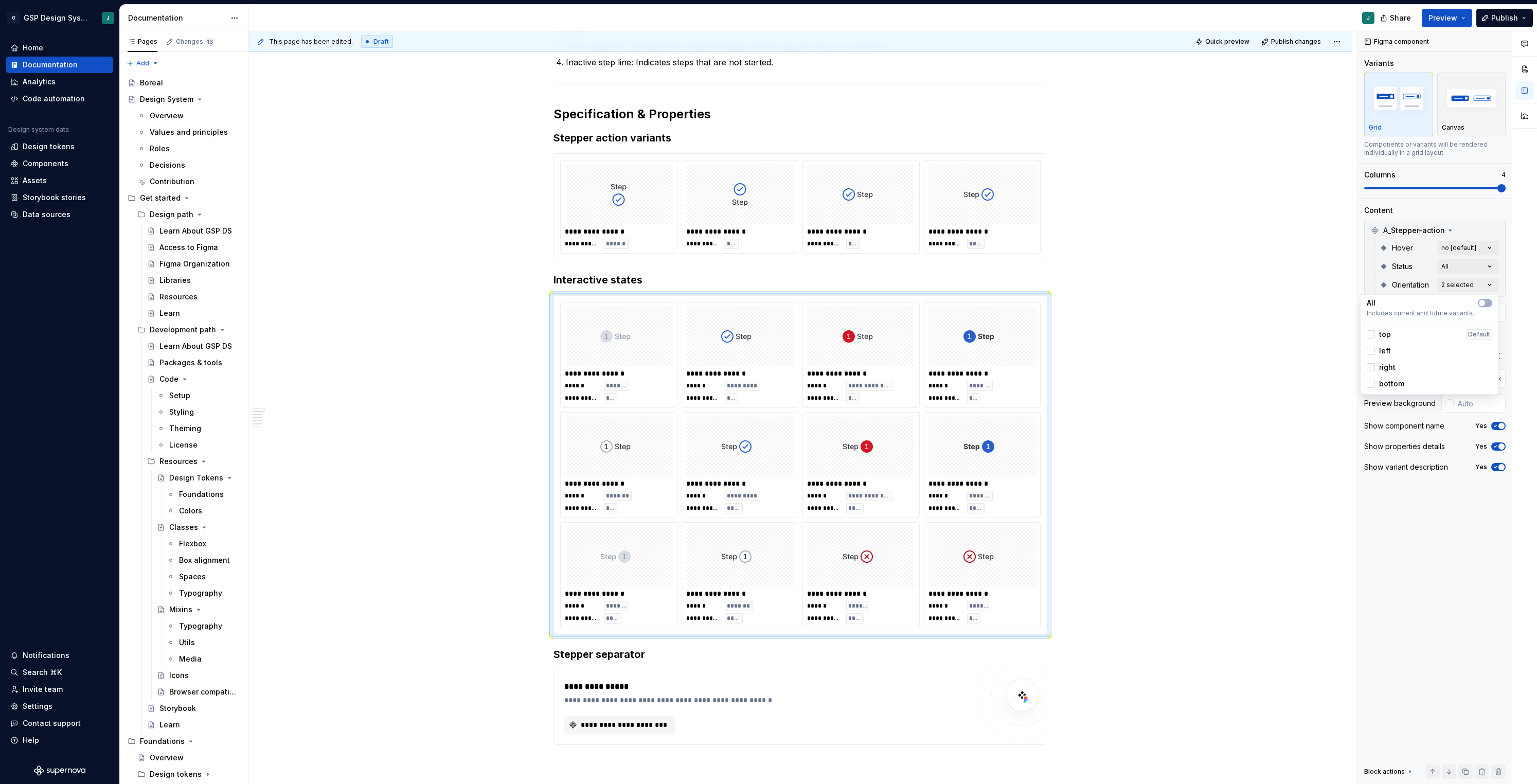
click at [1371, 368] on icon at bounding box center [1371, 368] width 0 height 0
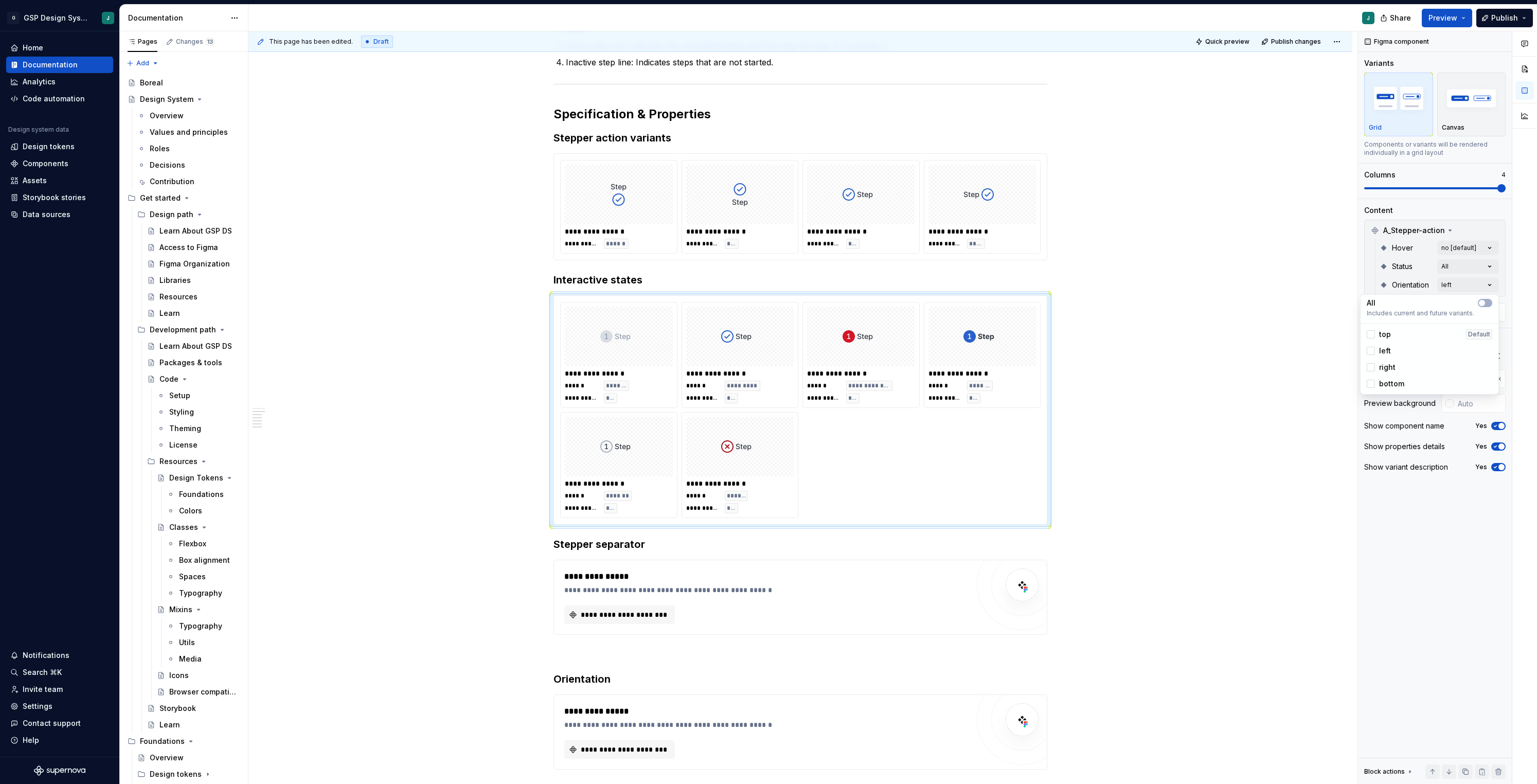
click at [1186, 363] on html "G GSP Design System J Home Documentation Analytics Code automation Design syste…" at bounding box center [768, 392] width 1537 height 784
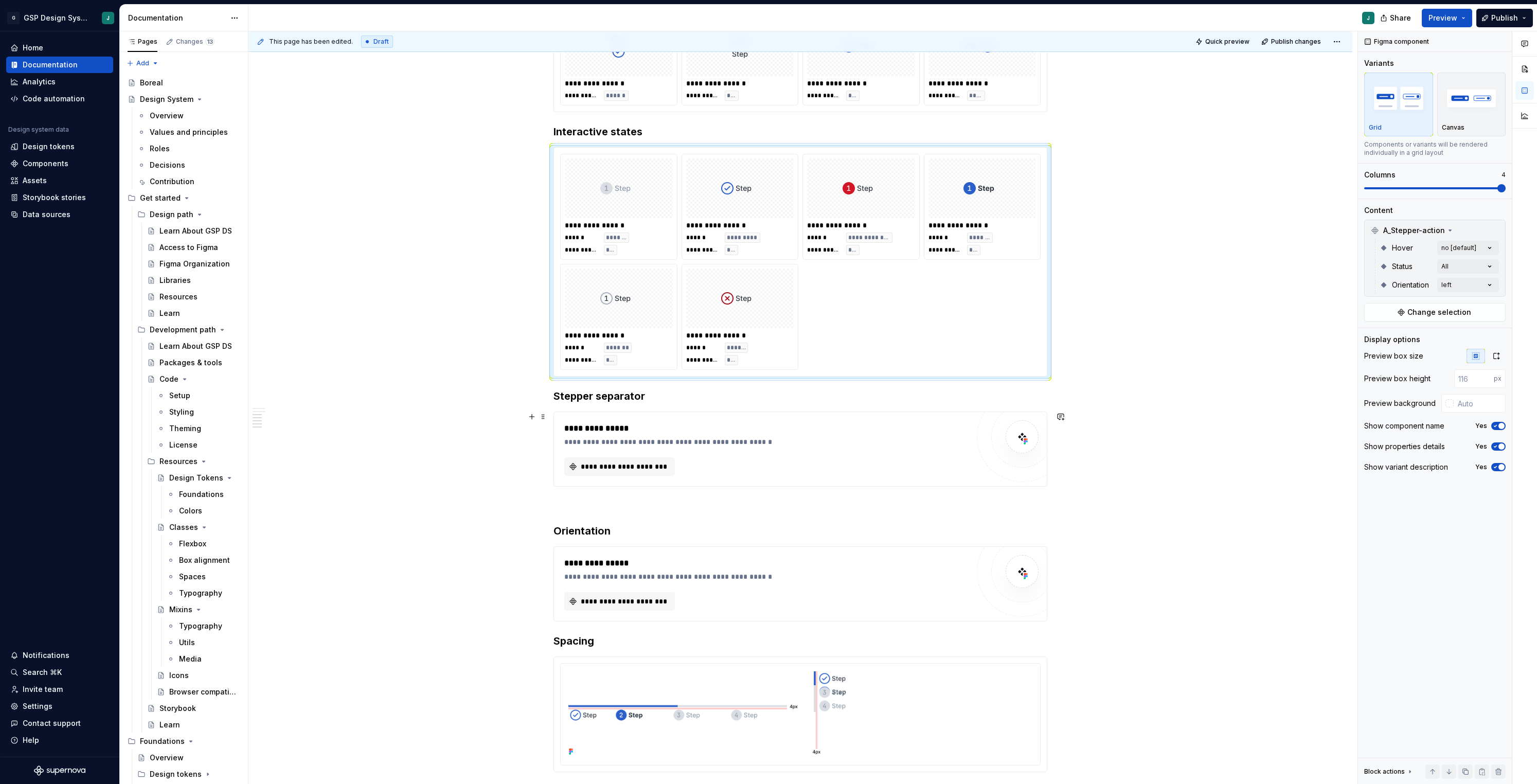
scroll to position [609, 0]
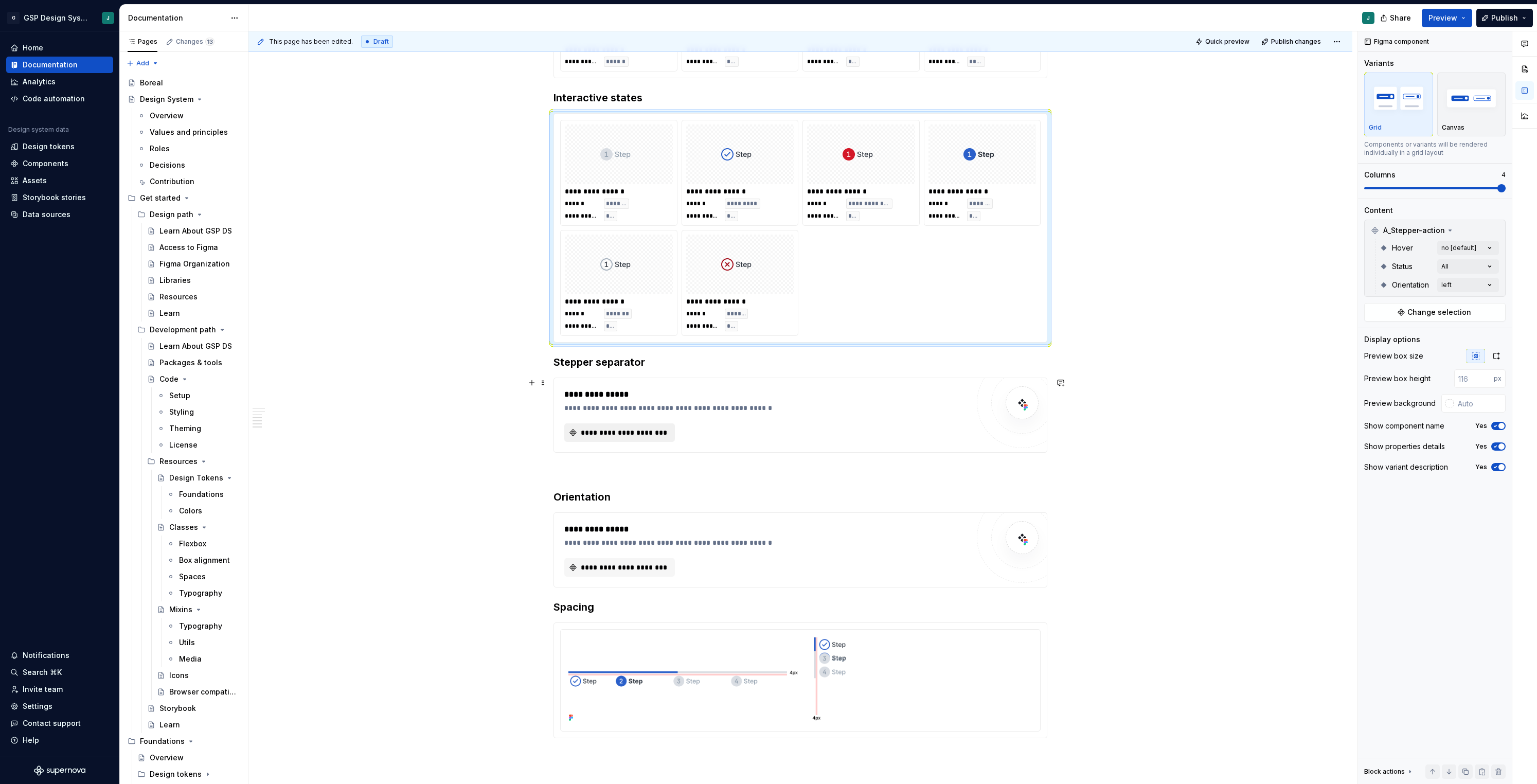
click at [635, 430] on span "**********" at bounding box center [624, 432] width 89 height 10
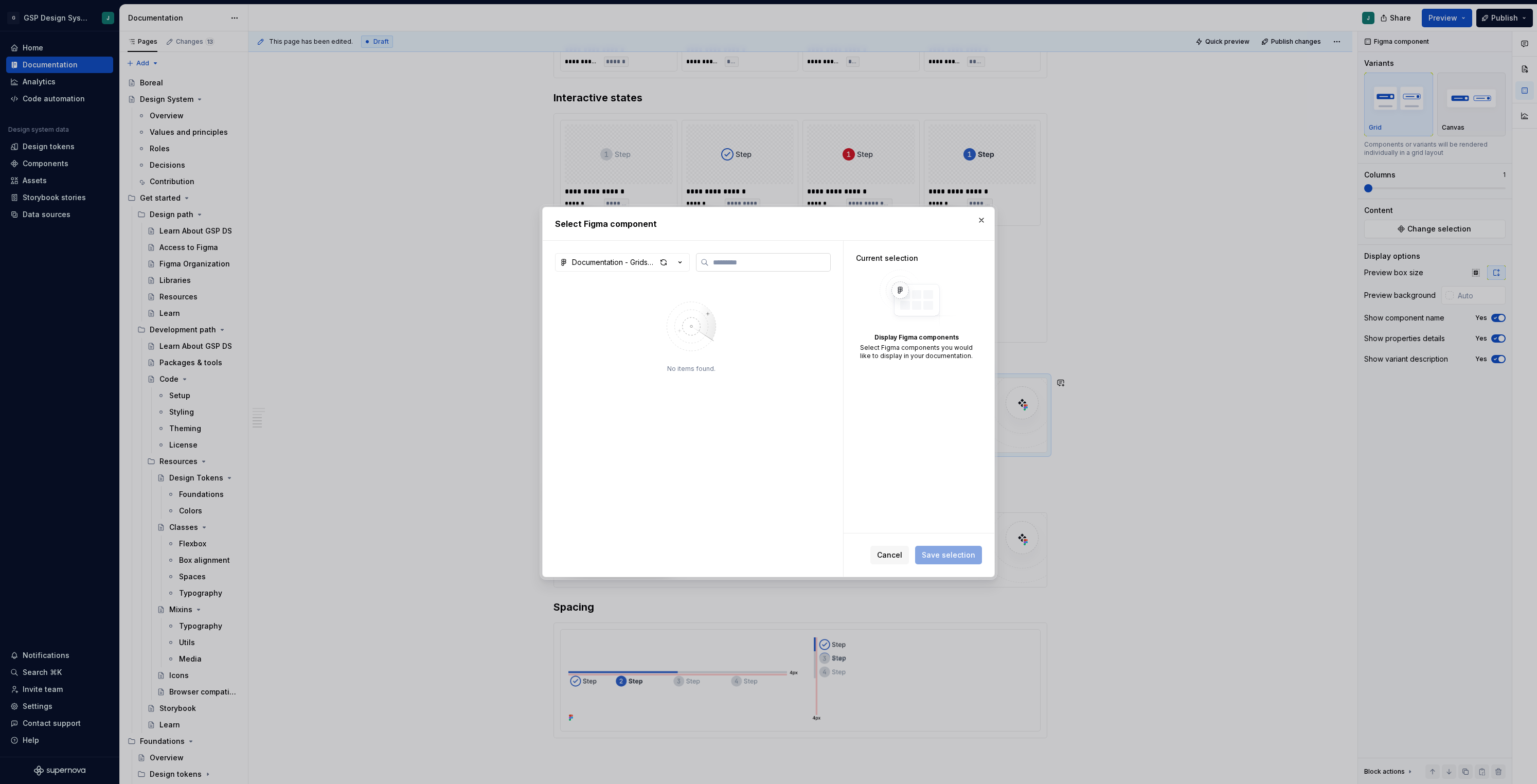
type textarea "*"
type input "*****"
click at [663, 263] on div "button" at bounding box center [663, 263] width 14 height 14
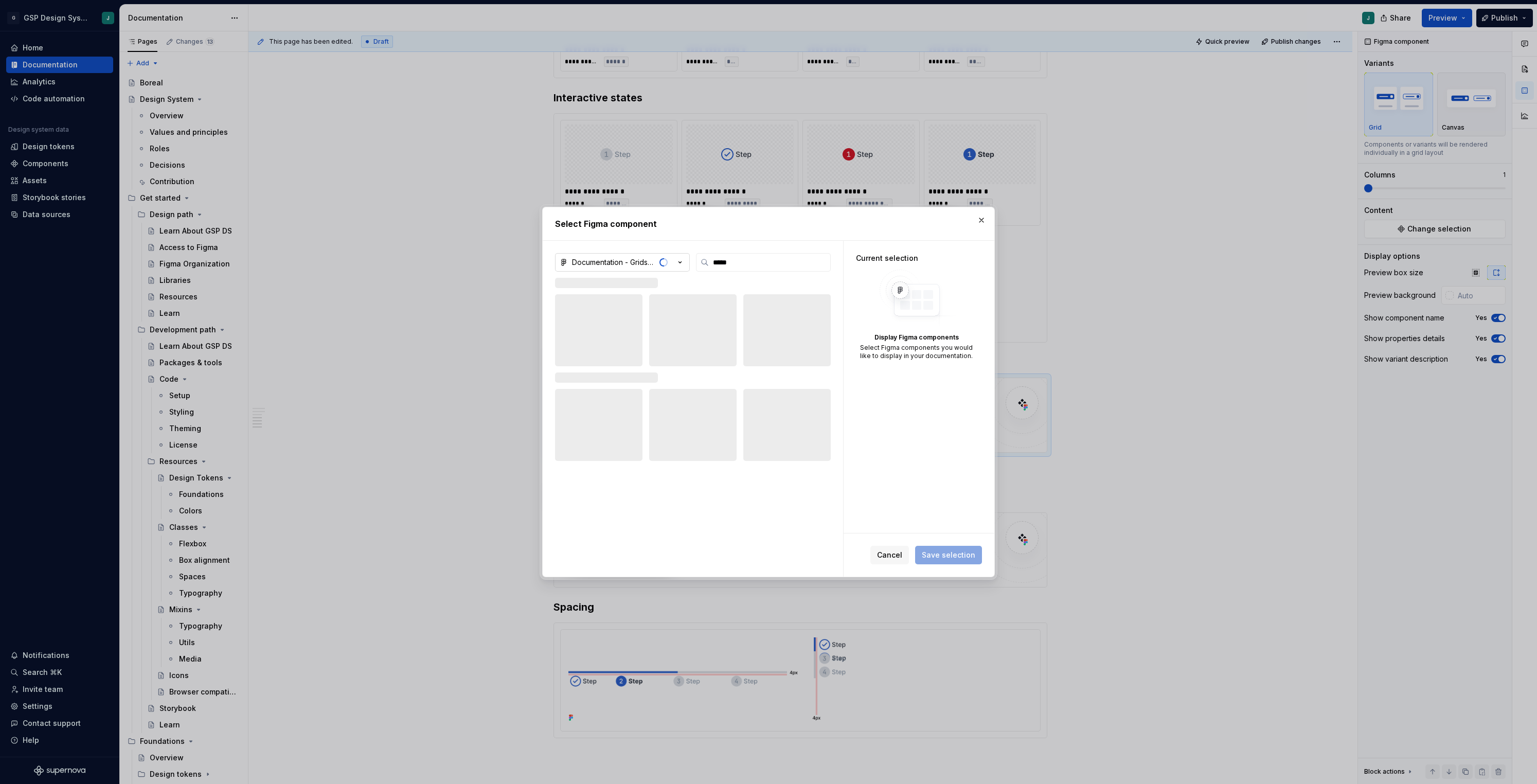
click at [684, 263] on icon "button" at bounding box center [680, 262] width 10 height 10
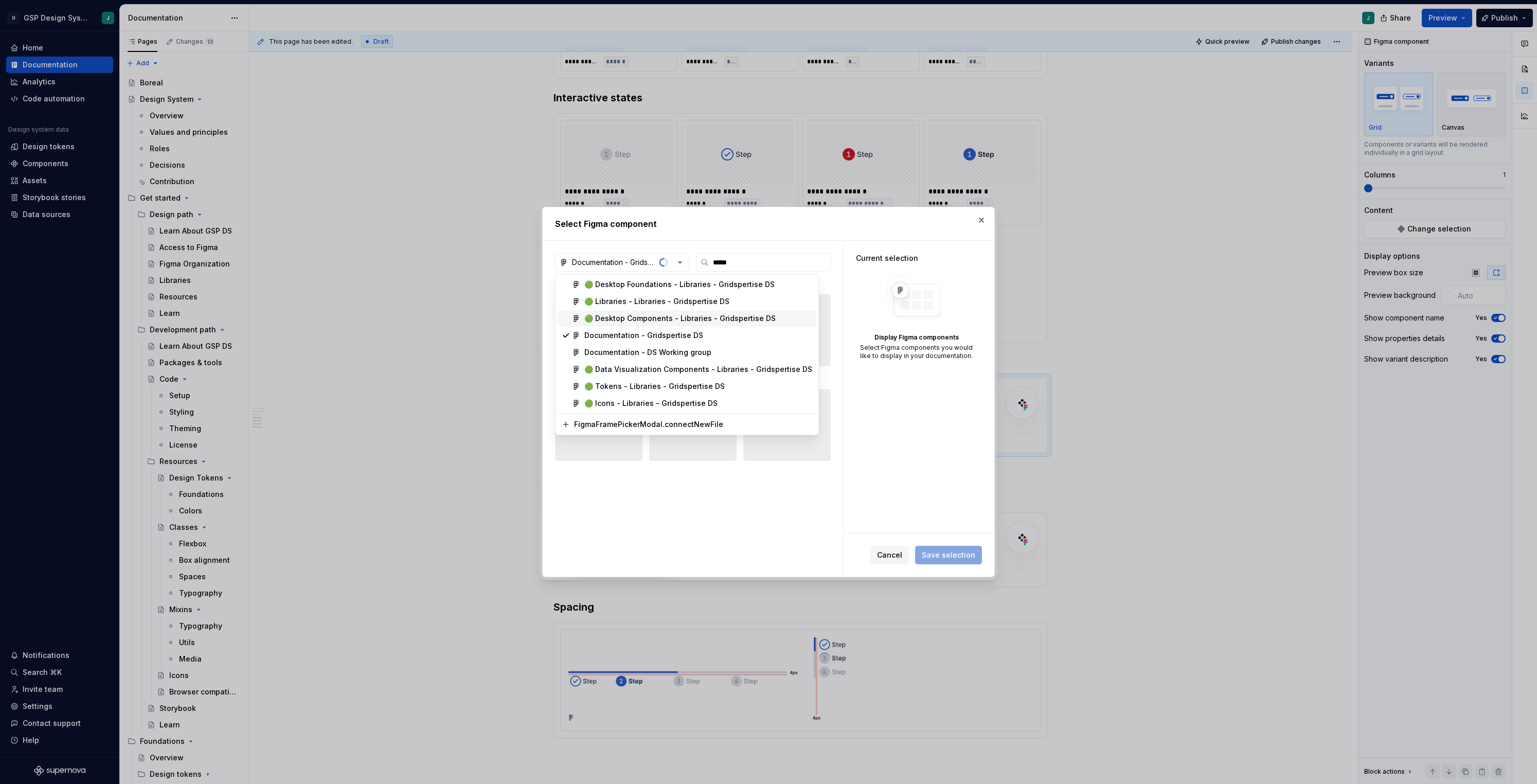
click at [653, 315] on div "🟢 Desktop Components - Libraries - Gridspertise DS" at bounding box center [680, 318] width 192 height 10
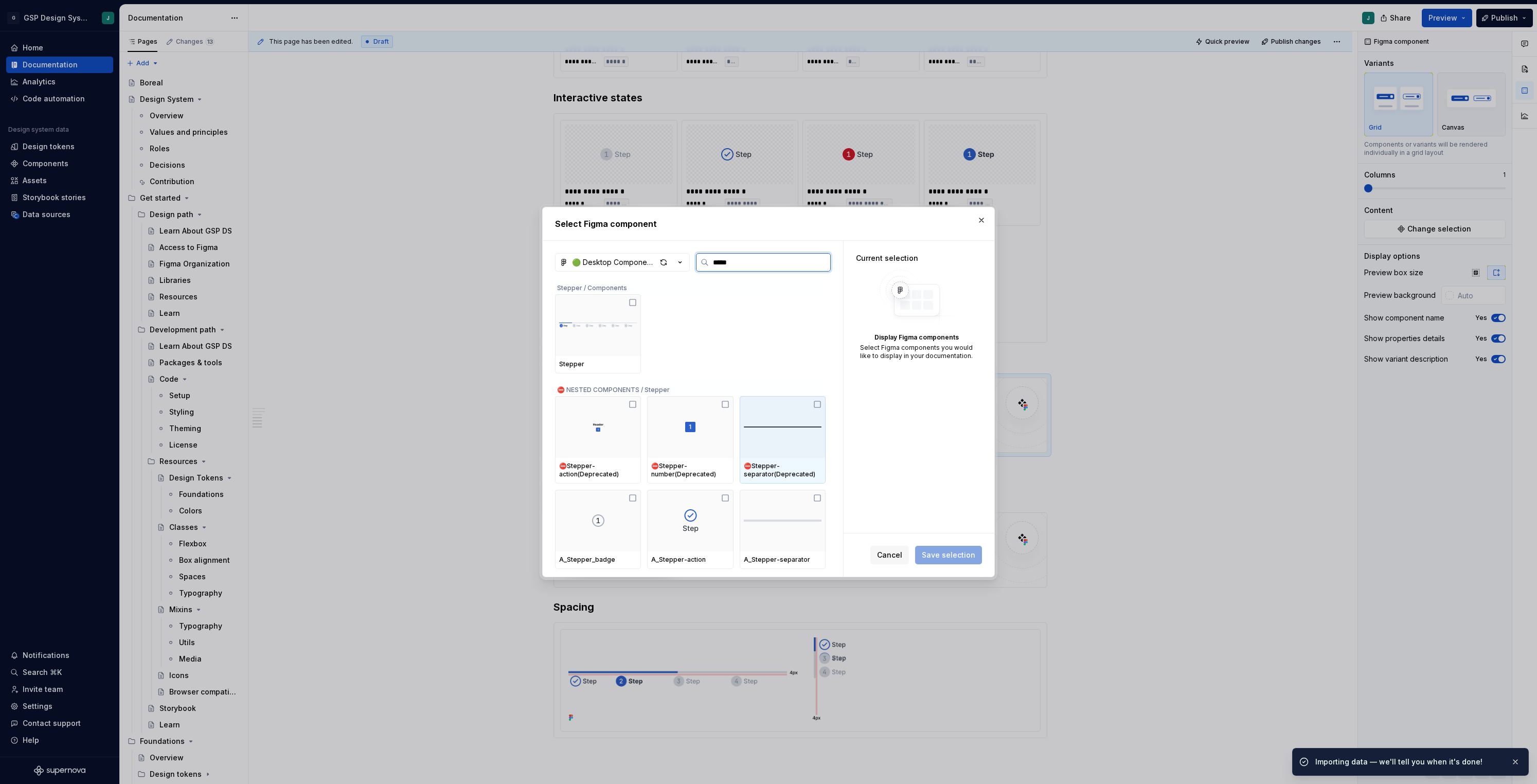
click at [794, 431] on img at bounding box center [783, 427] width 78 height 10
click at [931, 550] on span "Save selection" at bounding box center [949, 555] width 54 height 10
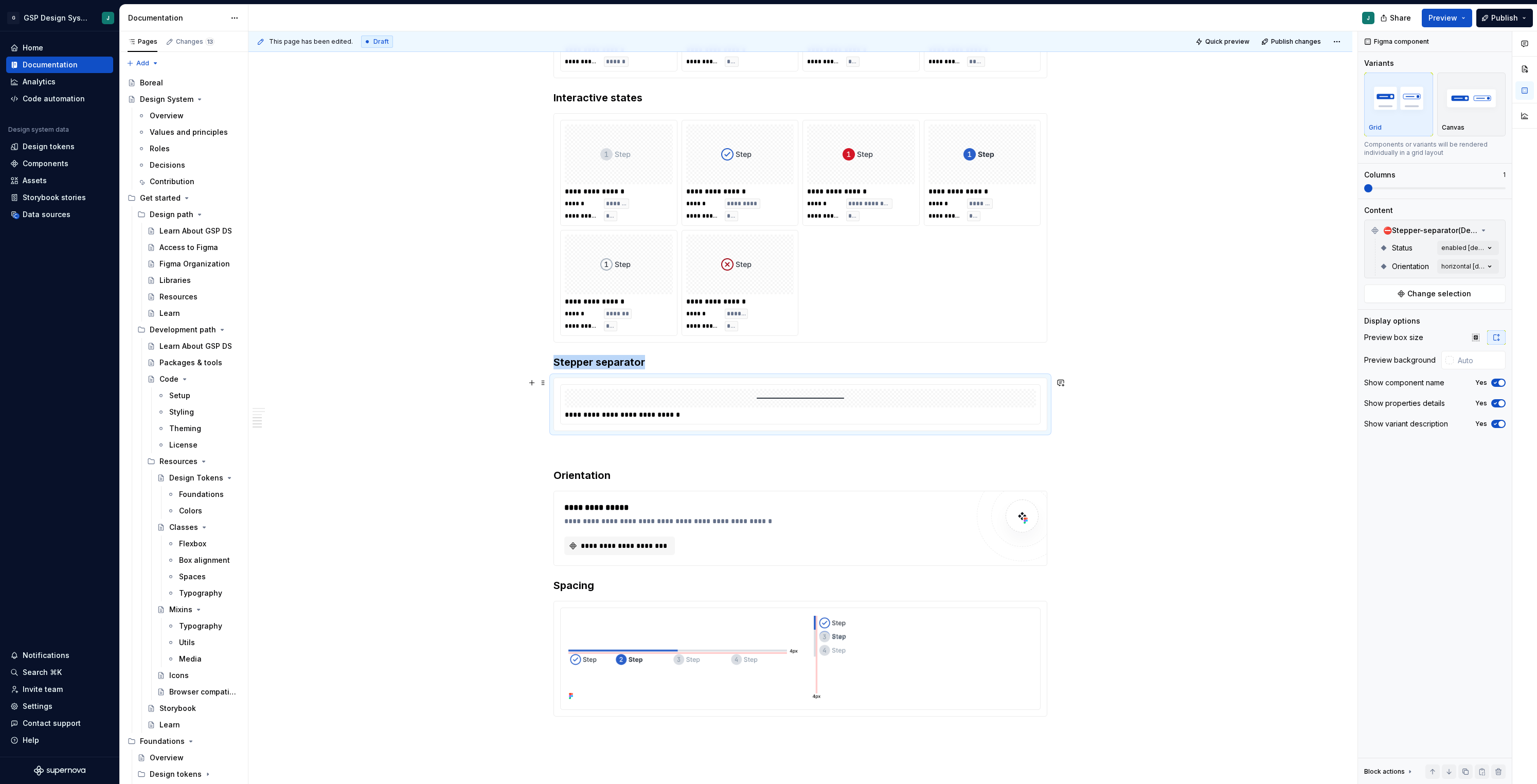
click at [816, 397] on img at bounding box center [800, 398] width 88 height 10
click at [1403, 229] on span "⛔️Stepper-separator(Deprecated)" at bounding box center [1430, 230] width 95 height 10
click at [1403, 234] on span "⛔️Stepper-separator(Deprecated)" at bounding box center [1430, 230] width 95 height 10
click at [1408, 290] on button "Change selection" at bounding box center [1434, 294] width 141 height 18
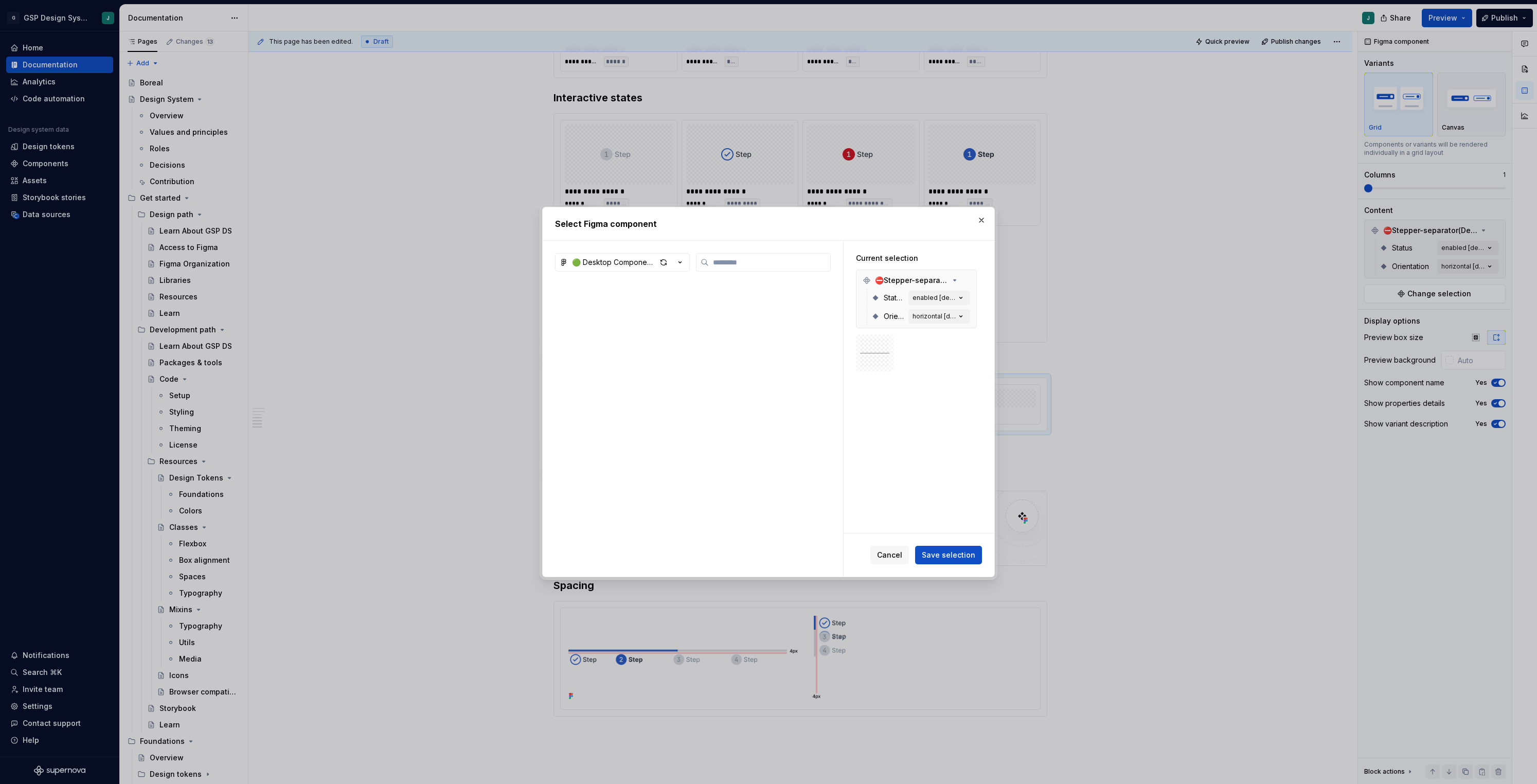
type textarea "*"
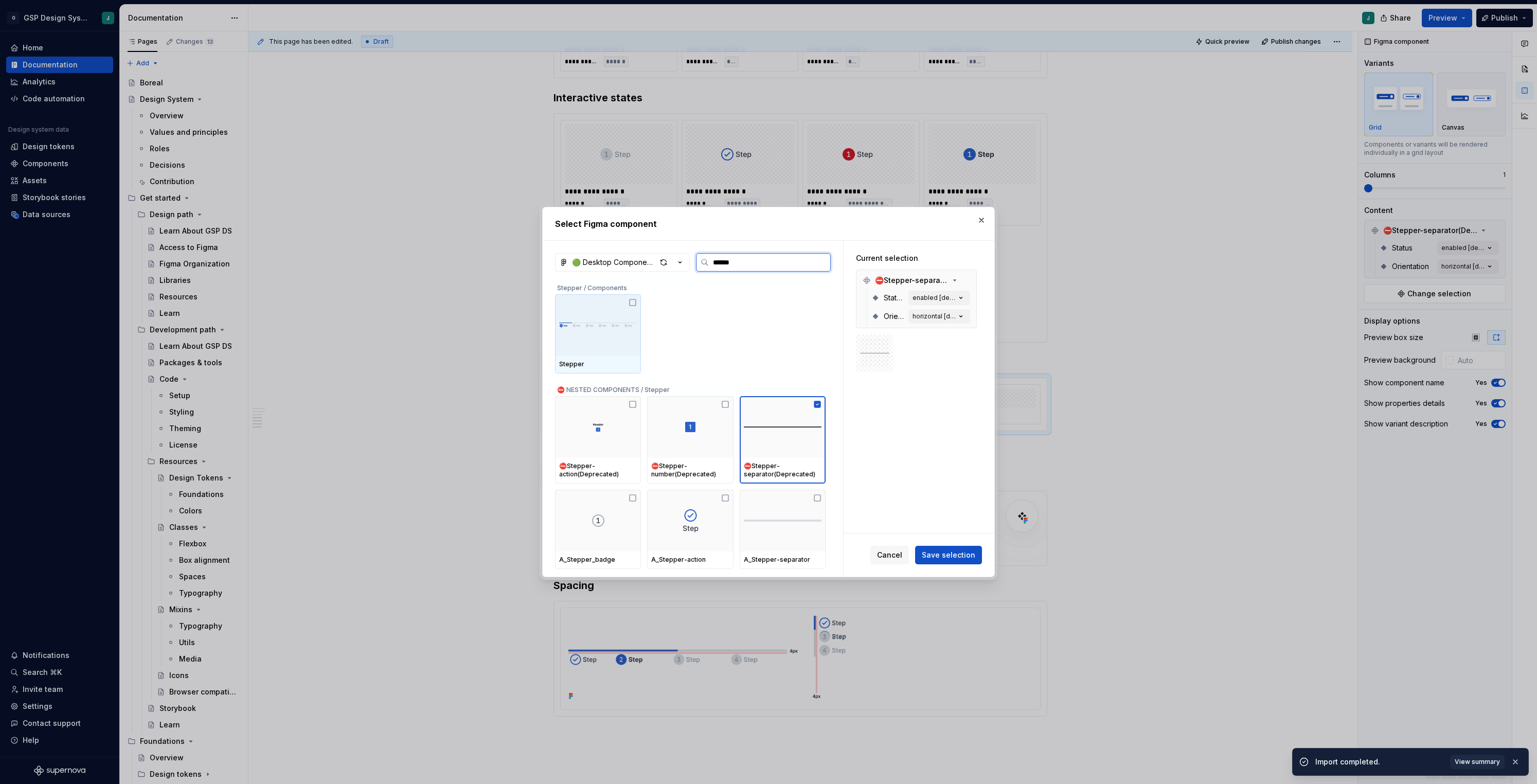
type input "*******"
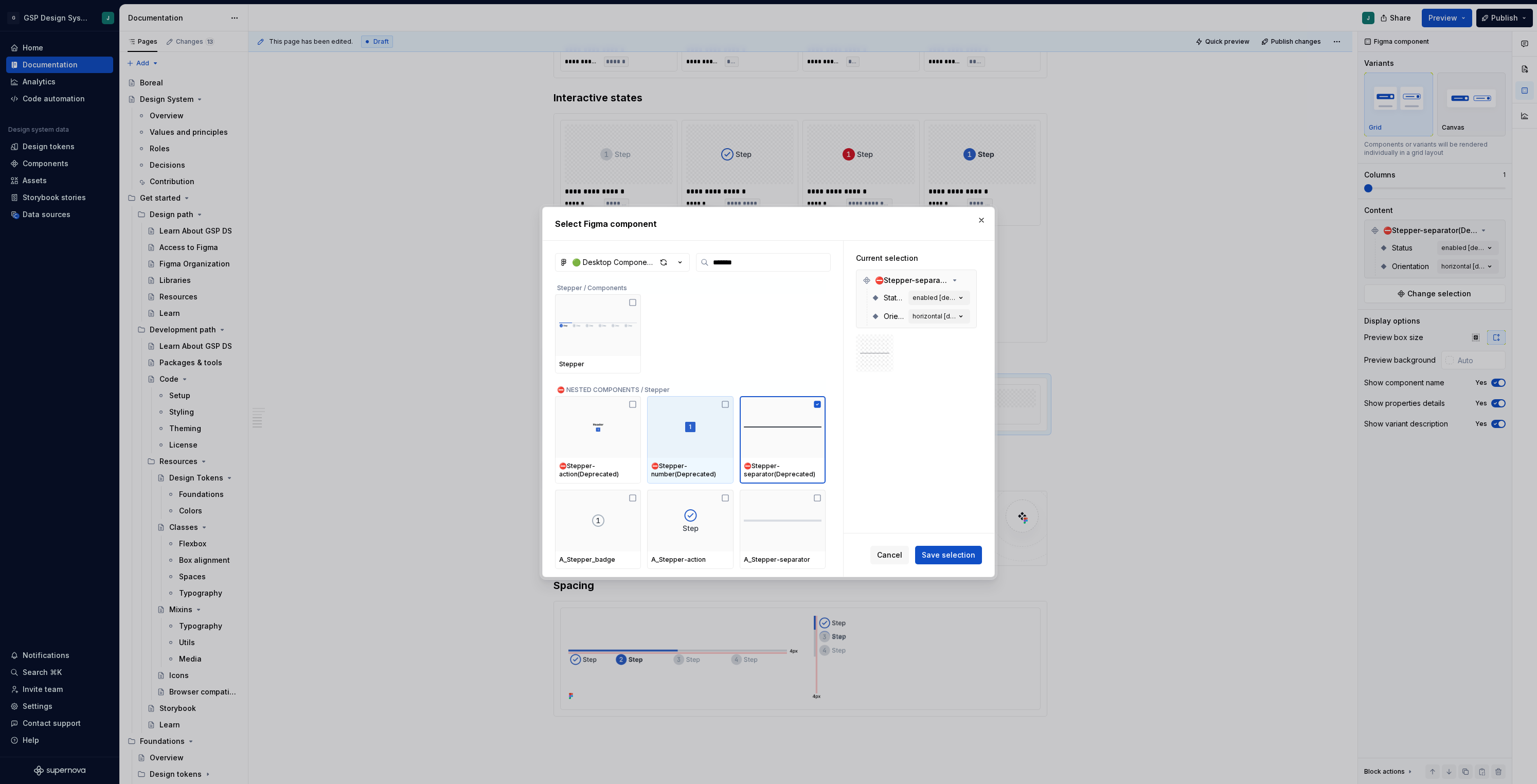
type textarea "*"
click at [774, 520] on img at bounding box center [783, 520] width 78 height 2
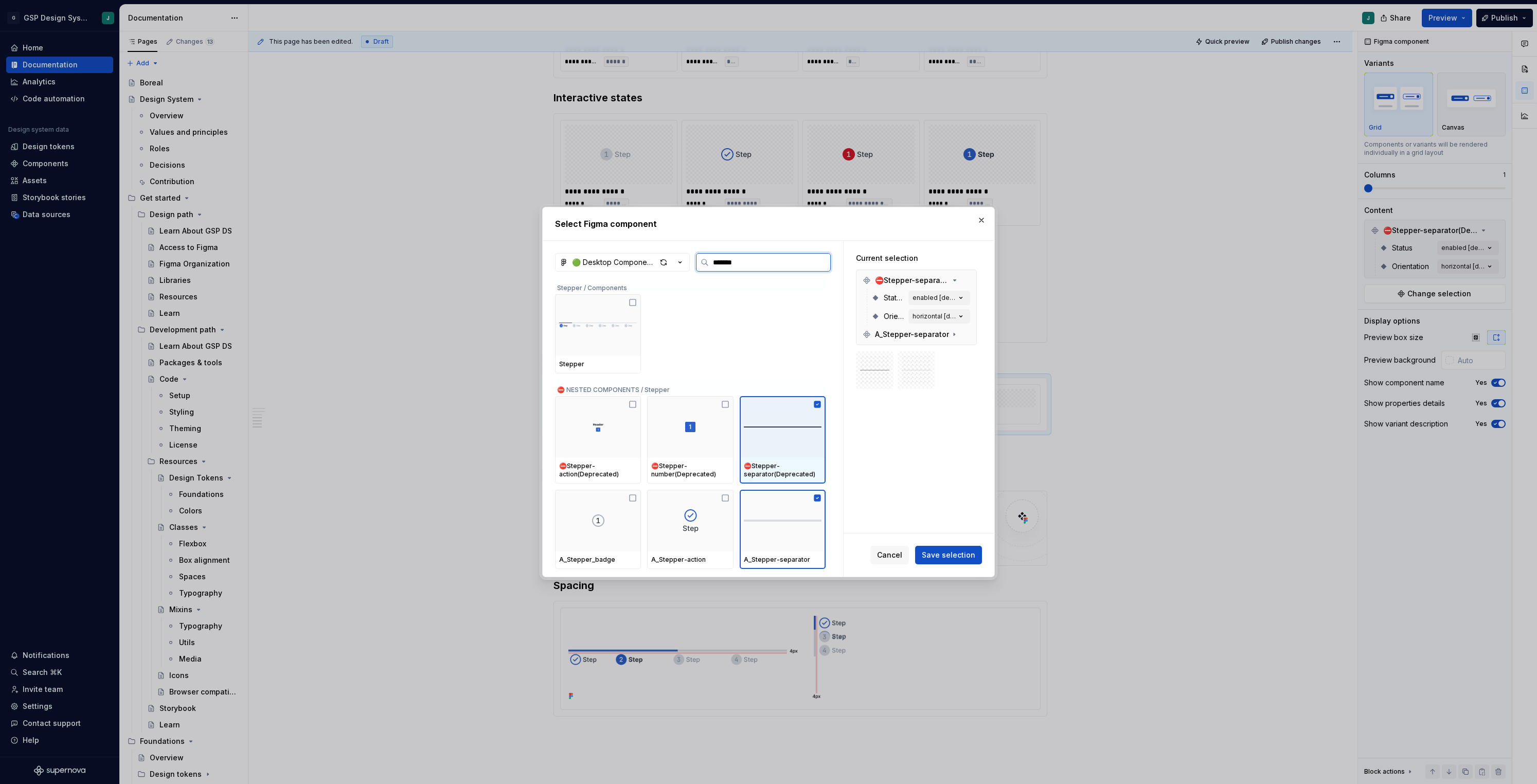
click at [821, 403] on icon at bounding box center [817, 404] width 7 height 7
click at [949, 551] on span "Save selection" at bounding box center [949, 555] width 54 height 10
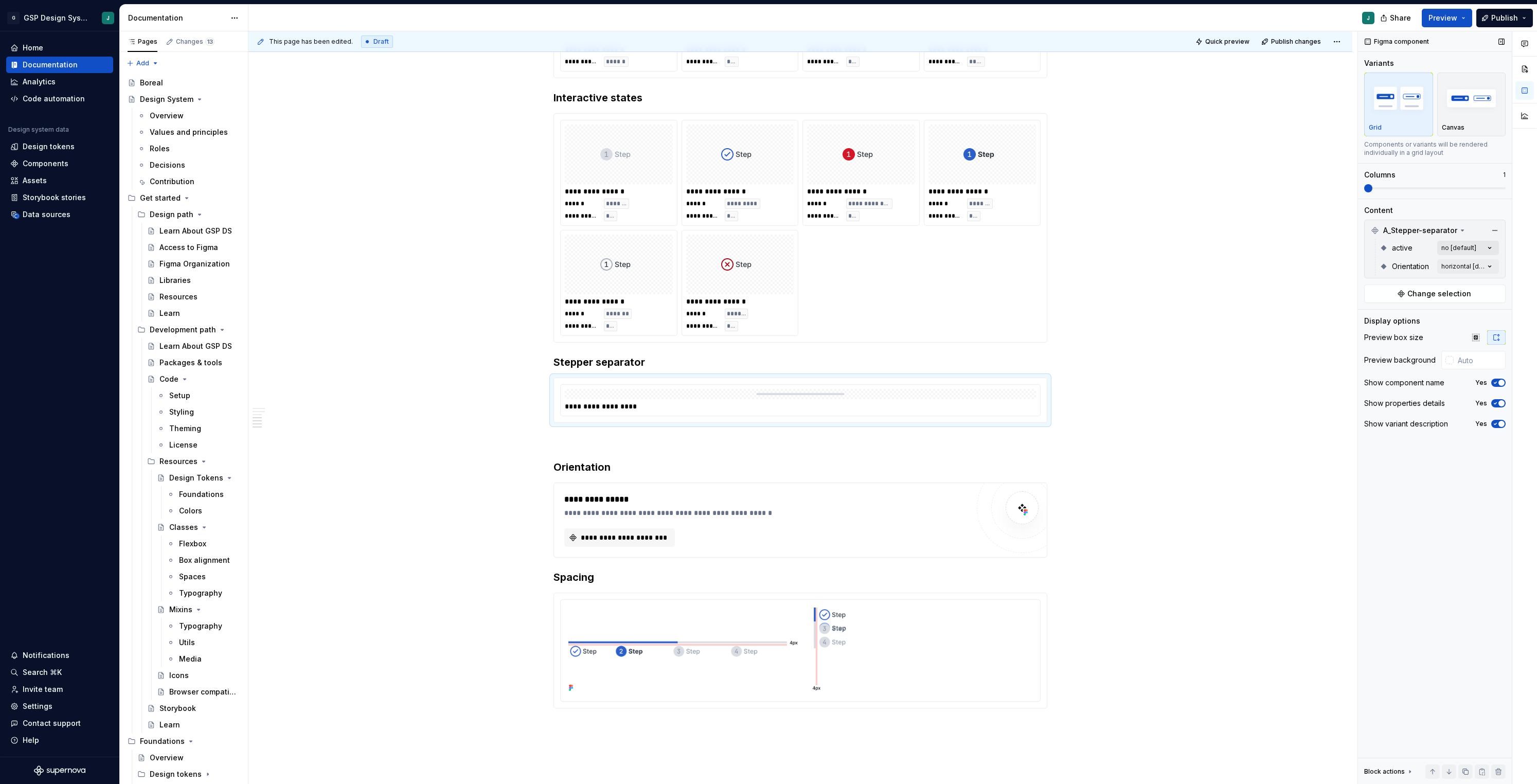
click at [1479, 245] on div "Comments Open comments No comments yet Select ‘Comment’ from the block context …" at bounding box center [1448, 408] width 179 height 753
click at [1484, 267] on span "button" at bounding box center [1482, 266] width 6 height 6
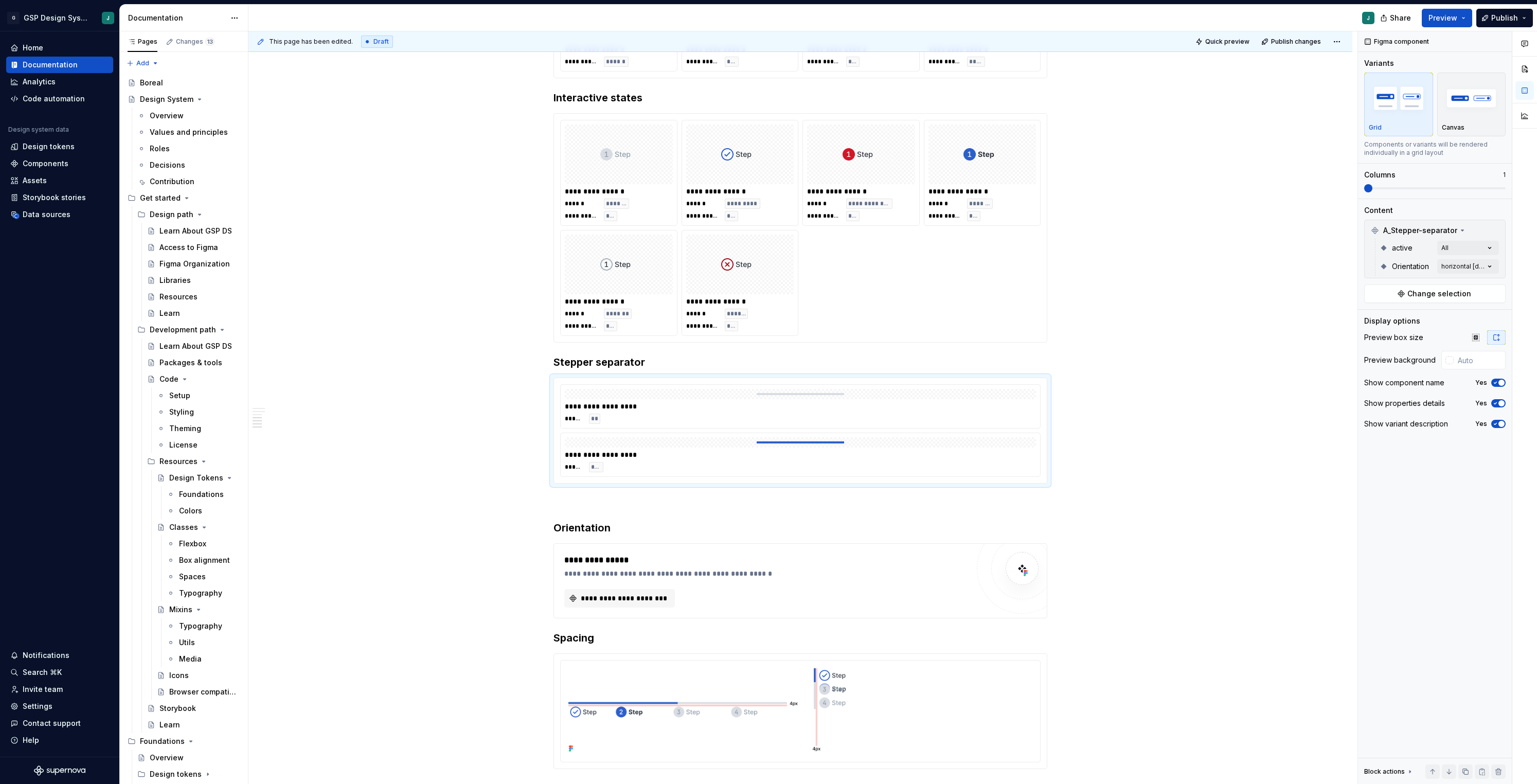
click at [1427, 186] on div "Comments Open comments No comments yet Select ‘Comment’ from the block context …" at bounding box center [1448, 408] width 179 height 753
click at [1429, 191] on span at bounding box center [1434, 189] width 141 height 8
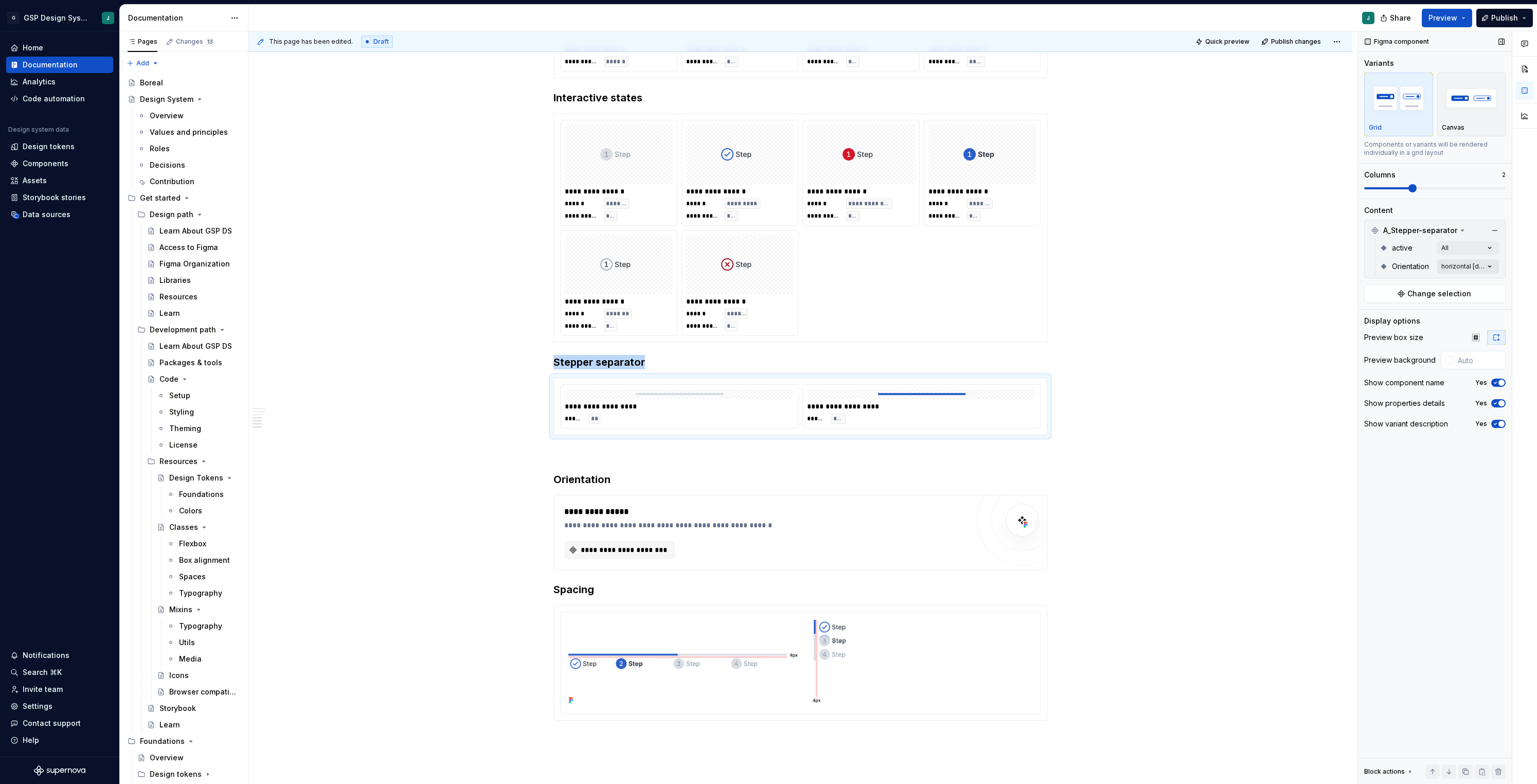
click at [1468, 259] on div "Comments Open comments No comments yet Select ‘Comment’ from the block context …" at bounding box center [1448, 408] width 179 height 753
click at [1488, 284] on button "button" at bounding box center [1485, 285] width 14 height 8
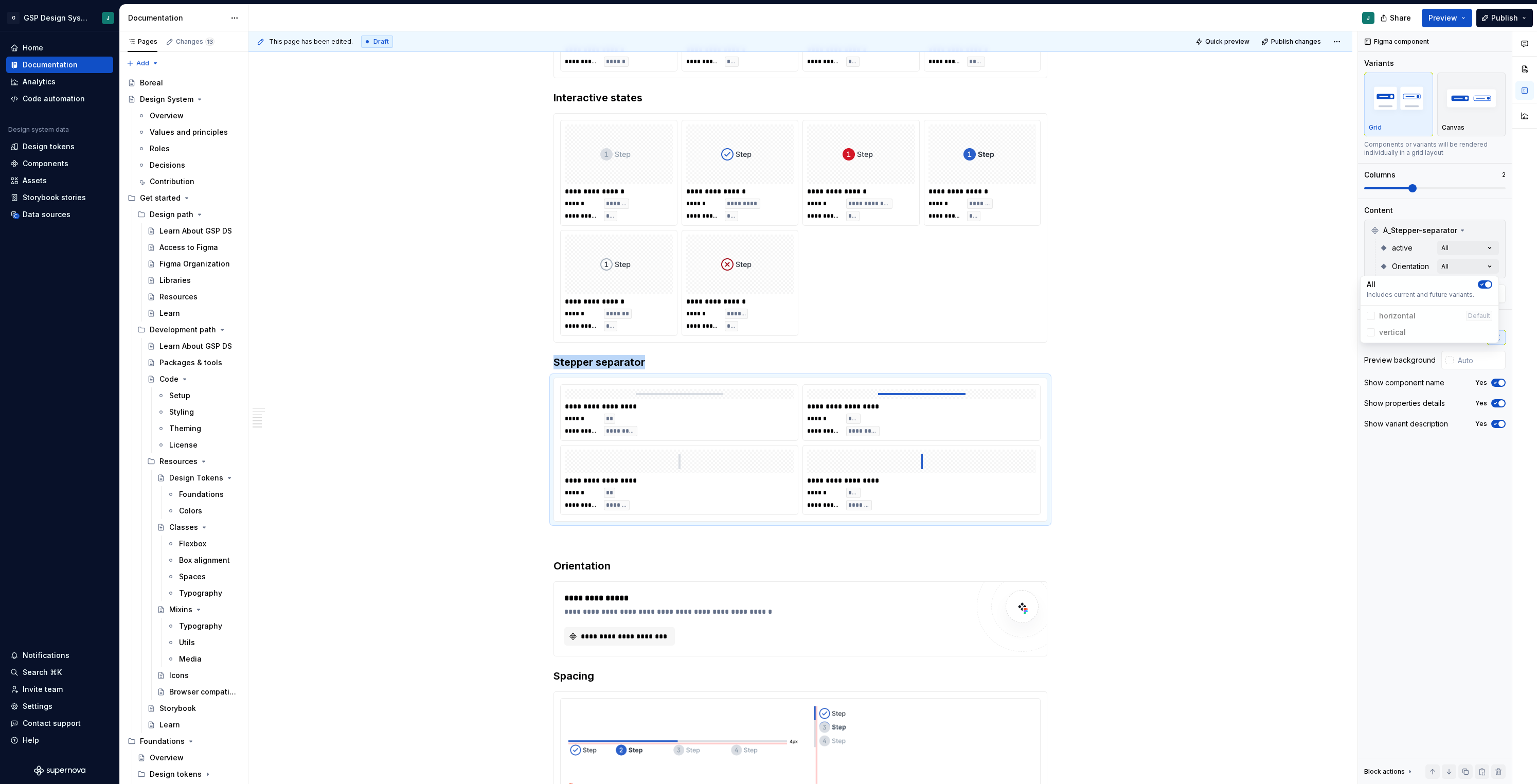
click at [1084, 481] on html "G GSP Design System J Home Documentation Analytics Code automation Design syste…" at bounding box center [768, 392] width 1537 height 784
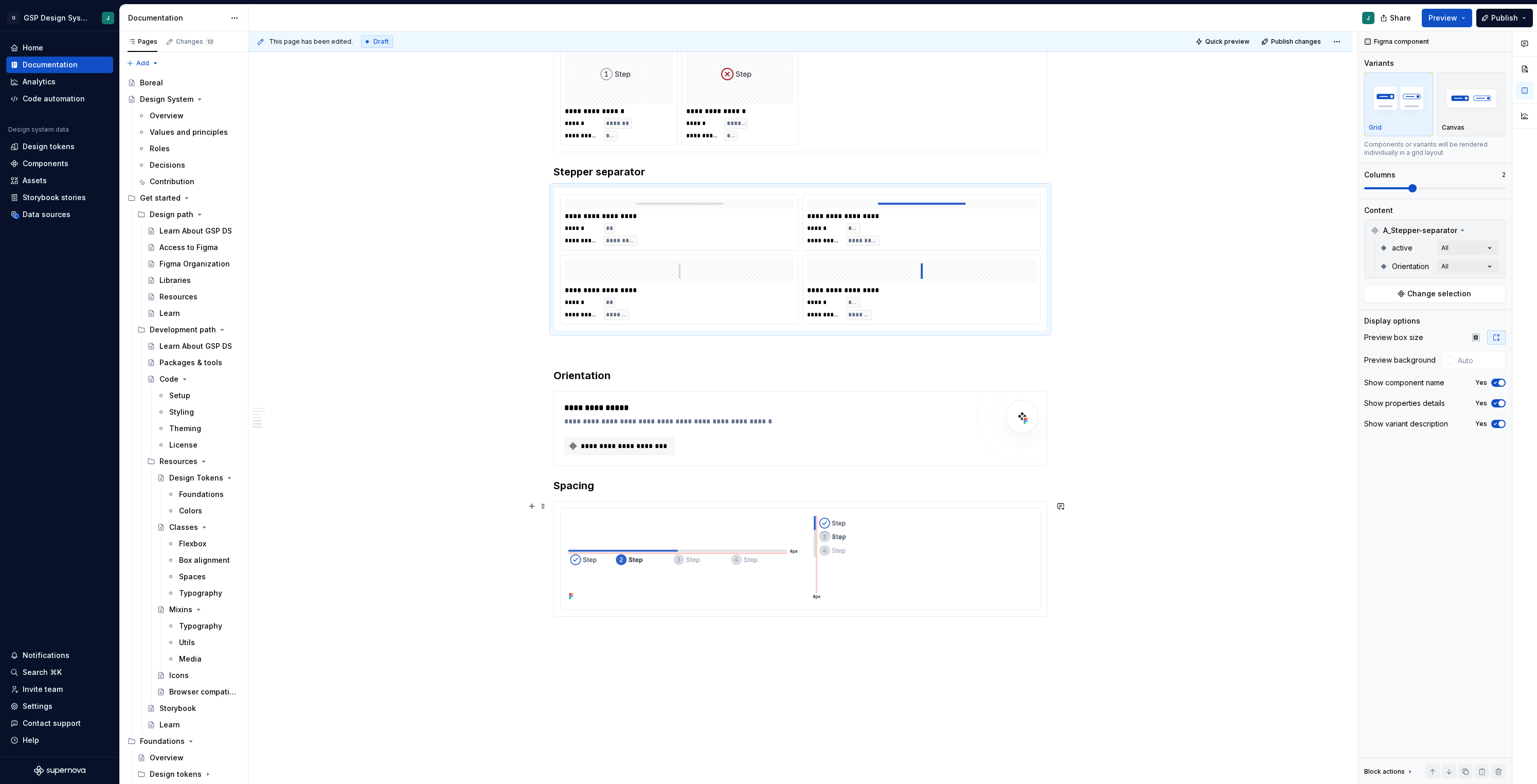
scroll to position [847, 0]
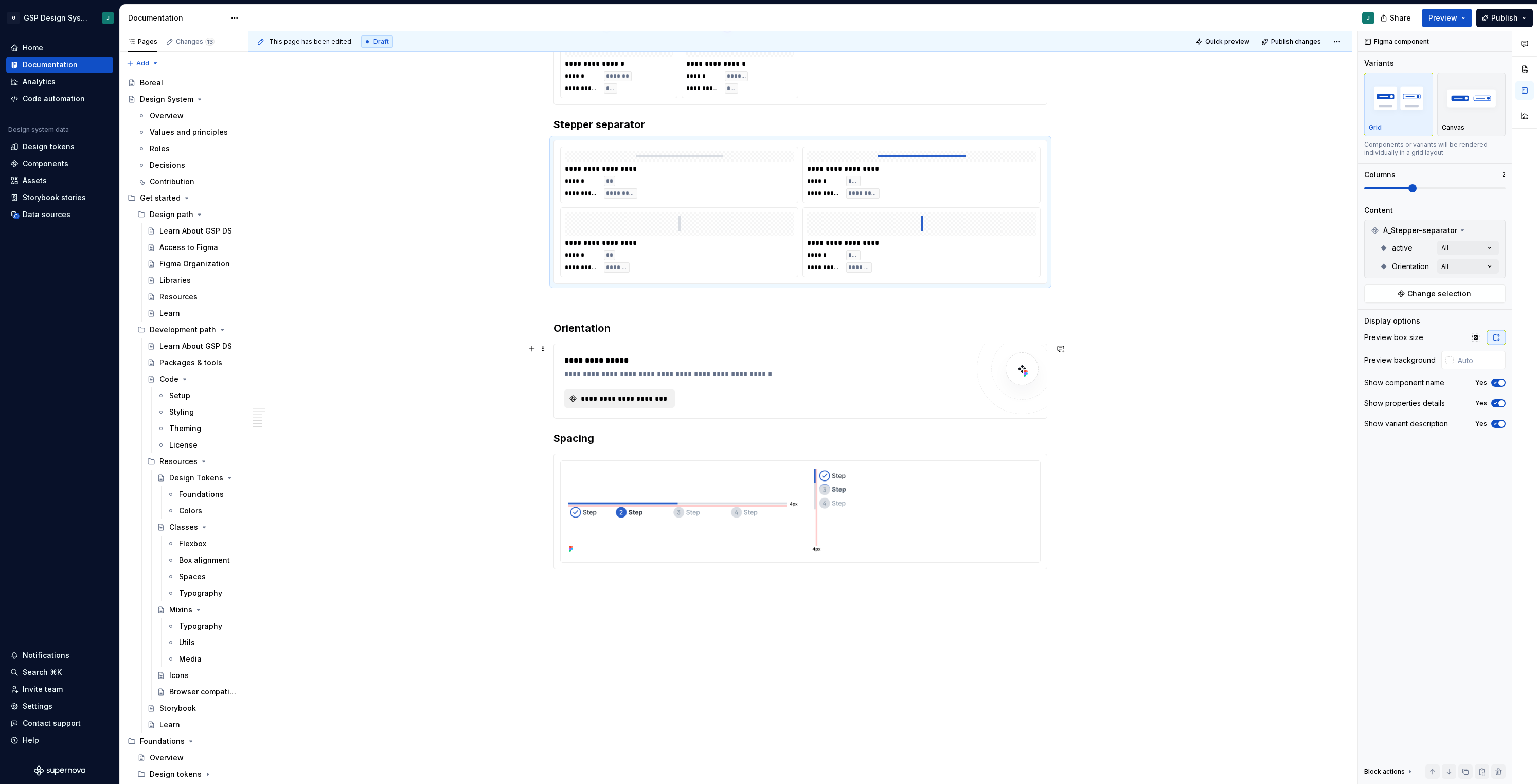
click at [617, 400] on span "**********" at bounding box center [624, 399] width 89 height 10
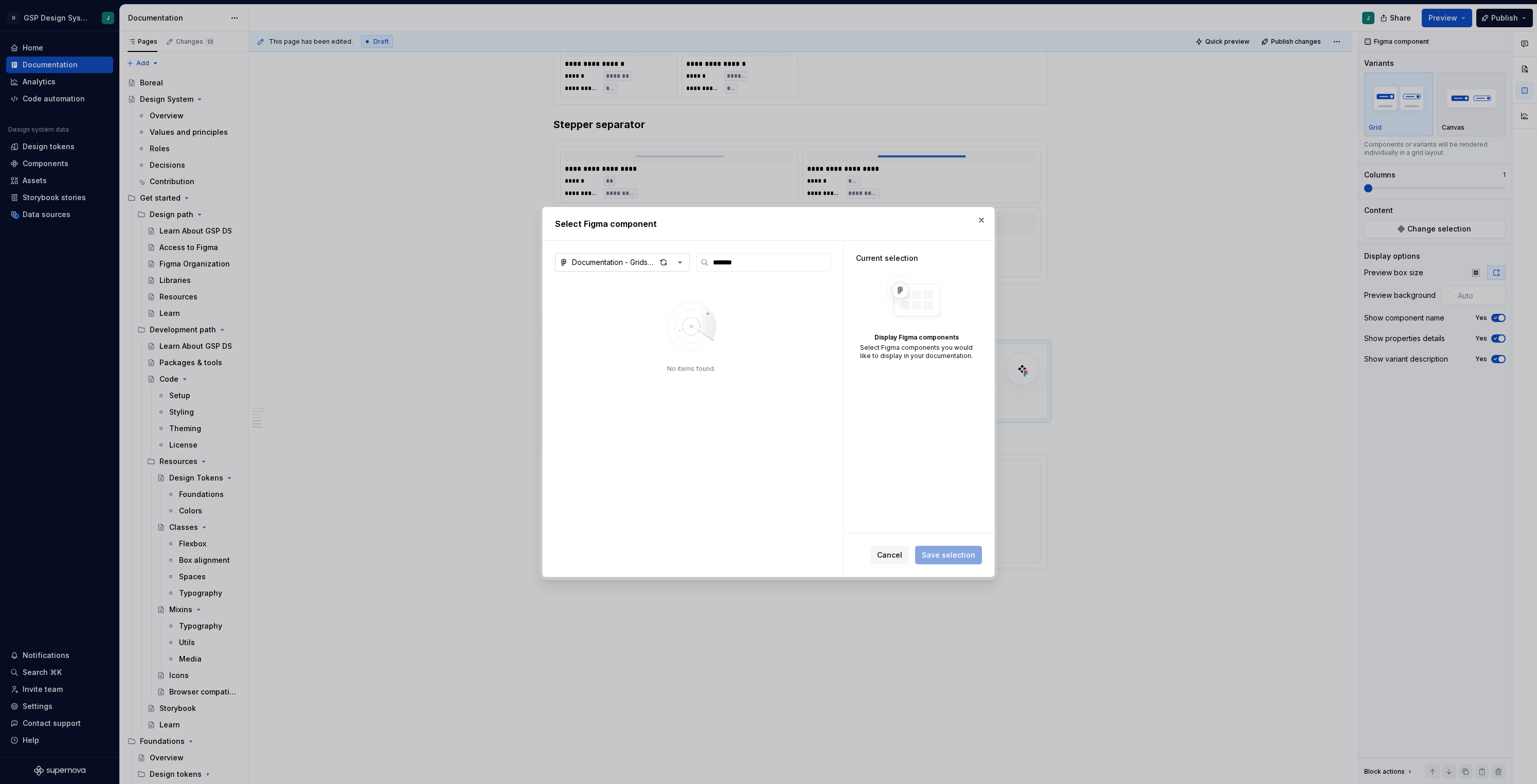
type input "*******"
click at [631, 261] on div "Documentation - Gridspertise DS" at bounding box center [614, 262] width 84 height 10
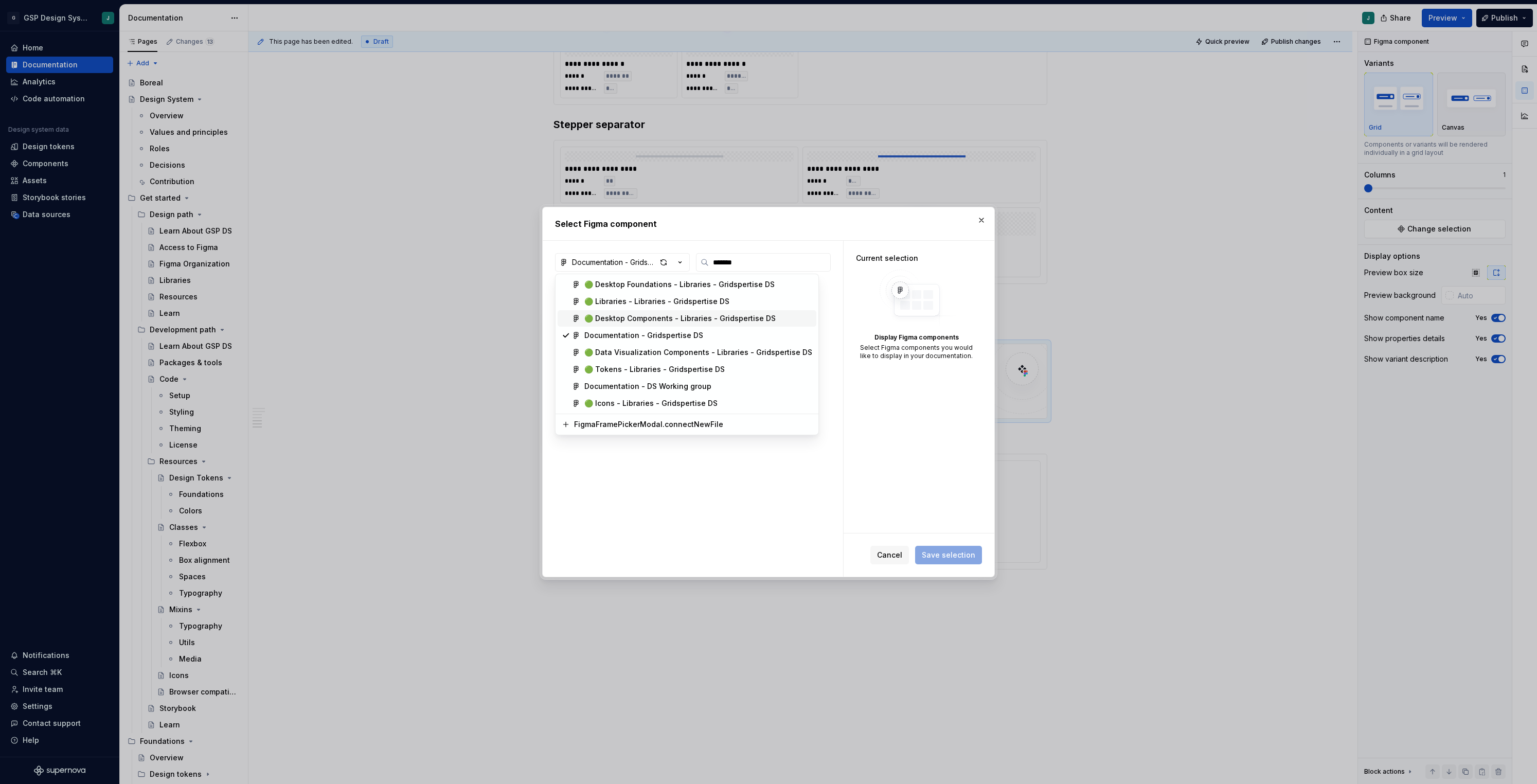
click at [640, 313] on div "🟢 Desktop Components - Libraries - Gridspertise DS" at bounding box center [680, 318] width 192 height 10
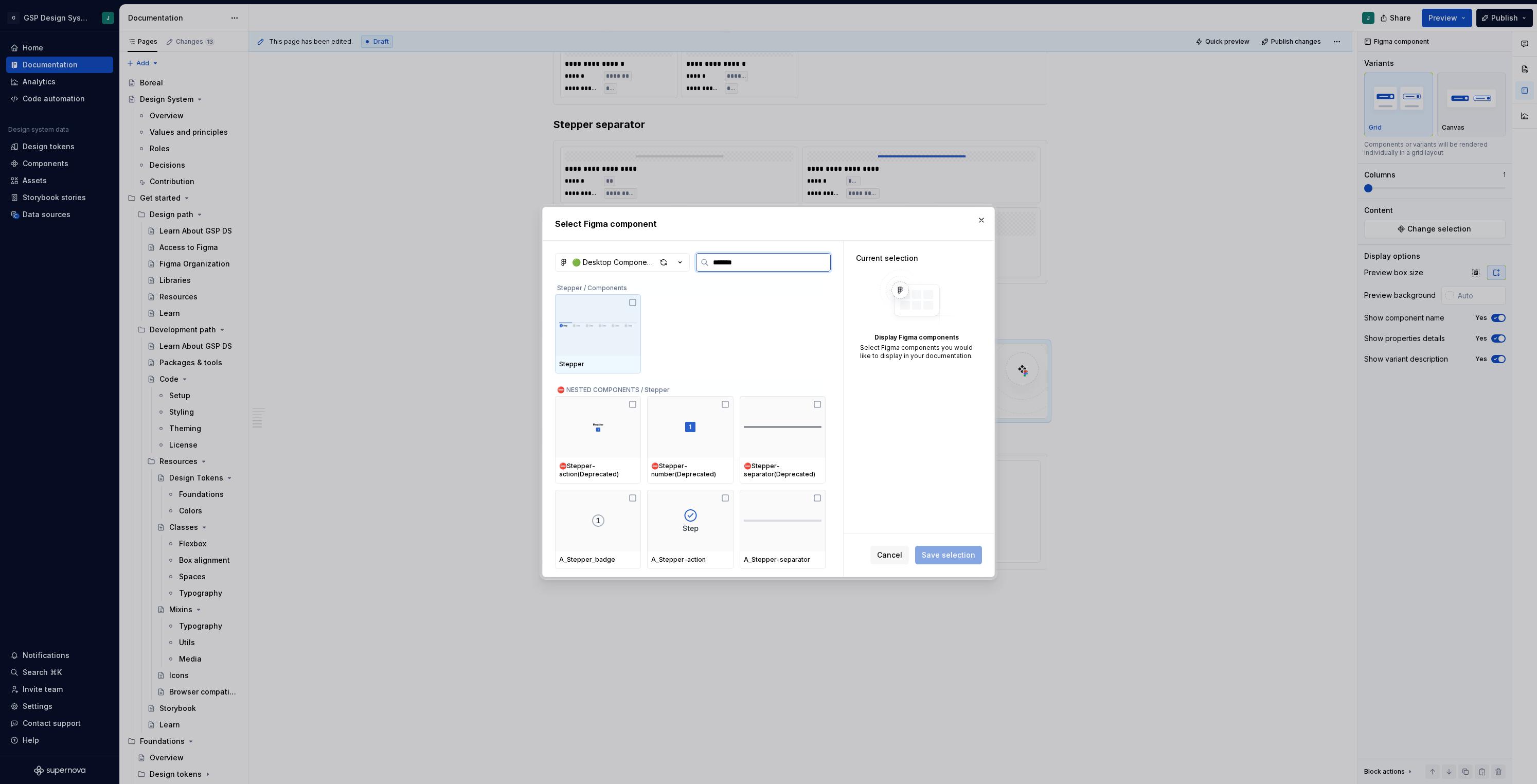
click at [606, 313] on div at bounding box center [598, 325] width 86 height 61
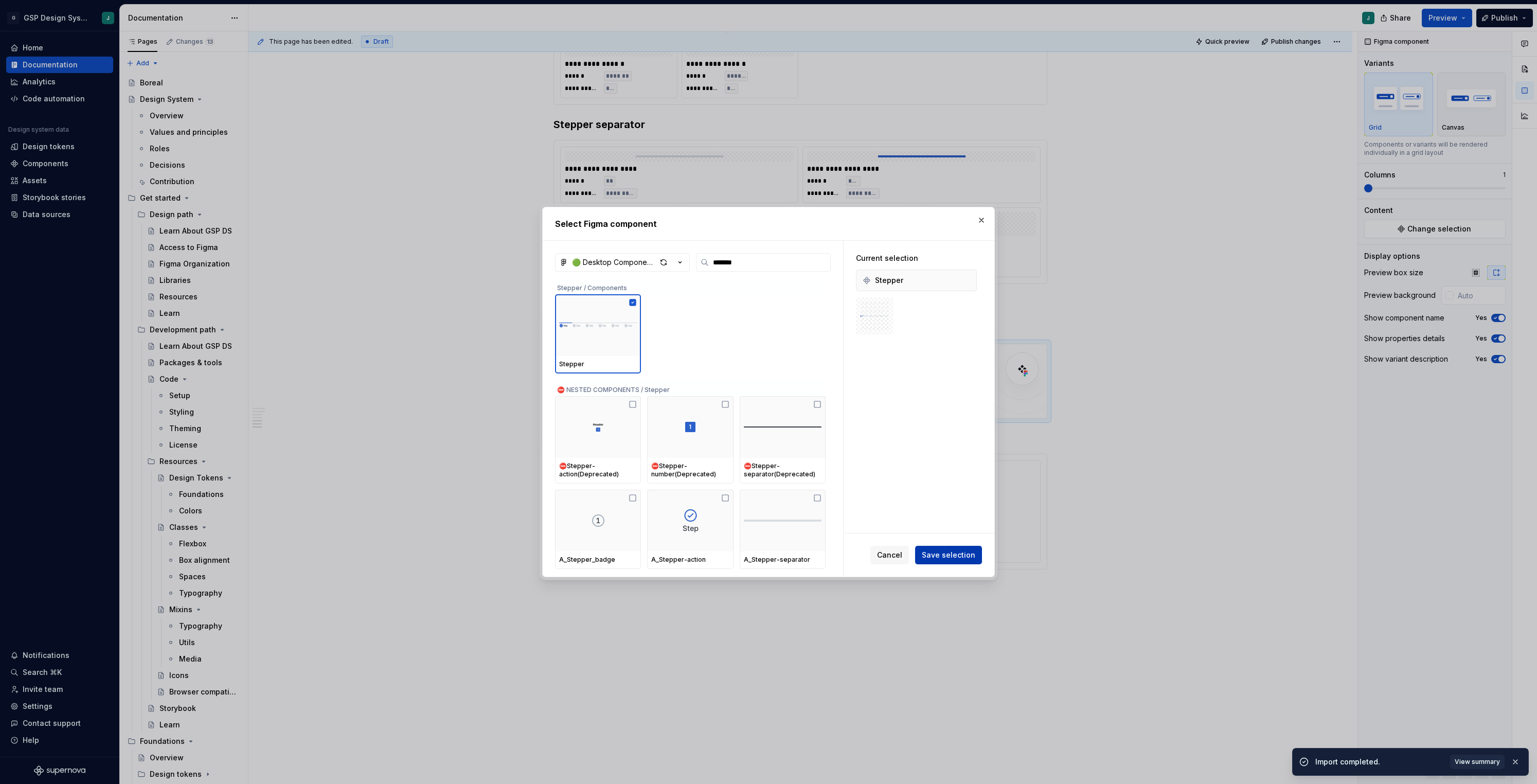
click at [940, 554] on span "Save selection" at bounding box center [949, 555] width 54 height 10
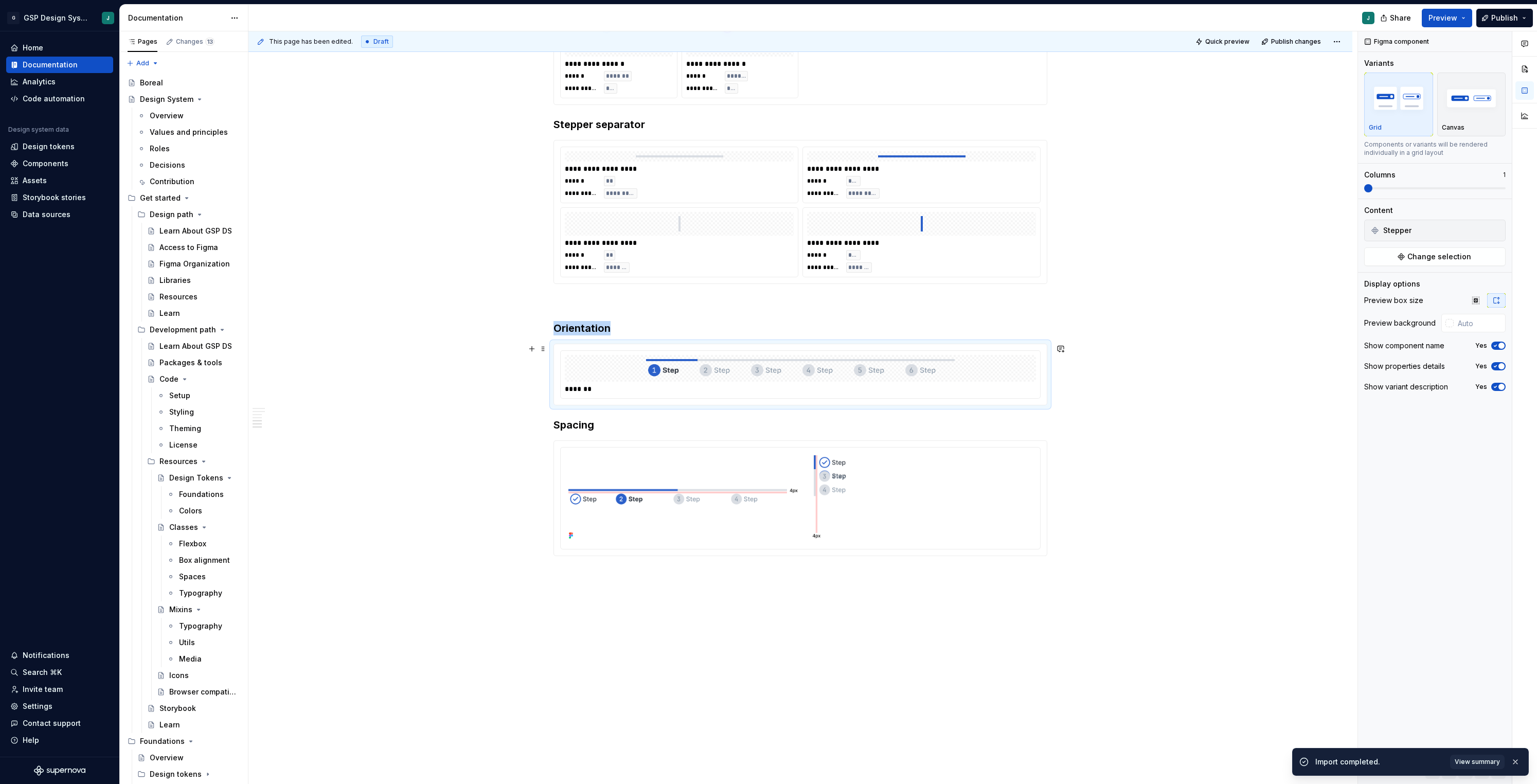
click at [960, 368] on div at bounding box center [801, 369] width 471 height 27
click at [636, 363] on div at bounding box center [801, 369] width 471 height 27
click at [1435, 259] on span "Change selection" at bounding box center [1439, 257] width 64 height 10
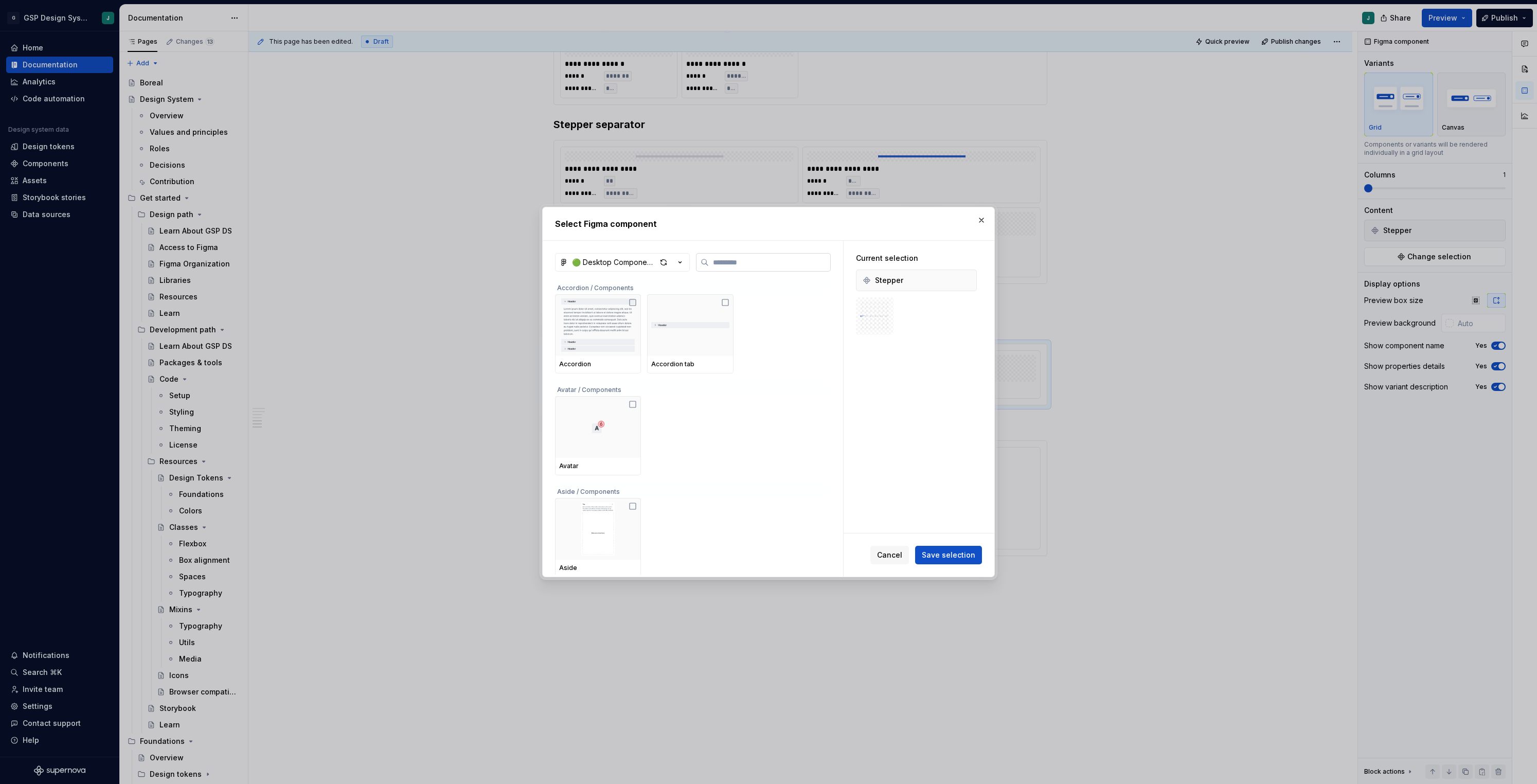
type textarea "*"
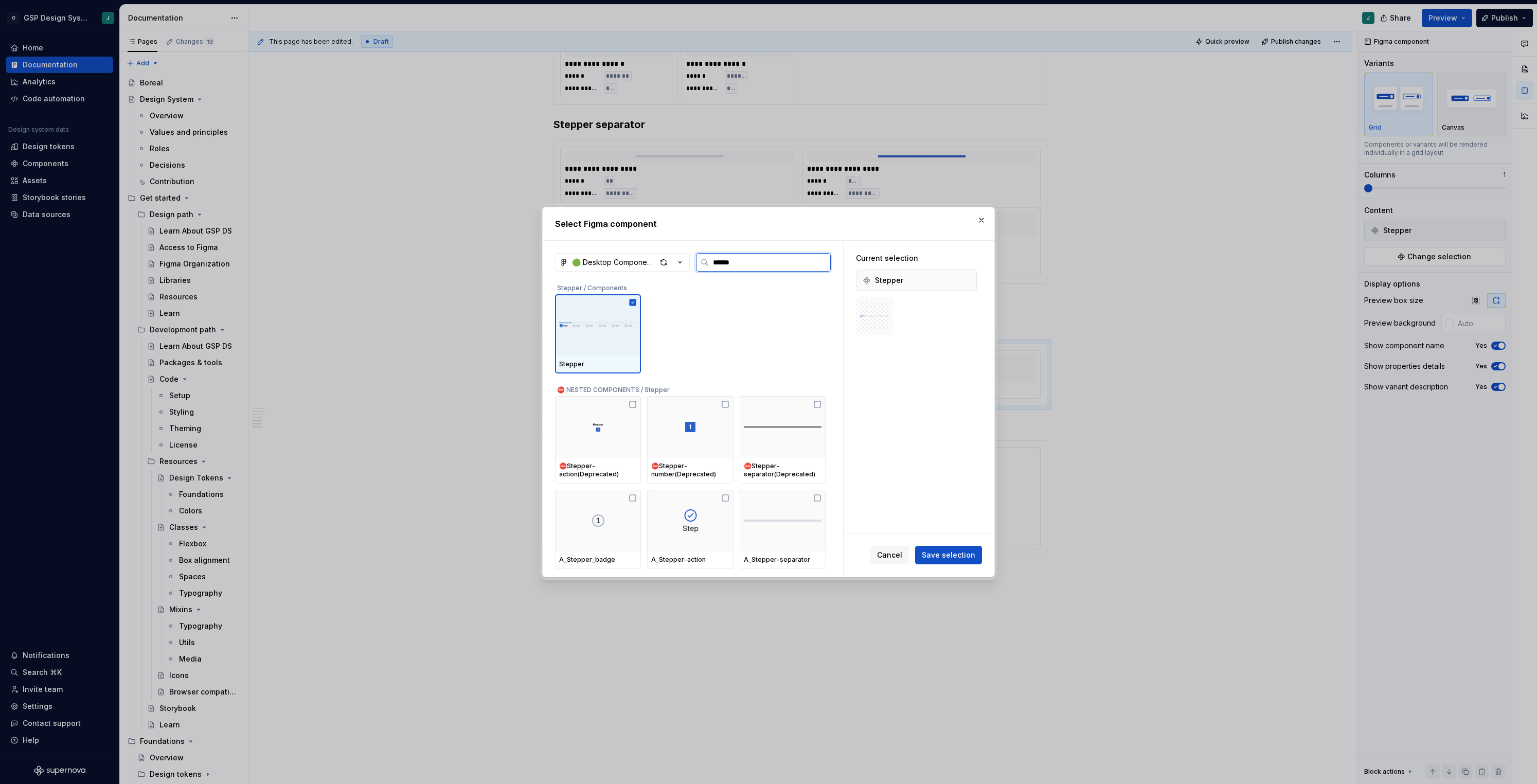
type input "*******"
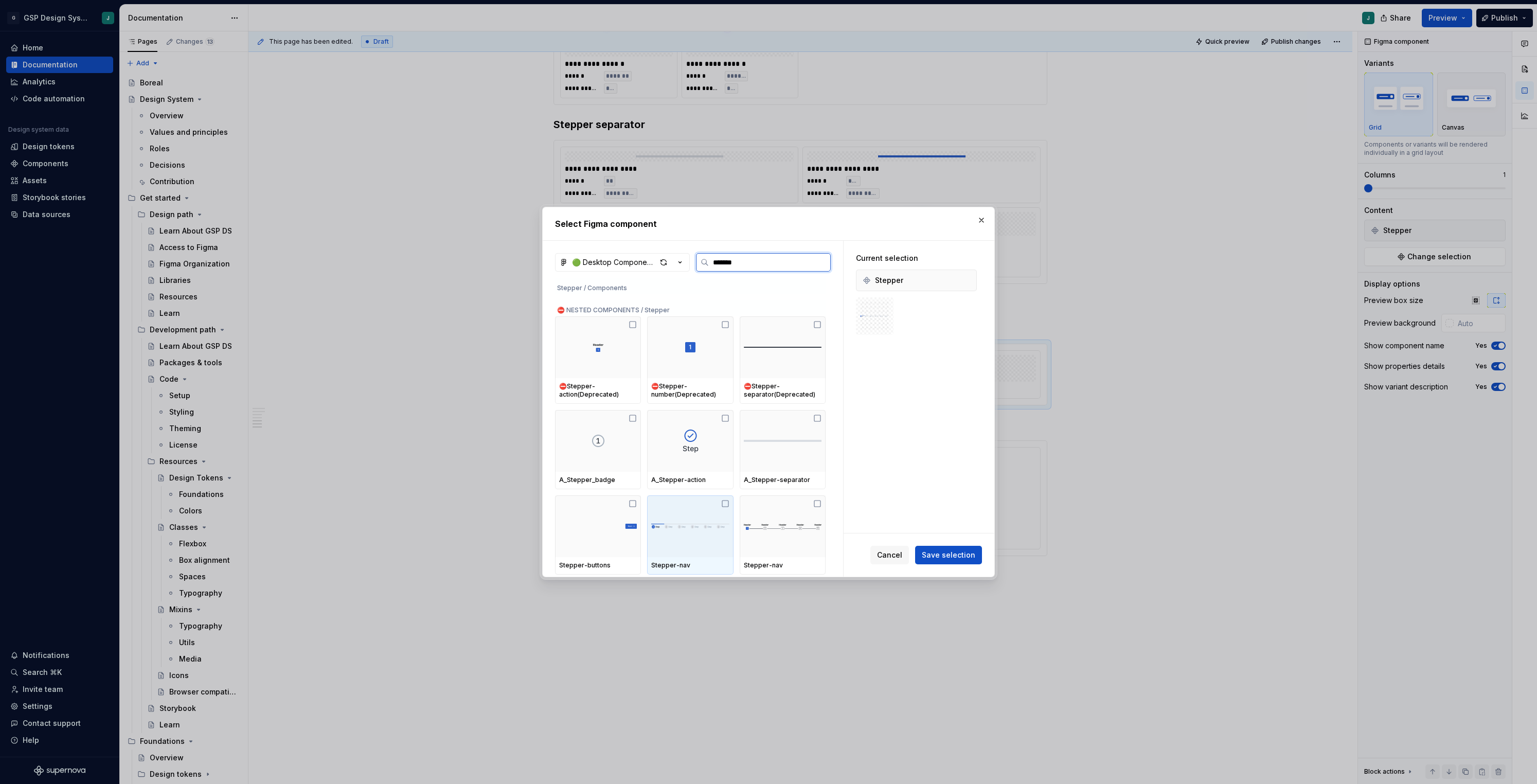
click at [693, 516] on div at bounding box center [690, 526] width 86 height 61
click at [945, 550] on button "Save selection" at bounding box center [949, 555] width 67 height 18
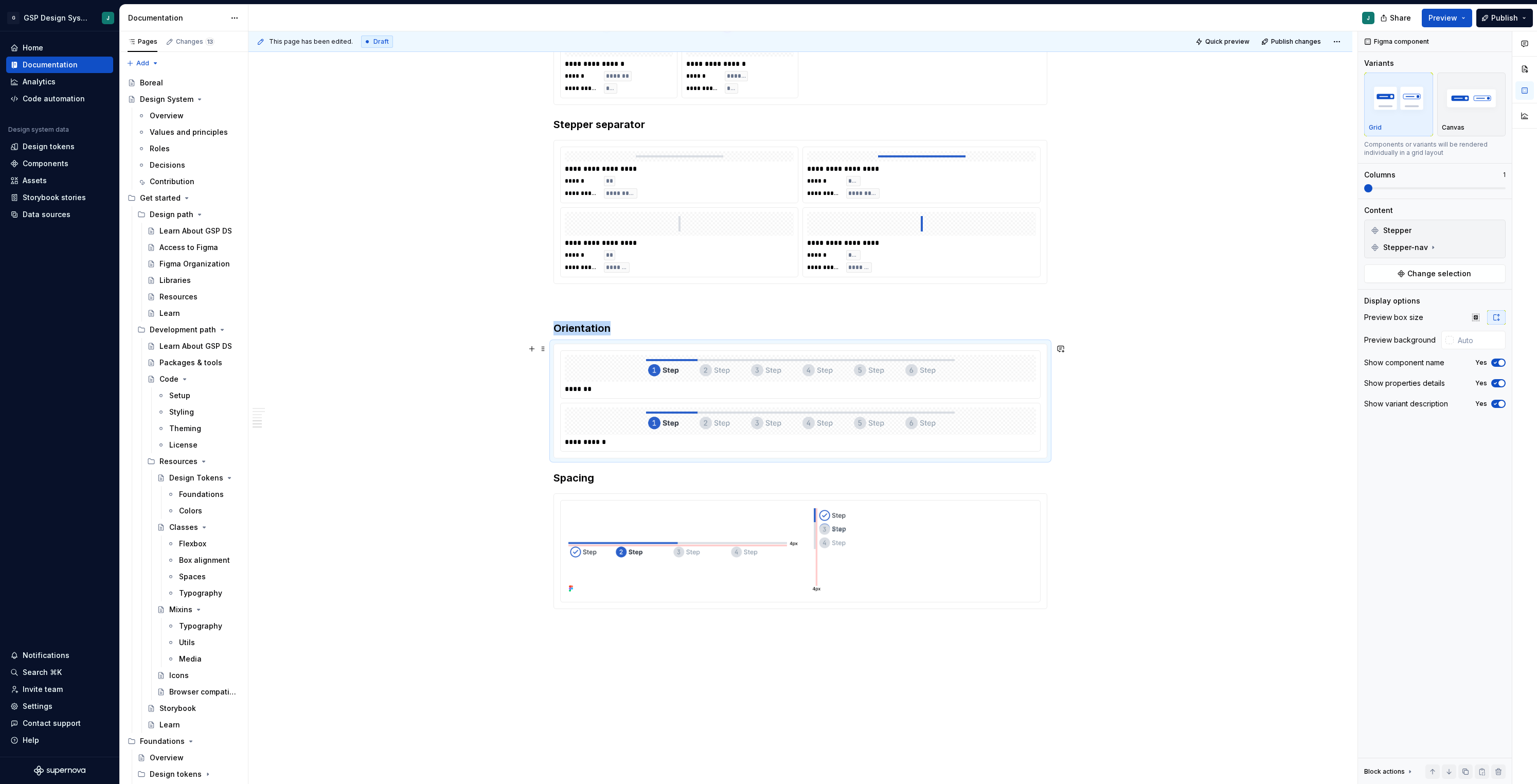
click at [920, 394] on div "*******" at bounding box center [801, 388] width 471 height 10
click at [1487, 228] on button "button" at bounding box center [1495, 230] width 14 height 14
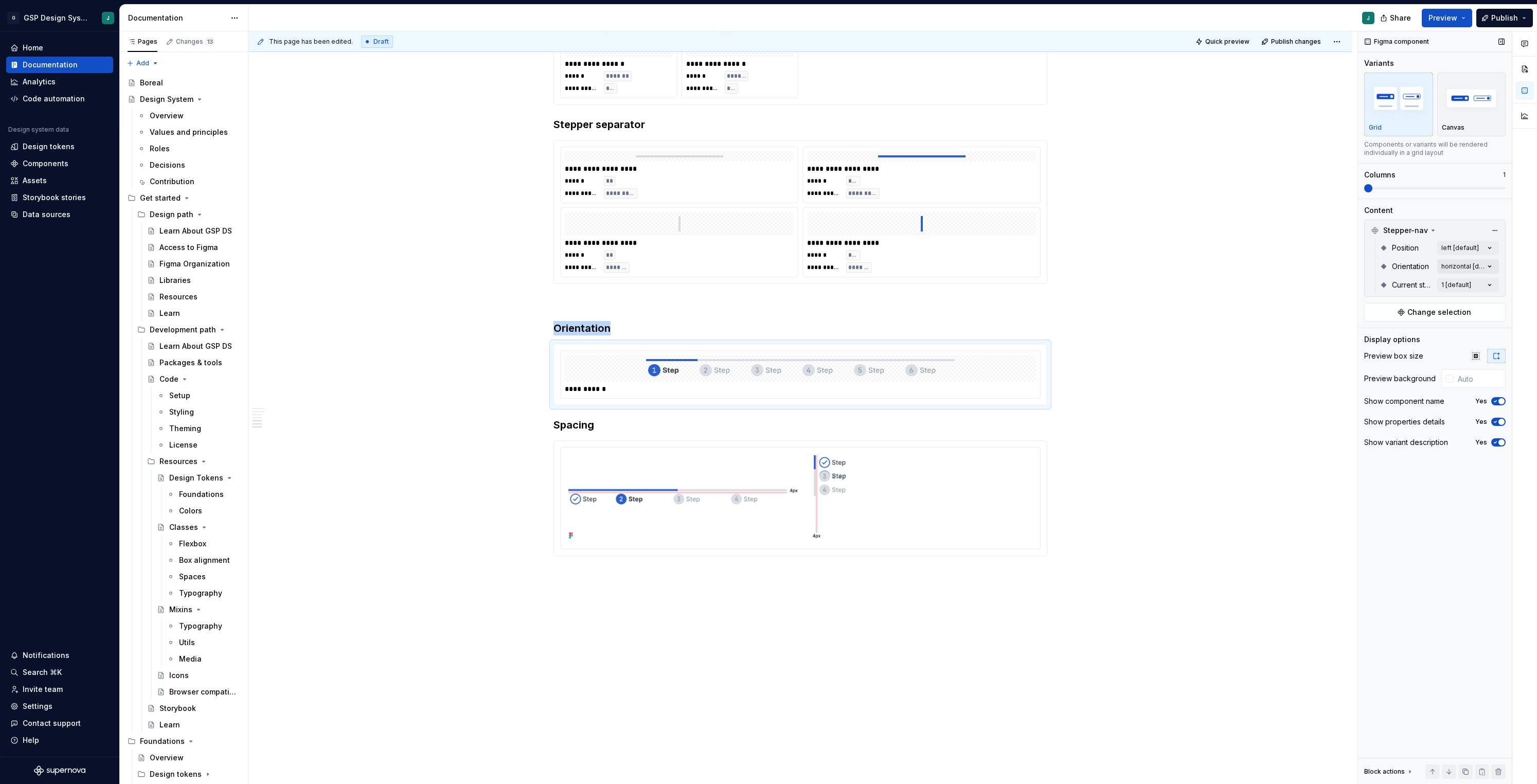
click at [1468, 265] on div "Comments Open comments No comments yet Select ‘Comment’ from the block context …" at bounding box center [1448, 408] width 179 height 753
click at [1486, 283] on button "button" at bounding box center [1485, 285] width 14 height 8
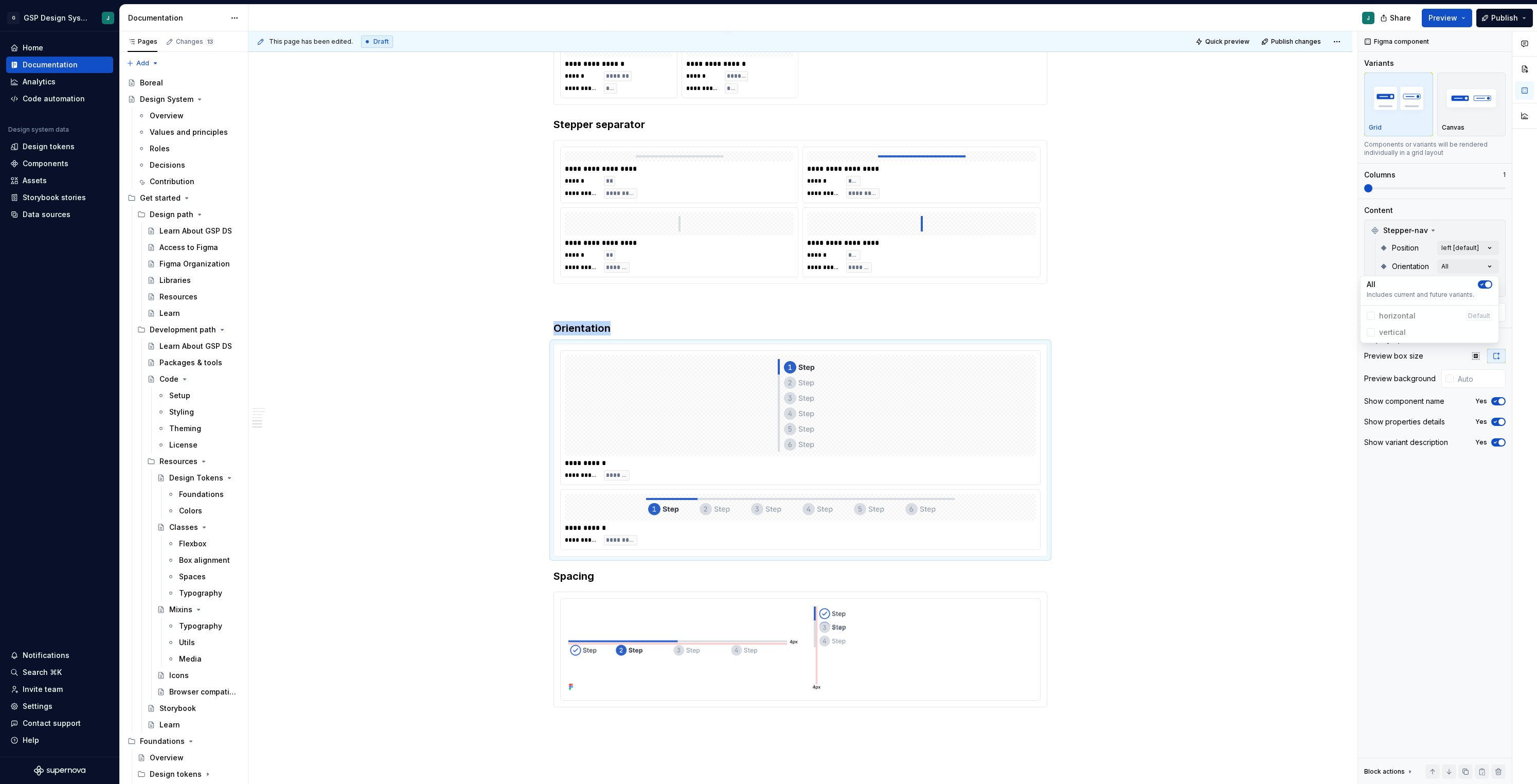
click at [1144, 407] on html "G GSP Design System J Home Documentation Analytics Code automation Design syste…" at bounding box center [768, 392] width 1537 height 784
click at [1490, 285] on div "Comments Open comments No comments yet Select ‘Comment’ from the block context …" at bounding box center [1448, 408] width 179 height 753
click at [1375, 379] on div at bounding box center [1371, 384] width 8 height 8
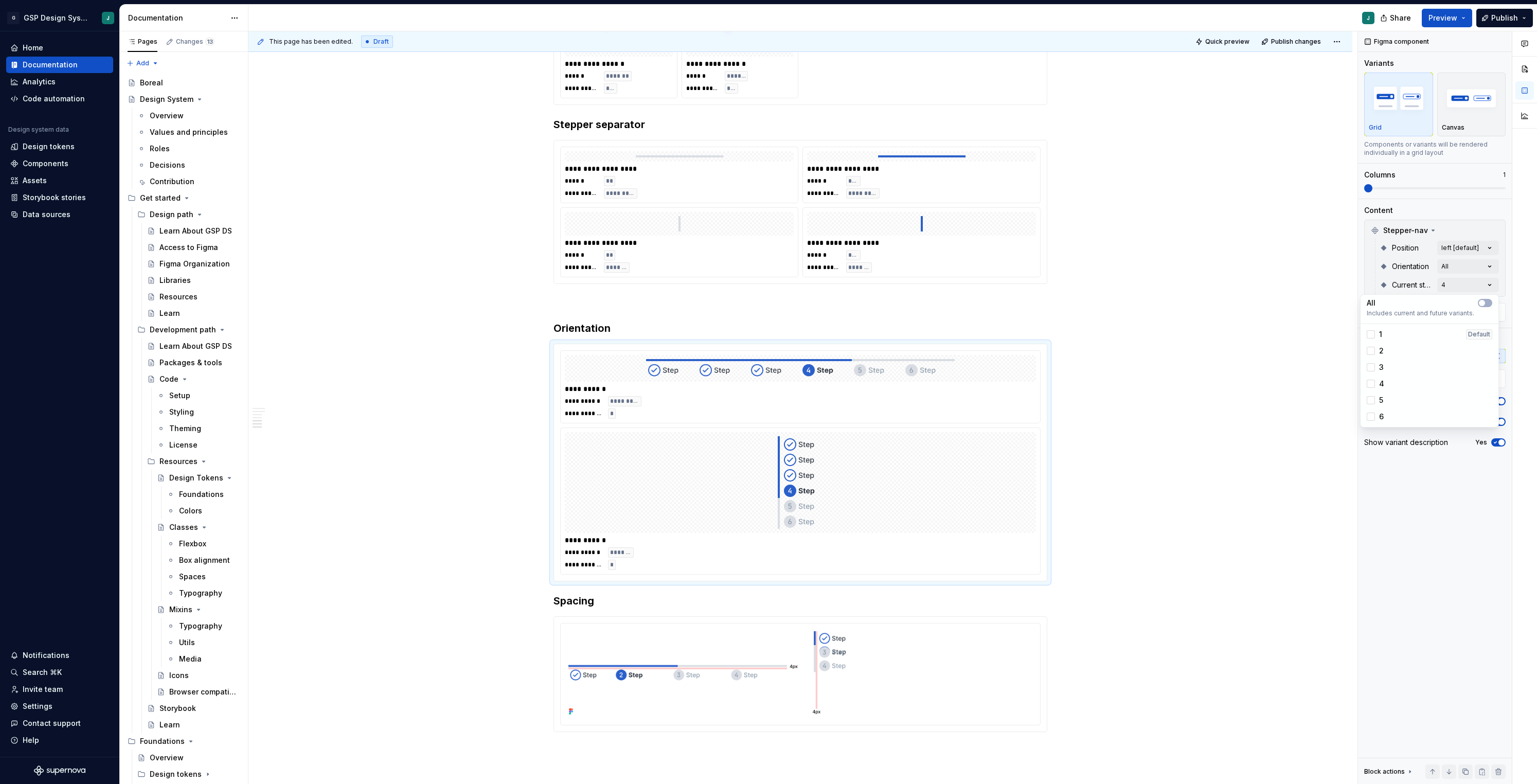
click at [1166, 481] on html "G GSP Design System J Home Documentation Analytics Code automation Design syste…" at bounding box center [768, 392] width 1537 height 784
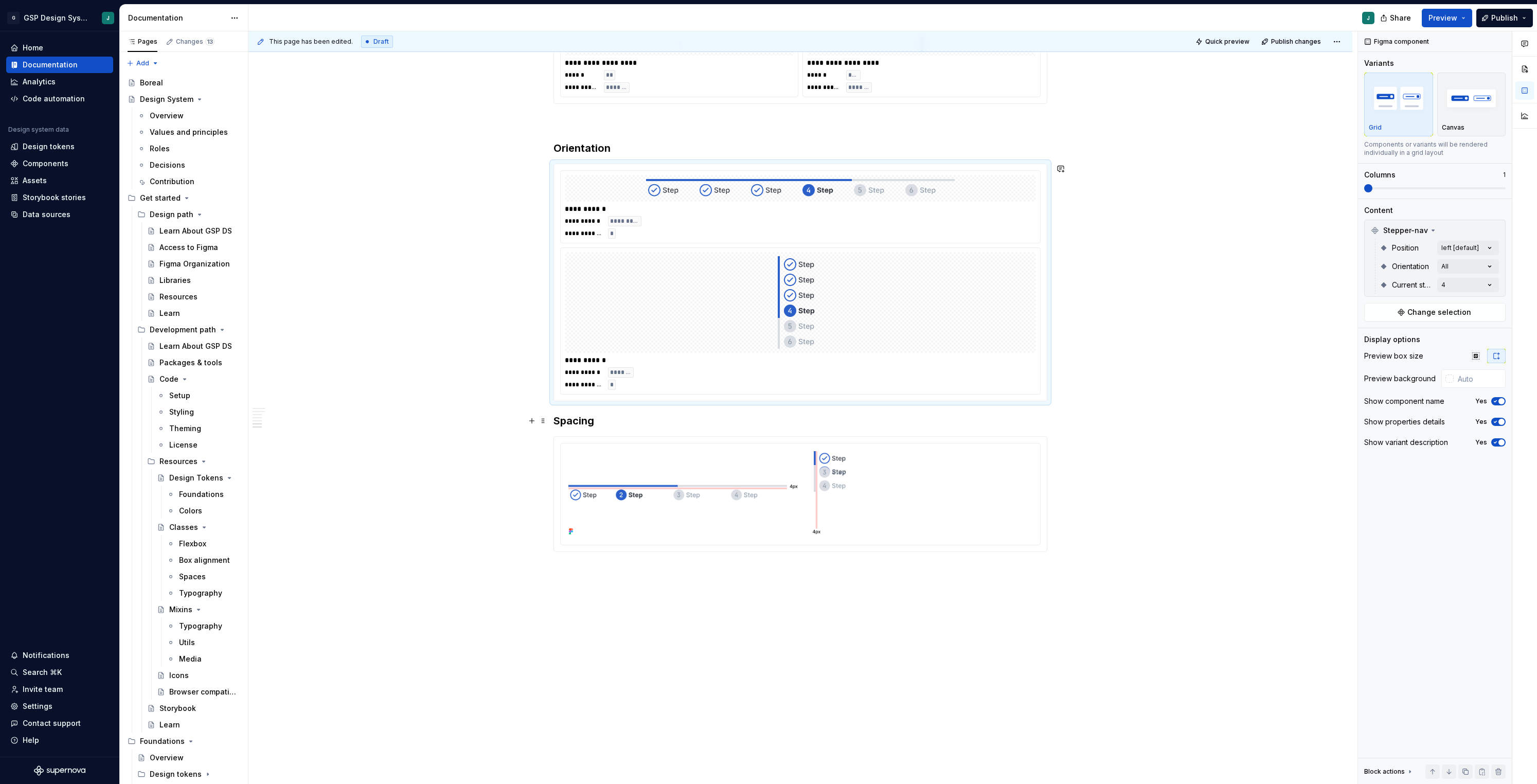
scroll to position [1065, 0]
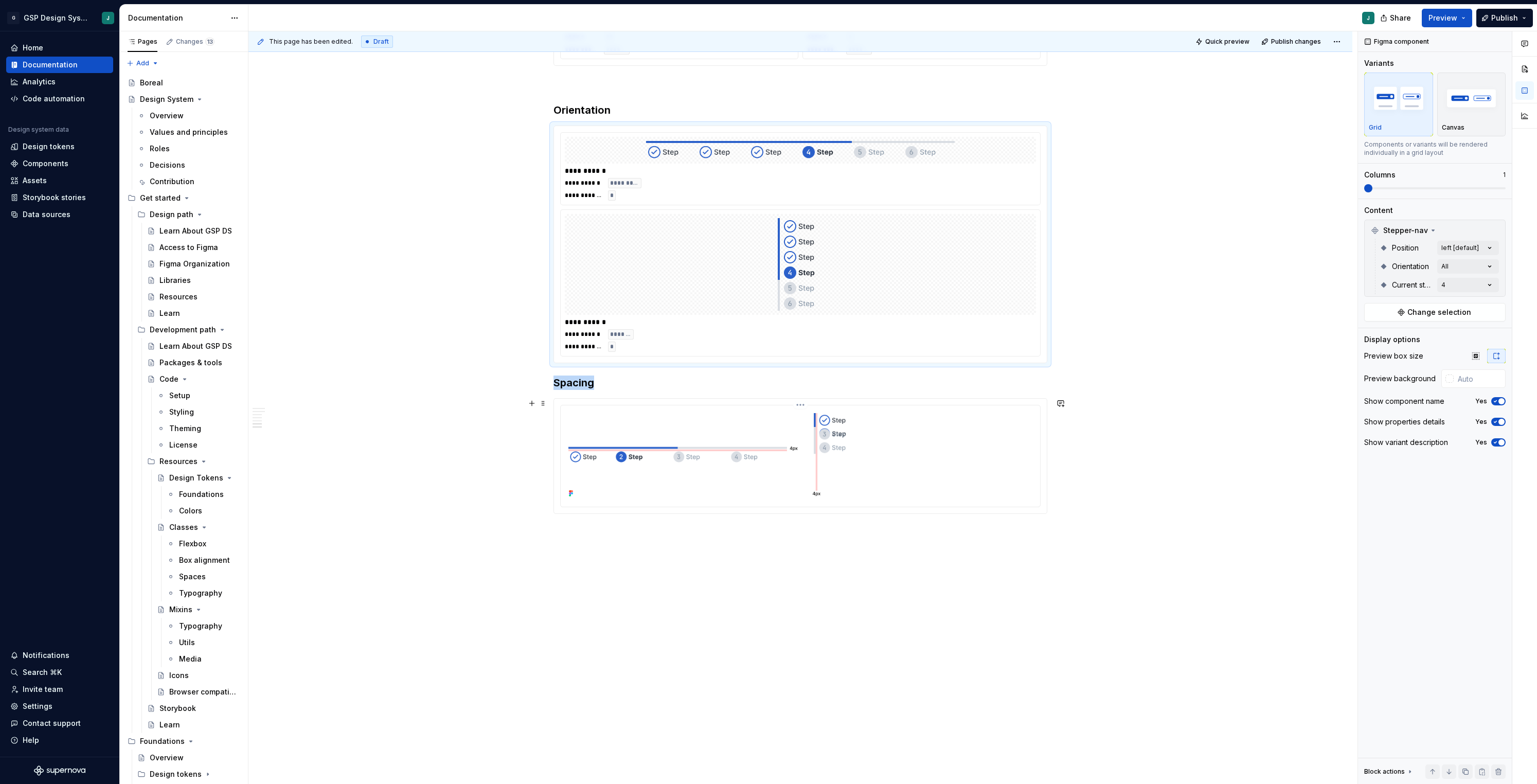
click at [849, 438] on img at bounding box center [801, 455] width 471 height 91
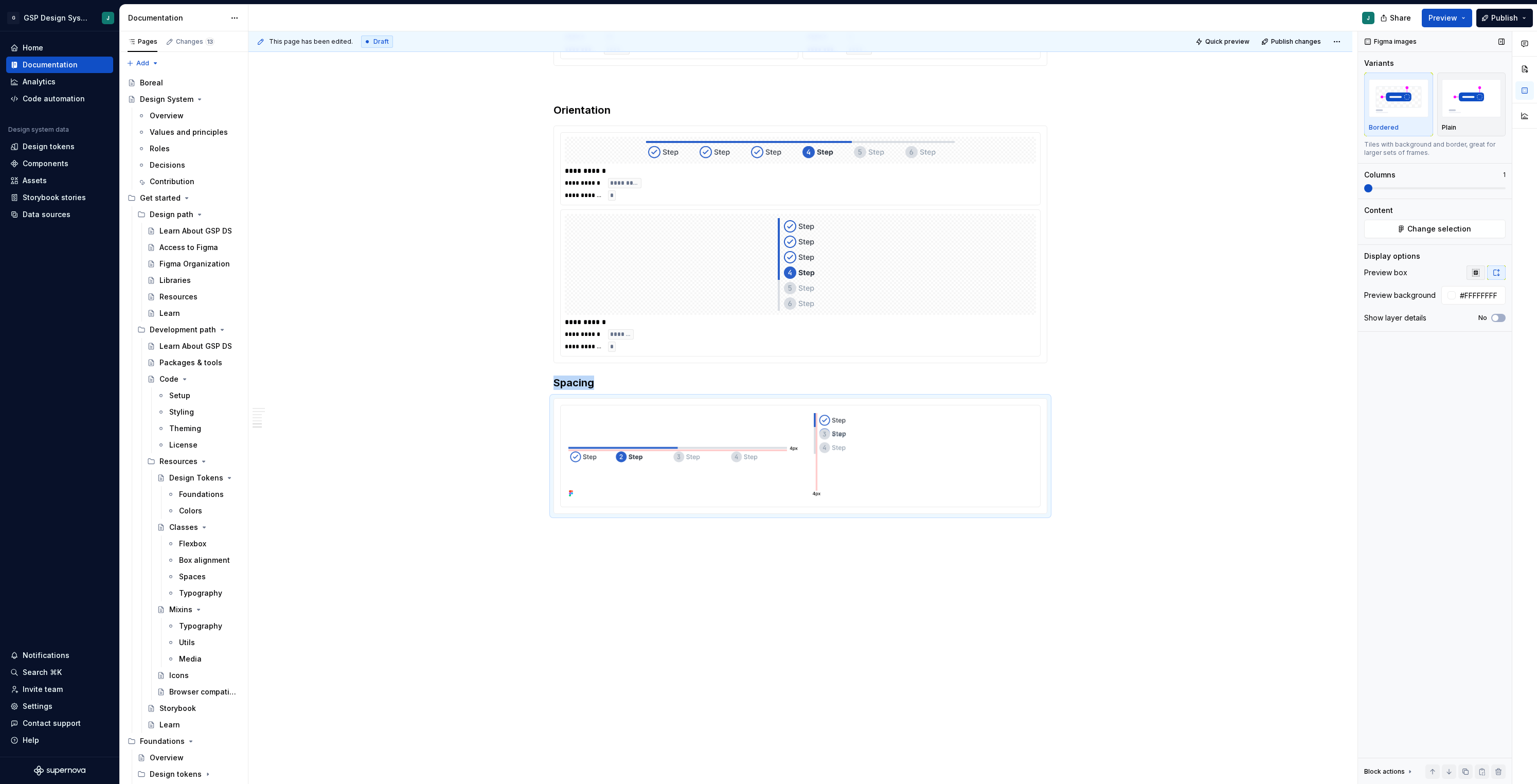
click at [1475, 271] on icon "button" at bounding box center [1475, 272] width 7 height 7
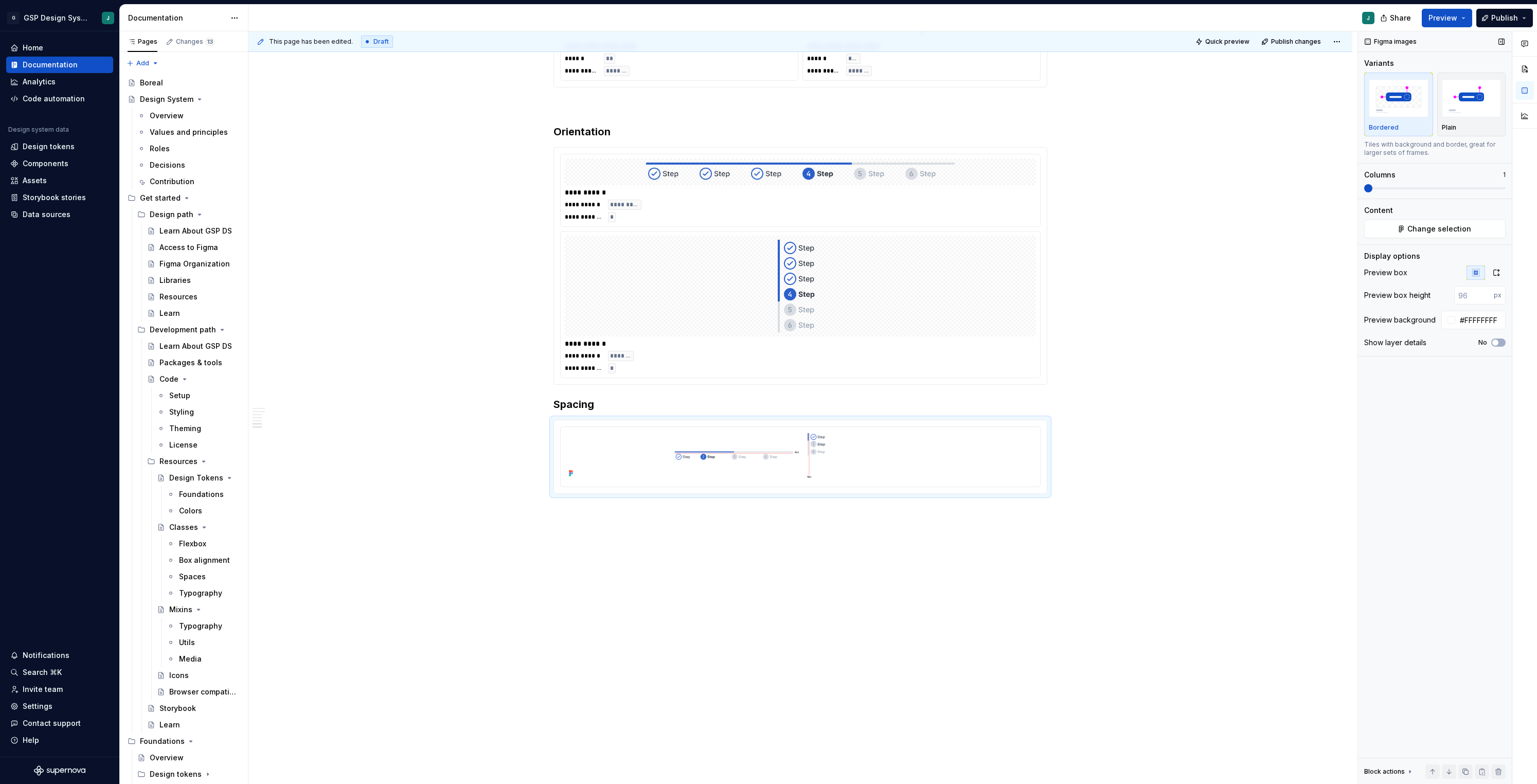
click at [1508, 263] on div "Figma images Variants Bordered Plain Tiles with background and border, great fo…" at bounding box center [1435, 408] width 154 height 753
click at [1506, 270] on div "Figma images Variants Bordered Plain Tiles with background and border, great fo…" at bounding box center [1435, 408] width 154 height 753
click at [1498, 270] on icon "button" at bounding box center [1496, 273] width 8 height 8
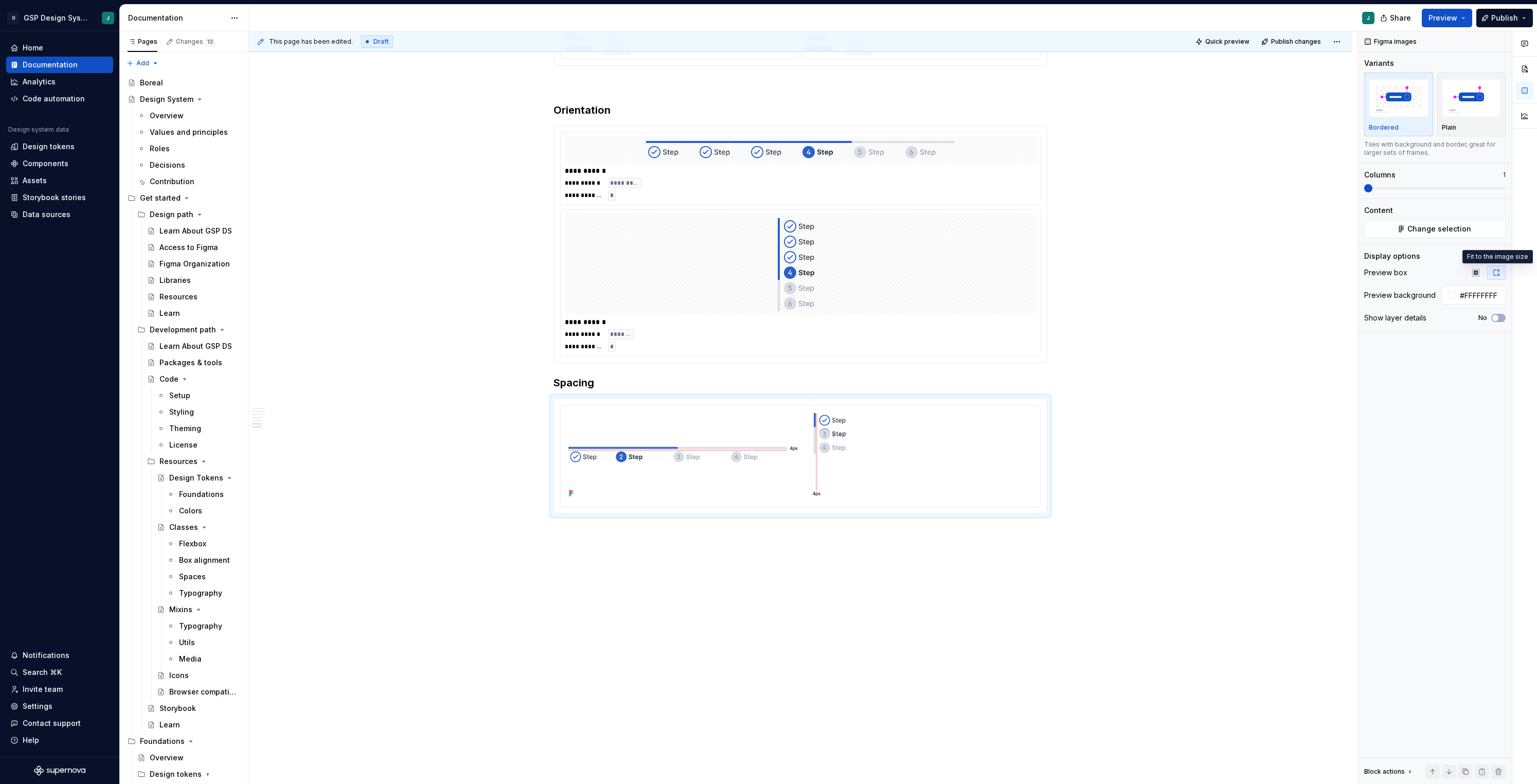
type textarea "*"
